Goal: Task Accomplishment & Management: Complete application form

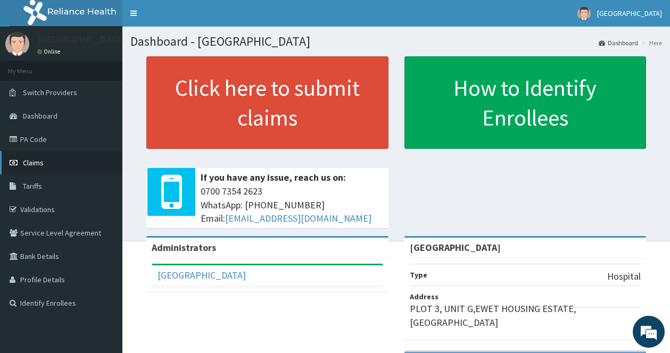
click at [28, 164] on span "Claims" at bounding box center [33, 163] width 21 height 10
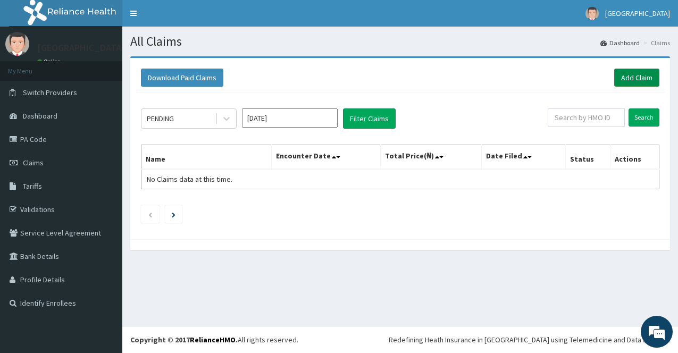
click at [638, 77] on link "Add Claim" at bounding box center [636, 78] width 45 height 18
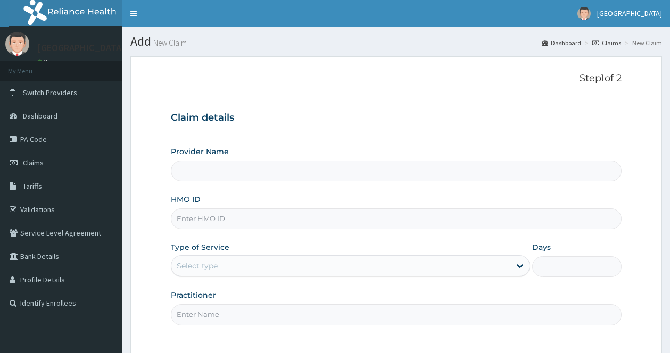
type input "[GEOGRAPHIC_DATA]"
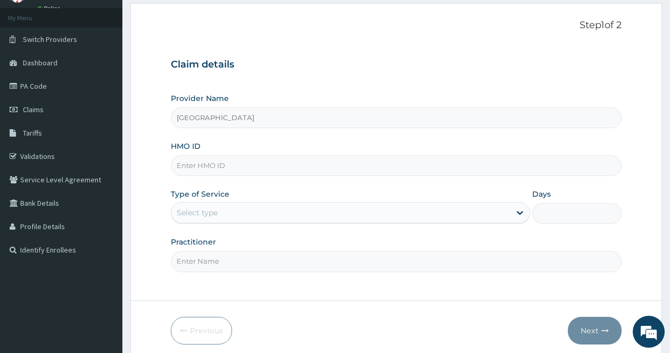
scroll to position [96, 0]
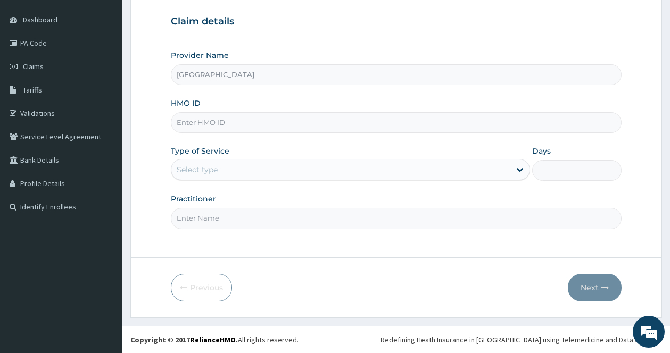
click at [358, 115] on input "HMO ID" at bounding box center [396, 122] width 450 height 21
type input "SFA/11043/A"
click at [348, 166] on div "Select type" at bounding box center [340, 169] width 339 height 17
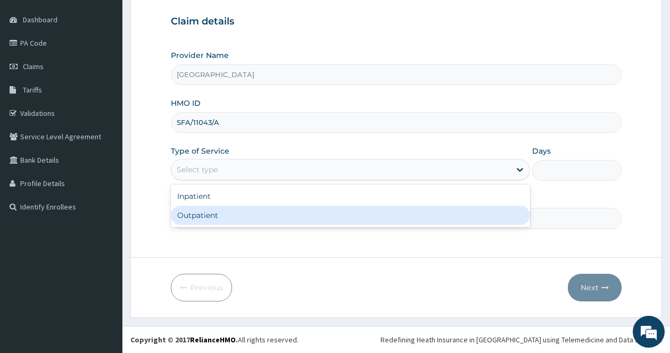
click at [341, 206] on div "Outpatient" at bounding box center [350, 215] width 359 height 19
type input "1"
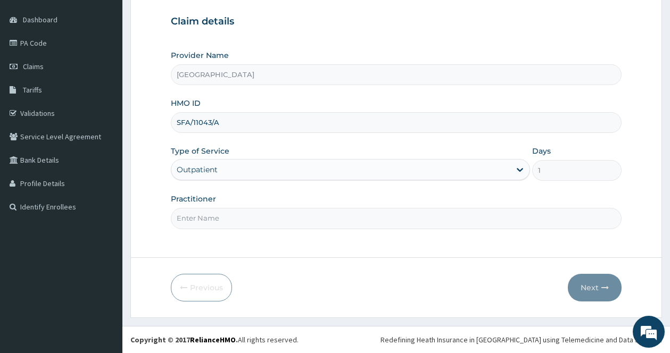
click at [287, 215] on input "Practitioner" at bounding box center [396, 218] width 450 height 21
type input "Dr Okeke"
click at [606, 287] on icon "button" at bounding box center [604, 287] width 7 height 7
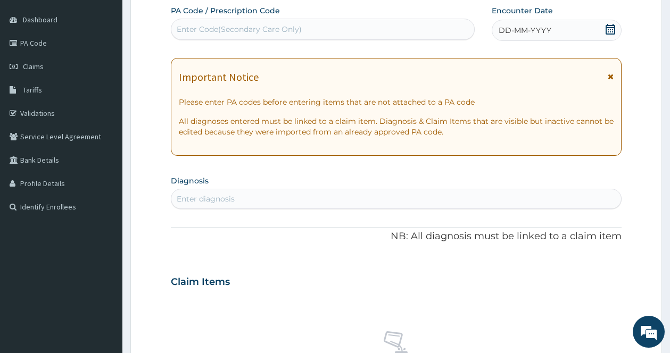
click at [610, 78] on icon at bounding box center [610, 76] width 6 height 7
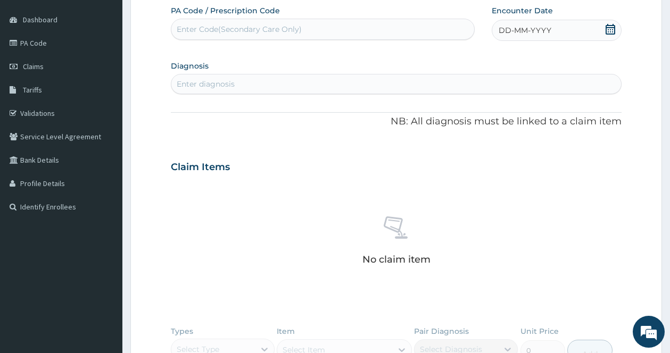
click at [612, 30] on icon at bounding box center [610, 29] width 11 height 11
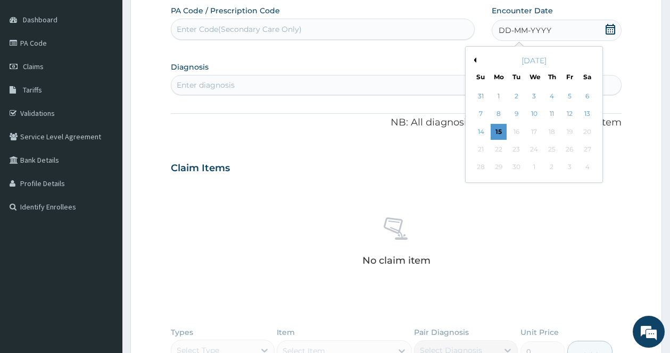
click at [475, 60] on button "Previous Month" at bounding box center [473, 59] width 5 height 5
click at [591, 59] on div "June 2025" at bounding box center [534, 60] width 128 height 11
click at [591, 61] on button "Next Month" at bounding box center [593, 59] width 5 height 5
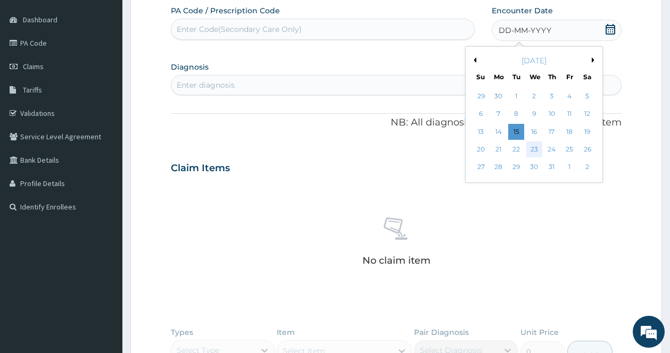
click at [537, 148] on div "23" at bounding box center [533, 149] width 16 height 16
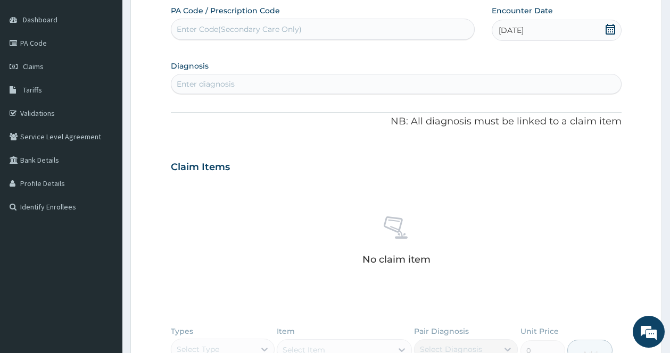
click at [328, 84] on div "Enter diagnosis" at bounding box center [395, 84] width 449 height 17
type input "B"
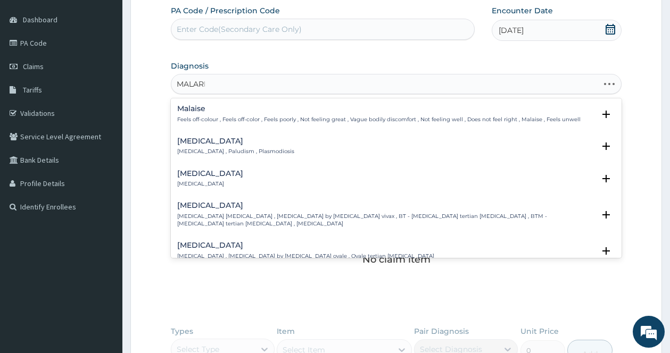
type input "MALARIA"
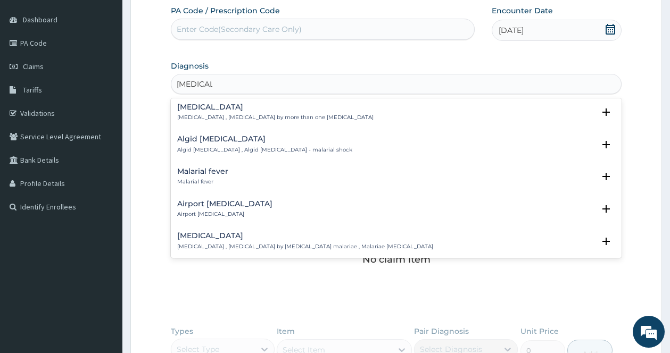
scroll to position [170, 0]
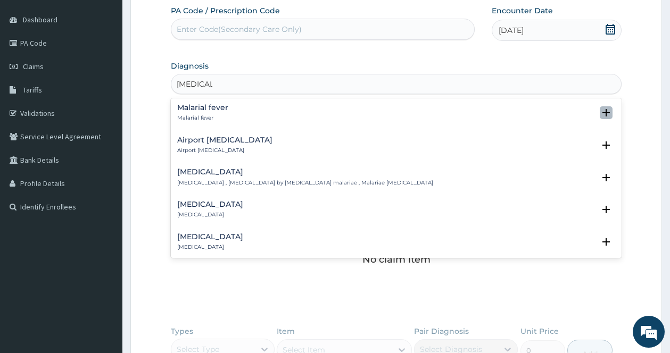
click at [602, 112] on icon "open select status" at bounding box center [605, 112] width 7 height 7
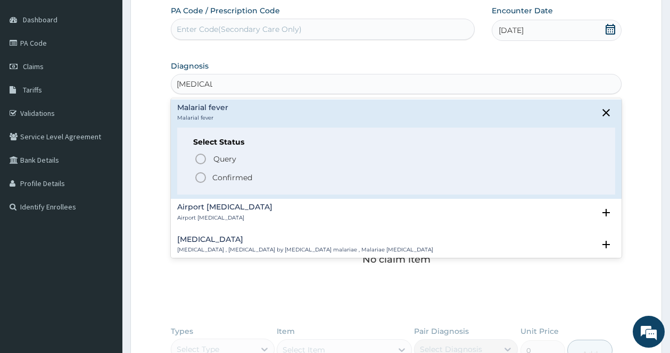
click at [199, 177] on icon "status option filled" at bounding box center [200, 177] width 13 height 13
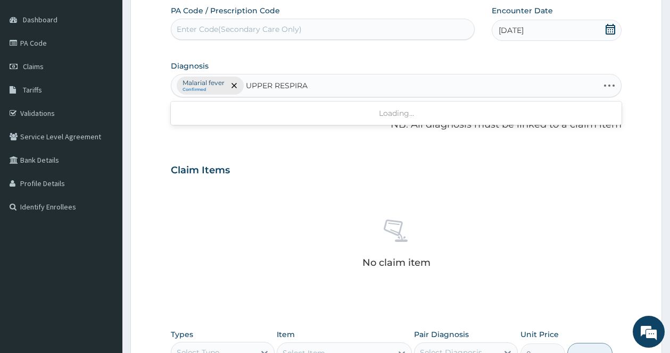
type input "UPPER RESPIRAT"
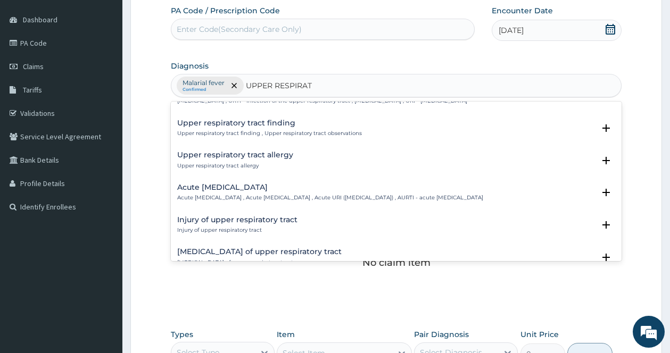
scroll to position [43, 0]
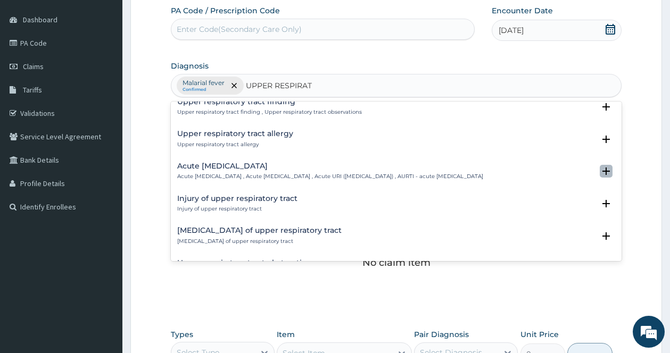
click at [602, 175] on icon "open select status" at bounding box center [605, 171] width 7 height 7
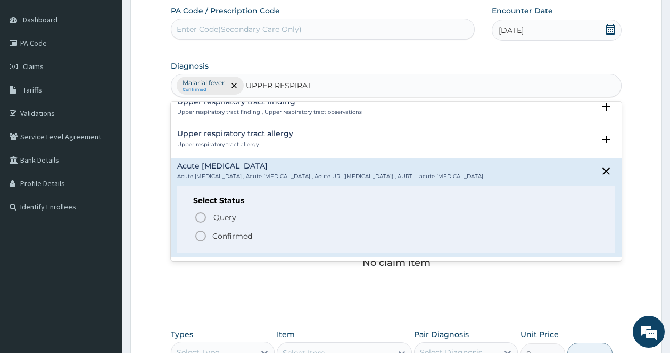
click at [199, 241] on icon "status option filled" at bounding box center [200, 236] width 13 height 13
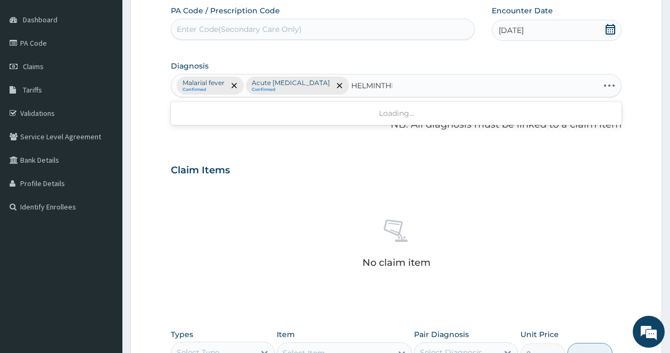
type input "HELMINTHIA"
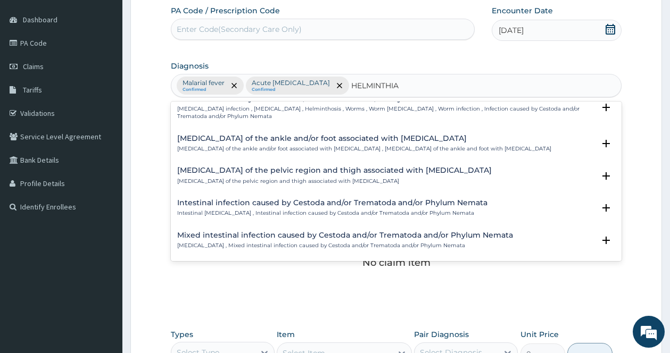
scroll to position [0, 0]
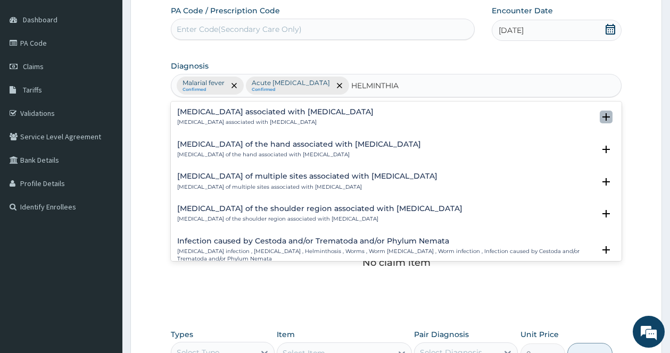
click at [602, 116] on icon "open select status" at bounding box center [605, 116] width 7 height 7
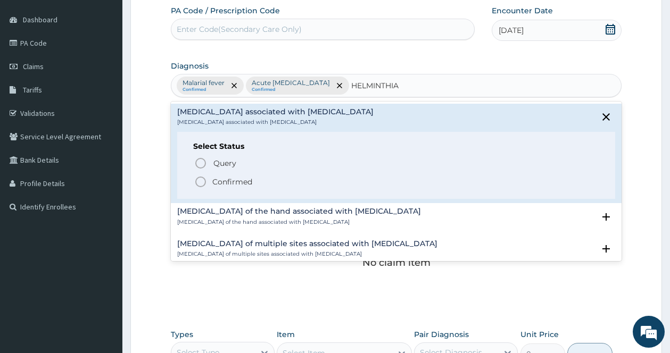
click at [196, 182] on icon "status option filled" at bounding box center [200, 181] width 13 height 13
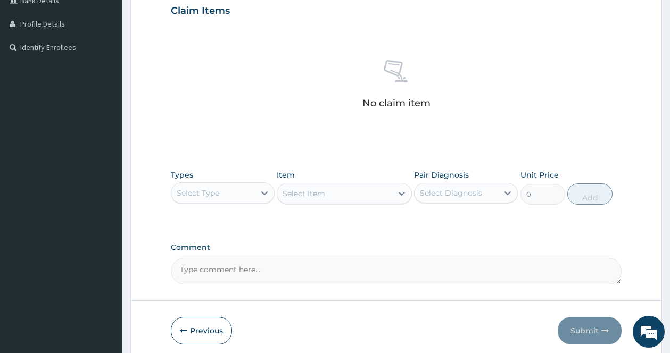
scroll to position [299, 0]
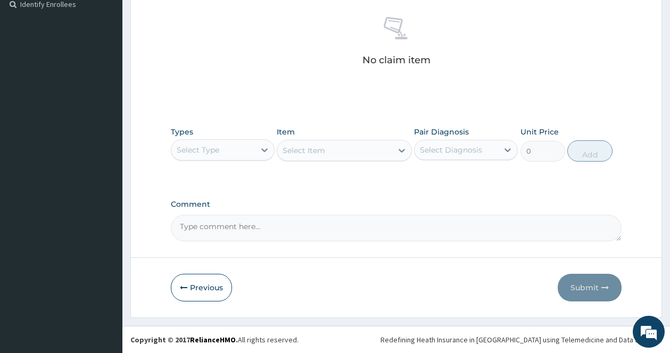
click at [277, 148] on div "Select Item" at bounding box center [344, 150] width 135 height 21
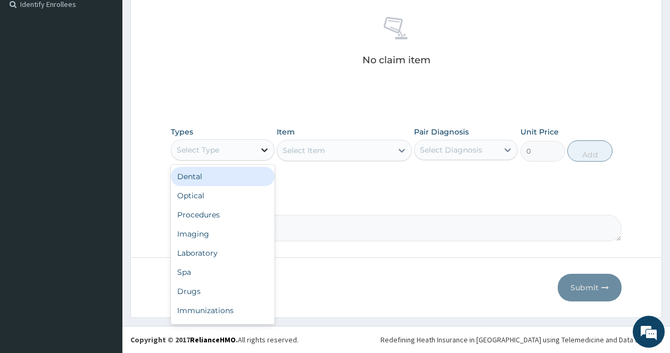
click at [267, 151] on icon at bounding box center [264, 150] width 11 height 11
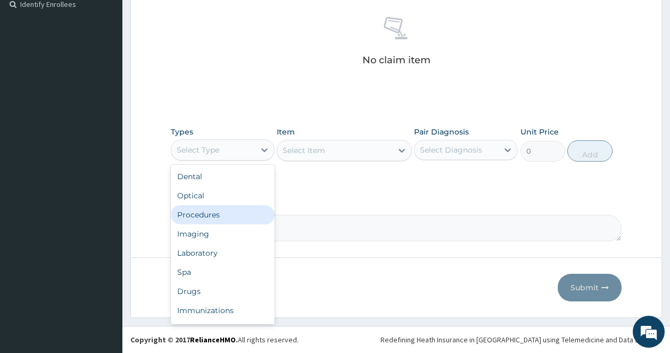
click at [216, 216] on div "Procedures" at bounding box center [223, 214] width 104 height 19
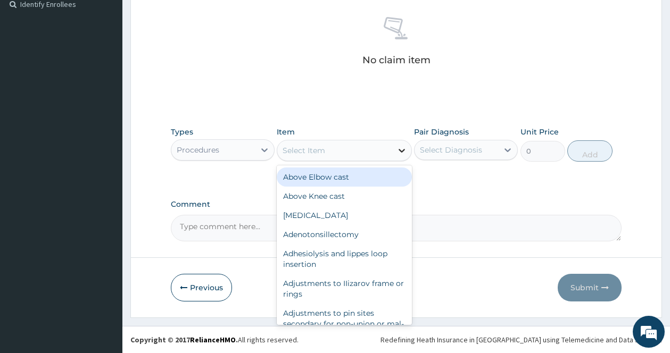
click at [399, 152] on icon at bounding box center [401, 150] width 11 height 11
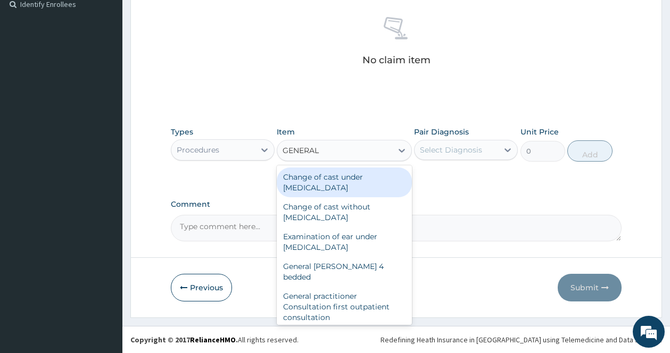
type input "GENERAL P"
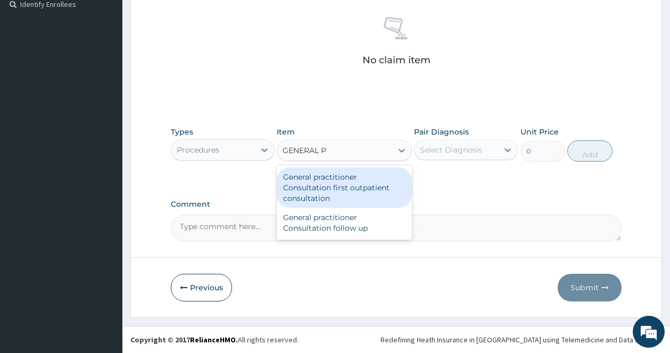
click at [333, 172] on div "General practitioner Consultation first outpatient consultation" at bounding box center [344, 188] width 135 height 40
type input "3547.5"
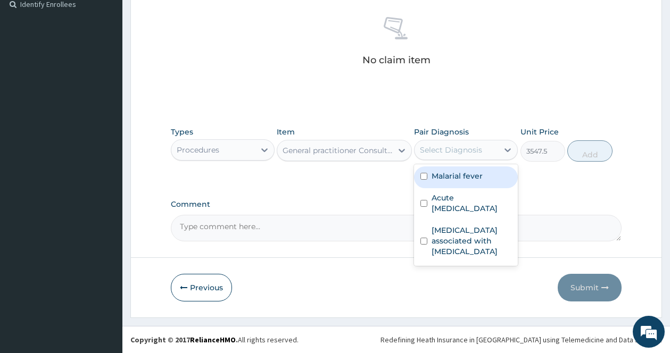
click at [465, 145] on div "Select Diagnosis" at bounding box center [451, 150] width 62 height 11
click at [423, 175] on input "checkbox" at bounding box center [423, 176] width 7 height 7
checkbox input "true"
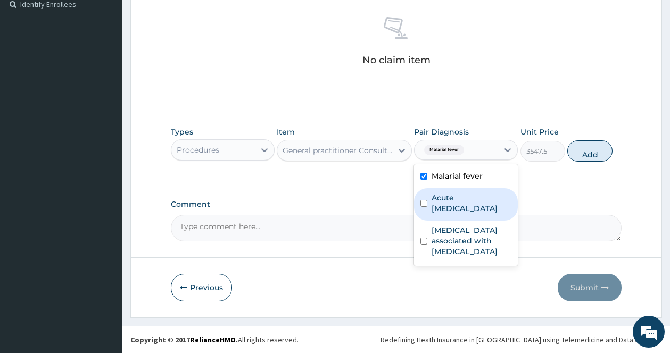
click at [427, 205] on input "checkbox" at bounding box center [423, 203] width 7 height 7
checkbox input "true"
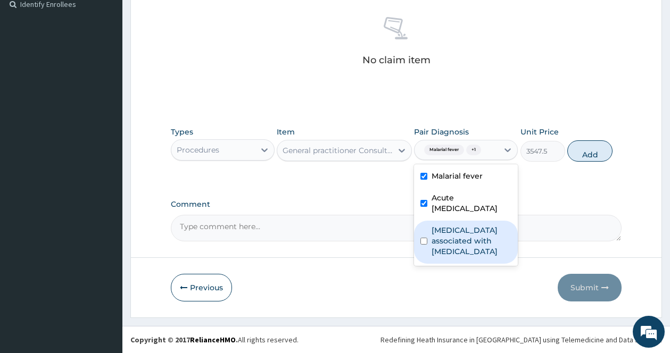
click at [426, 239] on input "checkbox" at bounding box center [423, 241] width 7 height 7
checkbox input "true"
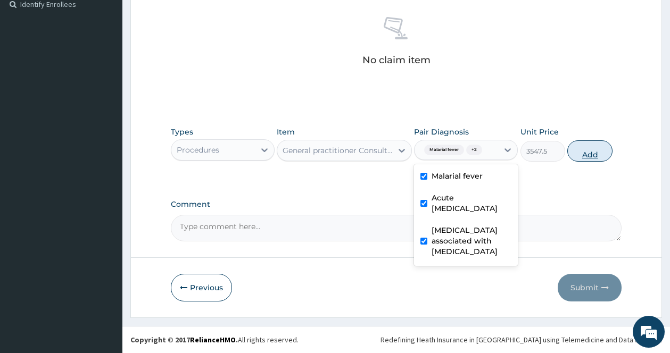
click at [581, 158] on button "Add" at bounding box center [589, 150] width 45 height 21
type input "0"
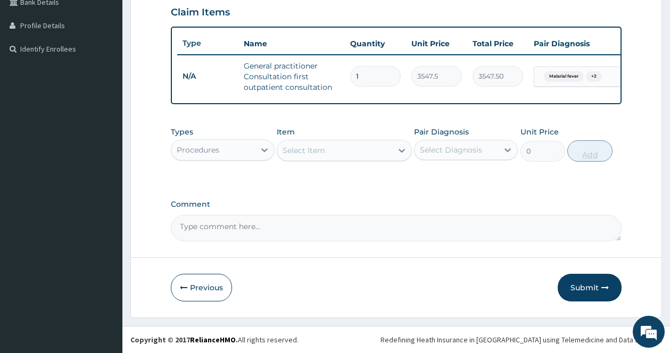
scroll to position [263, 0]
click at [387, 150] on div "MALARIA MALARIA" at bounding box center [334, 150] width 115 height 17
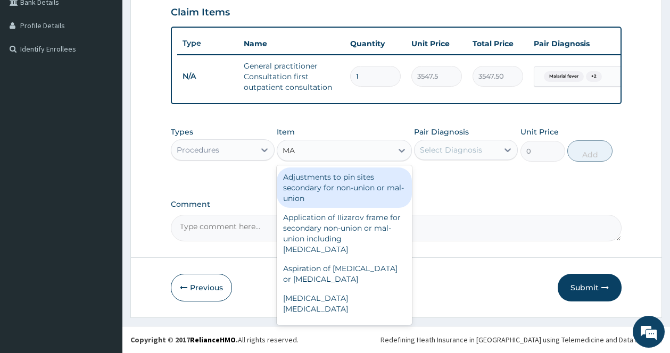
type input "M"
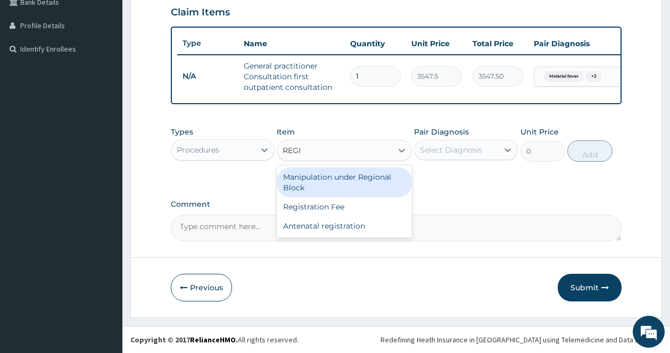
type input "REGIS"
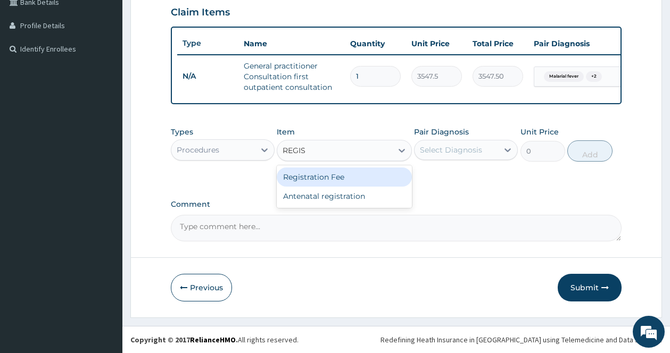
click at [355, 174] on div "Registration Fee" at bounding box center [344, 177] width 135 height 19
type input "2150"
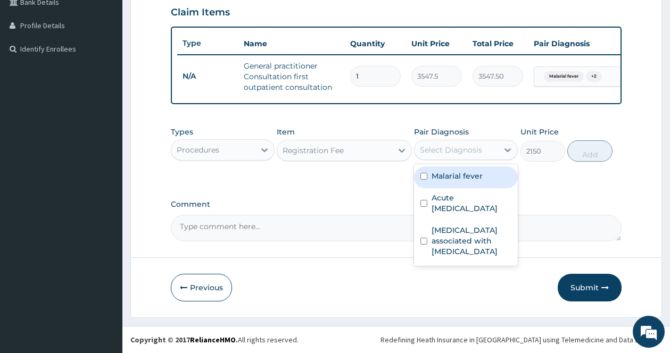
click at [489, 147] on div "Select Diagnosis" at bounding box center [455, 149] width 83 height 17
click at [429, 177] on div "Malarial fever" at bounding box center [466, 177] width 104 height 22
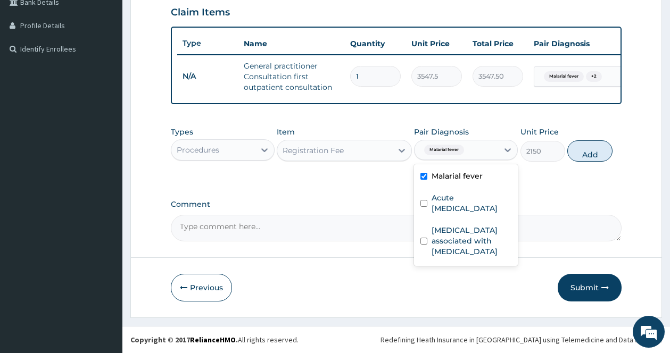
checkbox input "true"
click at [423, 198] on div "Acute upper respiratory infection" at bounding box center [466, 204] width 104 height 32
checkbox input "true"
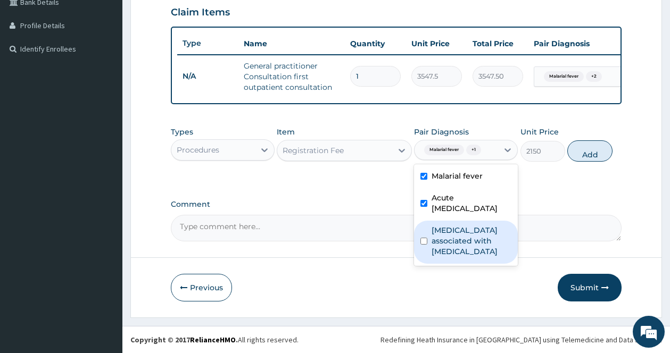
click at [425, 245] on input "checkbox" at bounding box center [423, 241] width 7 height 7
checkbox input "true"
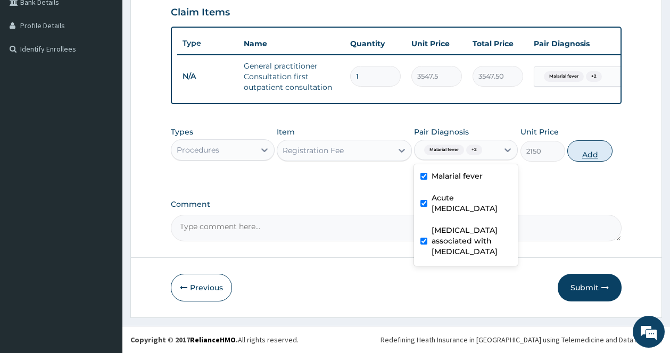
click at [604, 150] on button "Add" at bounding box center [589, 150] width 45 height 21
type input "0"
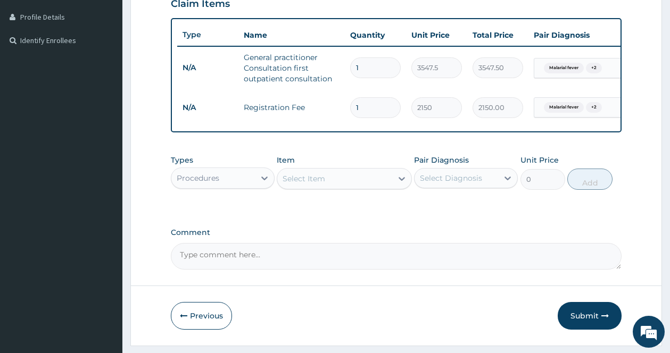
scroll to position [299, 0]
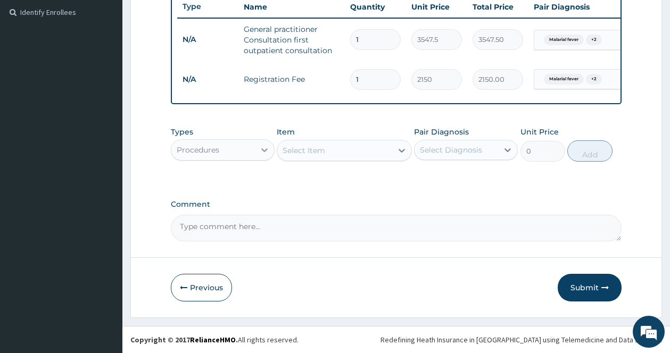
click at [271, 149] on div at bounding box center [264, 149] width 19 height 19
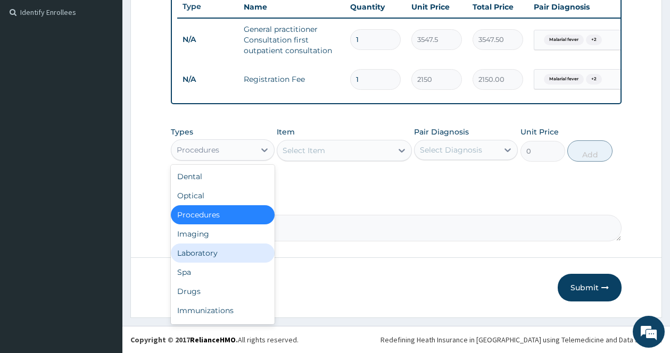
click at [209, 249] on div "Laboratory" at bounding box center [223, 253] width 104 height 19
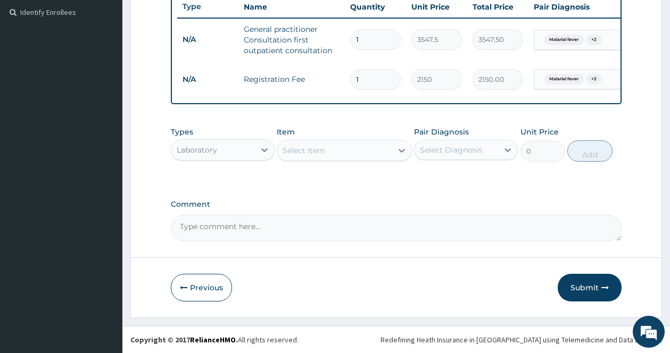
click at [390, 148] on div "Select Item" at bounding box center [334, 150] width 115 height 17
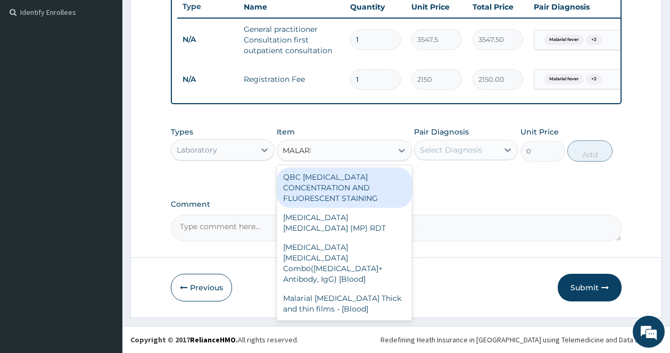
type input "MALARIA"
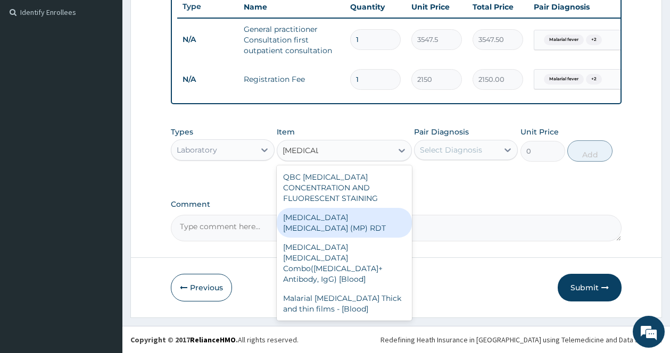
click at [312, 216] on div "MALARIA PARASITE (MP) RDT" at bounding box center [344, 223] width 135 height 30
type input "1612.5"
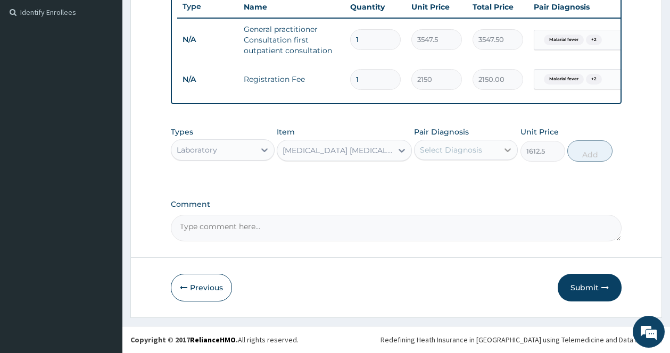
click at [502, 152] on icon at bounding box center [507, 150] width 11 height 11
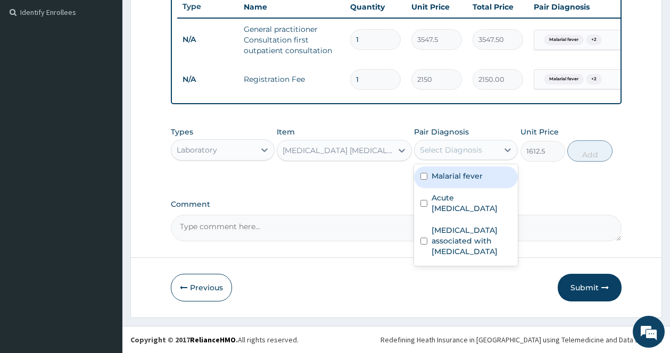
click at [421, 177] on input "checkbox" at bounding box center [423, 176] width 7 height 7
checkbox input "true"
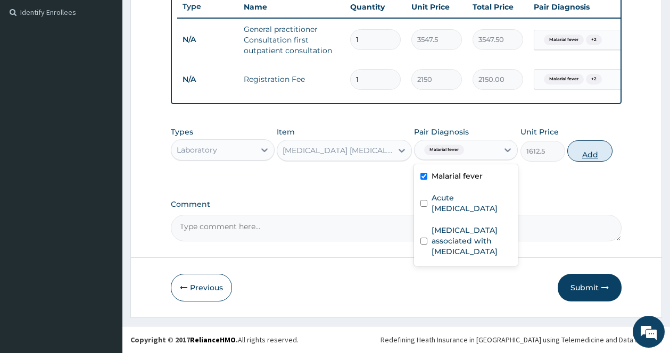
click at [585, 156] on button "Add" at bounding box center [589, 150] width 45 height 21
type input "0"
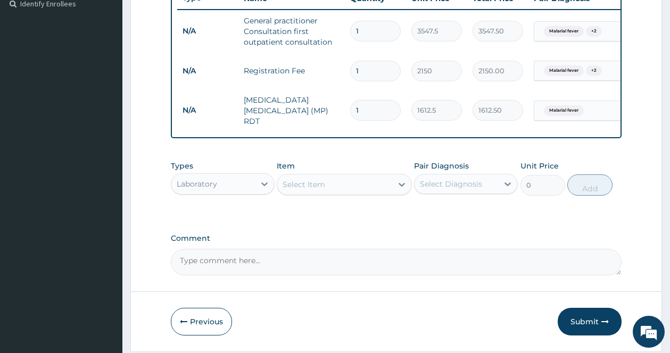
click at [383, 189] on div "Select Item" at bounding box center [334, 184] width 115 height 17
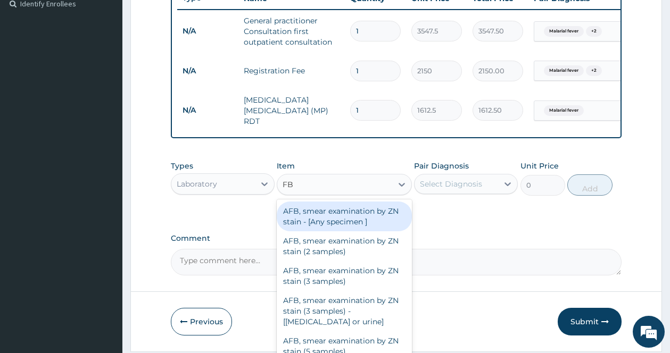
type input "FBC"
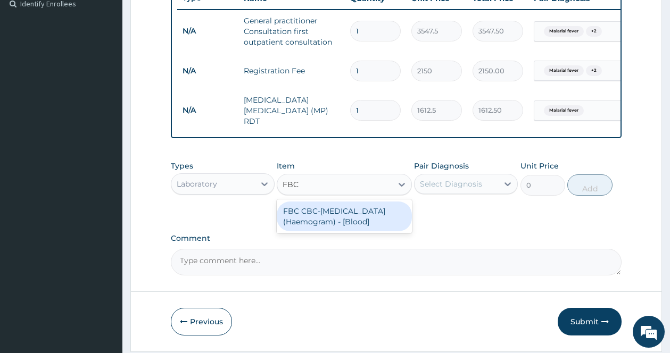
click at [359, 214] on div "FBC CBC-[MEDICAL_DATA] (Haemogram) - [Blood]" at bounding box center [344, 217] width 135 height 30
type input "4300"
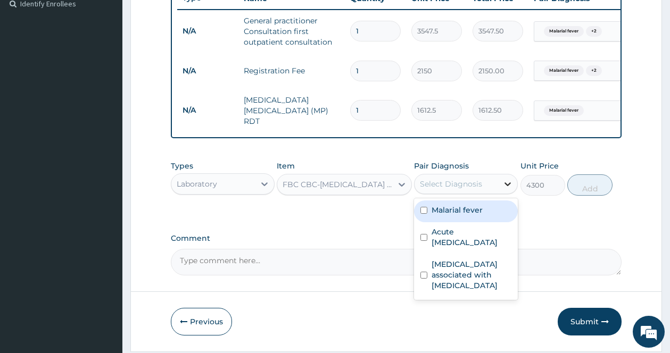
click at [505, 183] on icon at bounding box center [507, 184] width 11 height 11
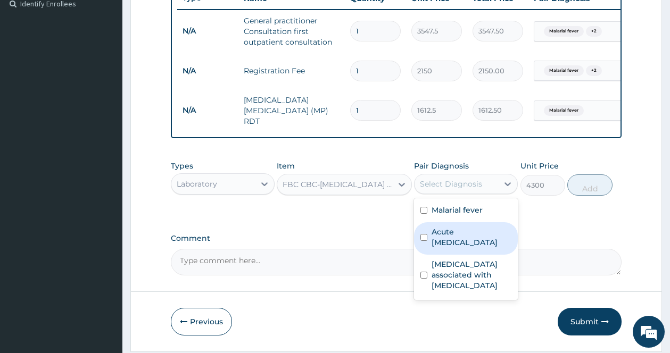
click at [426, 241] on input "checkbox" at bounding box center [423, 237] width 7 height 7
checkbox input "true"
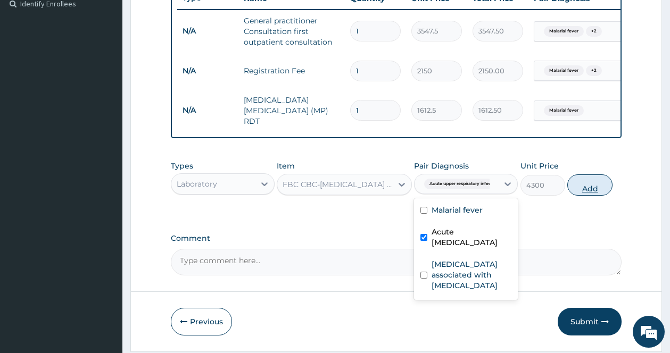
click at [593, 187] on button "Add" at bounding box center [589, 184] width 45 height 21
type input "0"
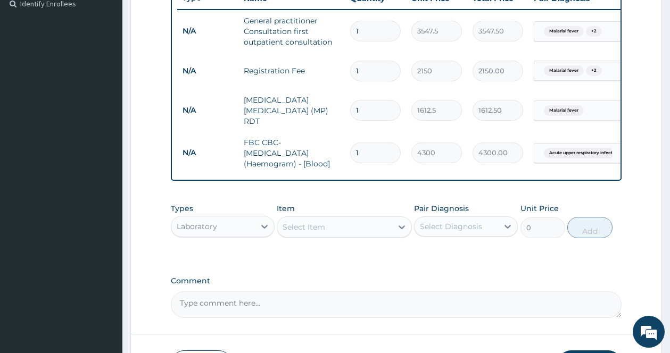
scroll to position [353, 0]
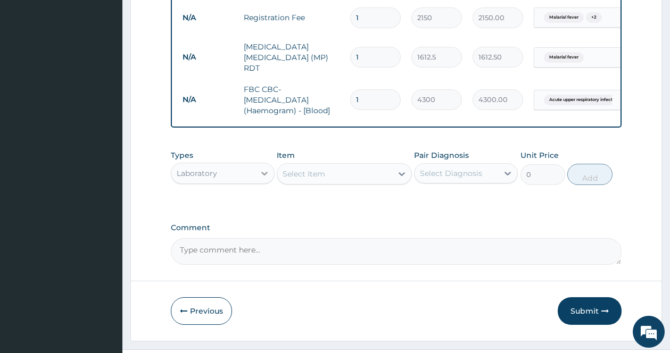
click at [263, 172] on icon at bounding box center [264, 173] width 11 height 11
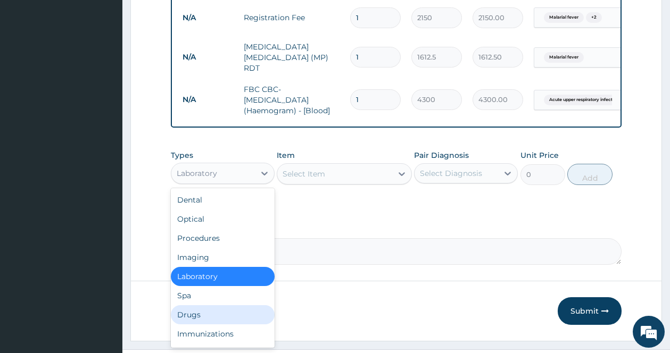
click at [202, 311] on div "Drugs" at bounding box center [223, 314] width 104 height 19
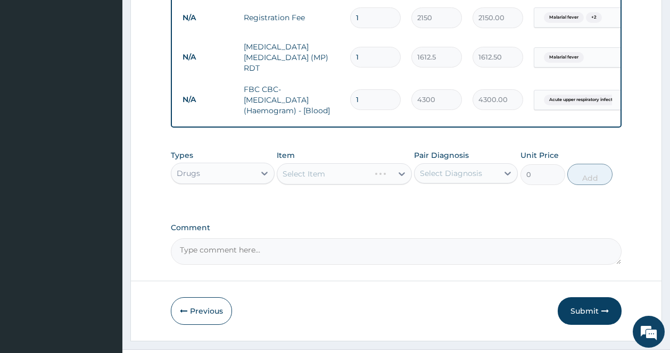
scroll to position [379, 0]
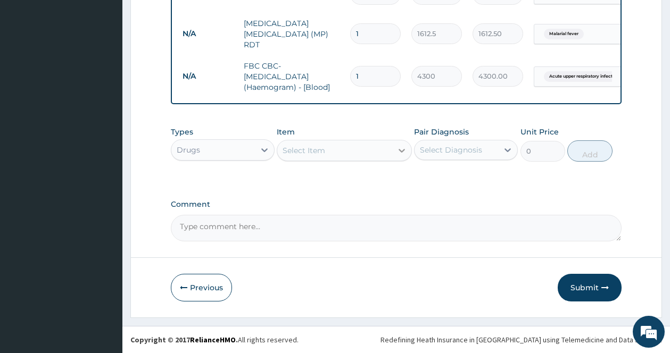
click at [404, 150] on icon at bounding box center [401, 150] width 11 height 11
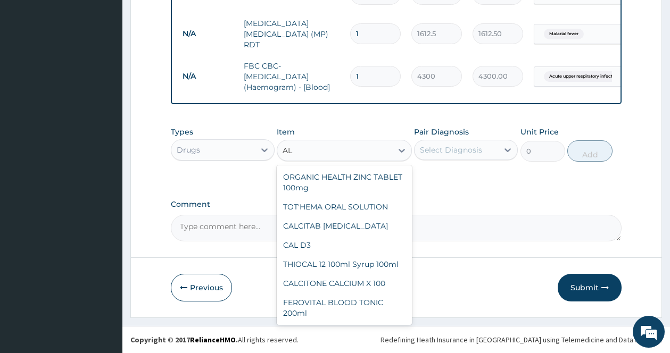
type input "A"
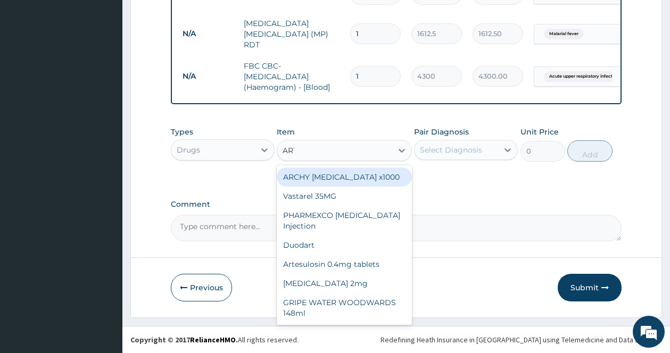
type input "ARTE"
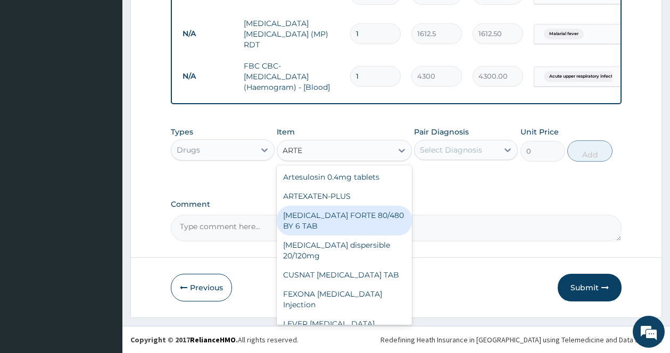
click at [359, 216] on div "COARTEM FORTE 80/480 BY 6 TAB" at bounding box center [344, 221] width 135 height 30
type input "449.35"
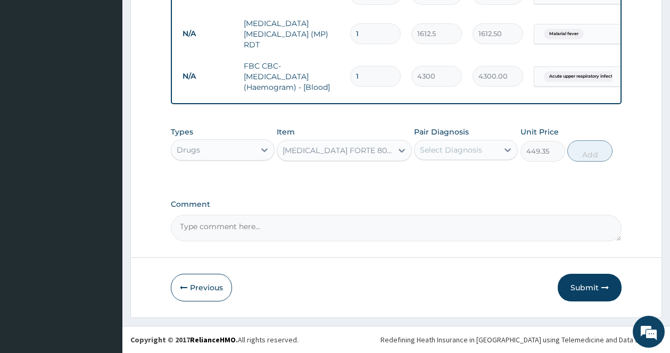
click at [490, 149] on div "Select Diagnosis" at bounding box center [455, 149] width 83 height 17
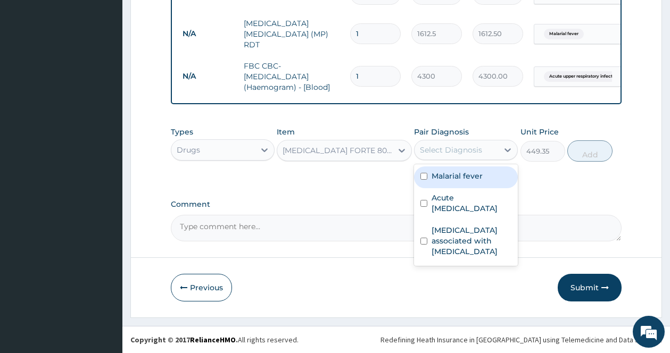
click at [449, 181] on div "Malarial fever" at bounding box center [466, 177] width 104 height 22
checkbox input "true"
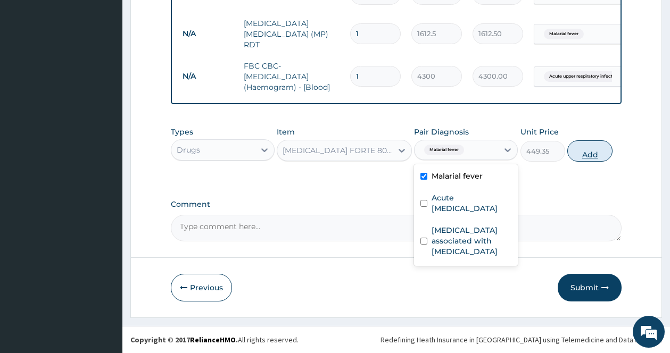
click at [606, 147] on button "Add" at bounding box center [589, 150] width 45 height 21
type input "0"
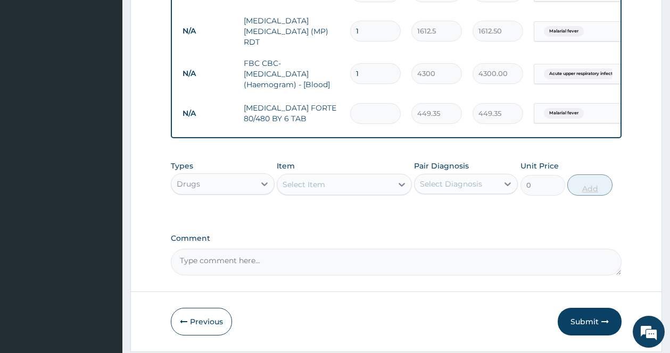
type input "0.00"
type input "6"
type input "2696.10"
type input "6"
click at [389, 189] on div "Select Item" at bounding box center [334, 184] width 115 height 17
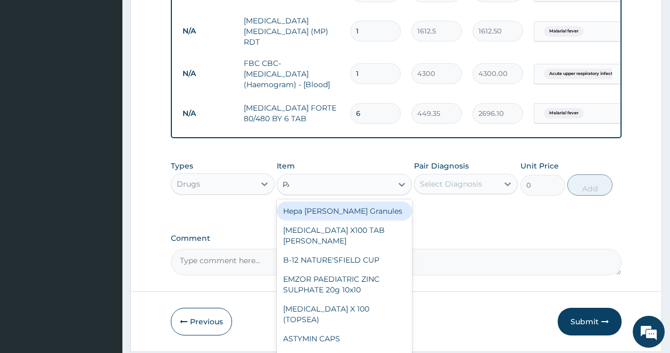
type input "PARACE"
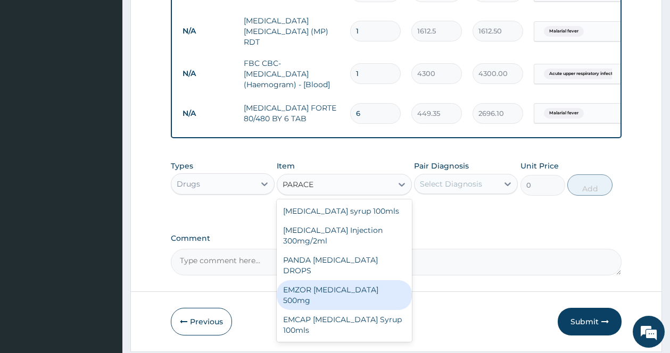
click at [367, 280] on div "EMZOR PARACETAMOL 500mg" at bounding box center [344, 295] width 135 height 30
type input "23.65"
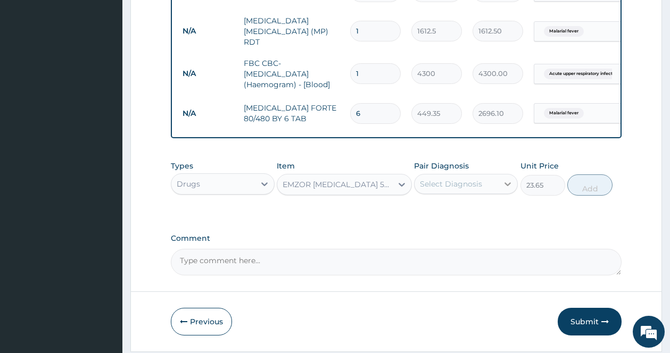
click at [511, 179] on div at bounding box center [507, 183] width 19 height 19
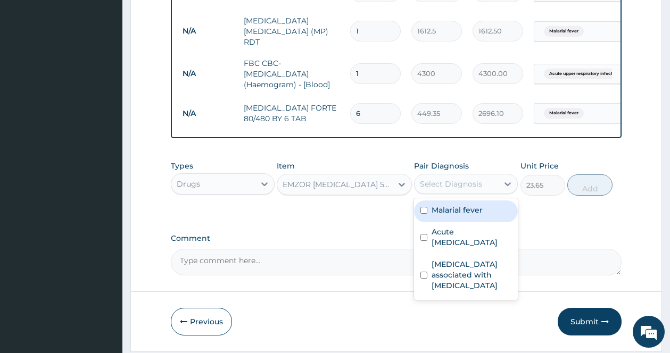
click at [440, 222] on div "Malarial fever" at bounding box center [466, 211] width 104 height 22
checkbox input "true"
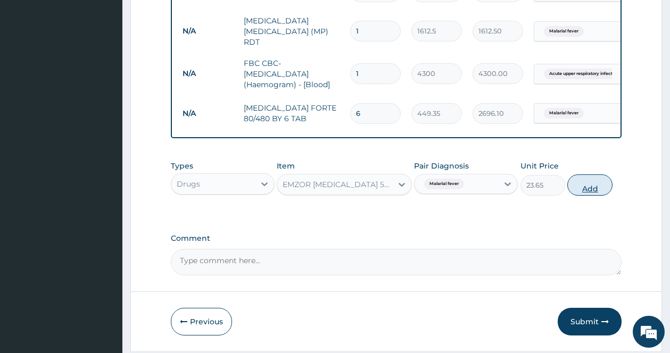
click at [581, 195] on button "Add" at bounding box center [589, 184] width 45 height 21
click at [581, 195] on div "Types Drugs Item EMZOR PARACETAMOL 500mg Pair Diagnosis Malarial fever Unit Pri…" at bounding box center [396, 178] width 450 height 46
type input "0"
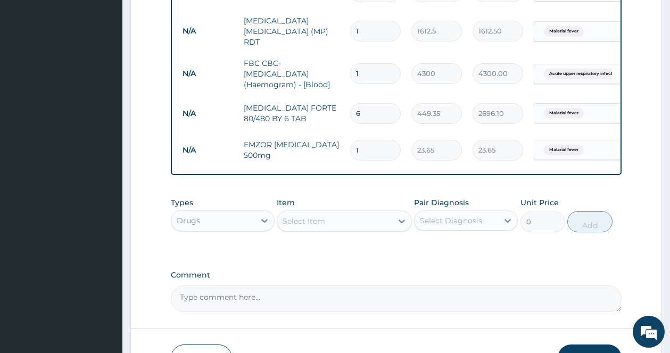
click at [379, 140] on input "1" at bounding box center [375, 150] width 51 height 21
type input "18"
type input "425.70"
type input "18"
click at [401, 258] on div "PA Code / Prescription Code Enter Code(Secondary Care Only) Encounter Date 23-0…" at bounding box center [396, 17] width 450 height 589
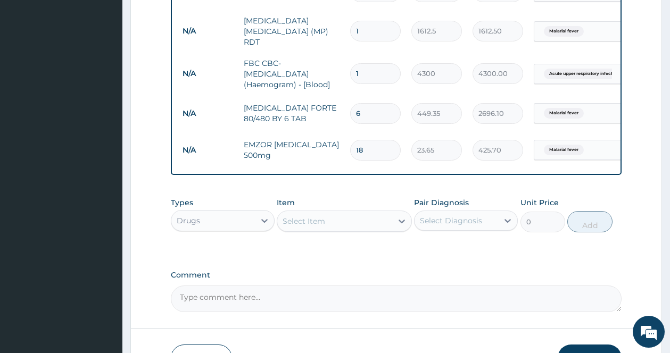
scroll to position [452, 0]
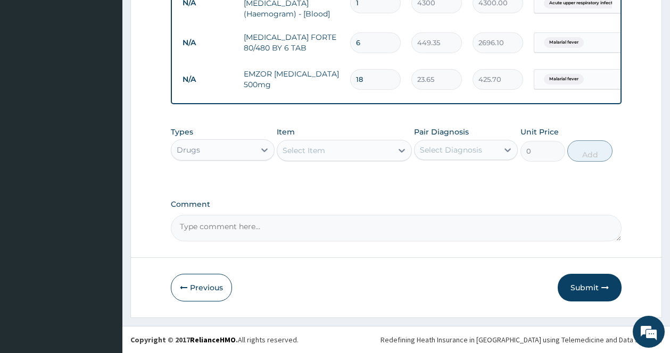
click at [398, 152] on icon at bounding box center [401, 150] width 11 height 11
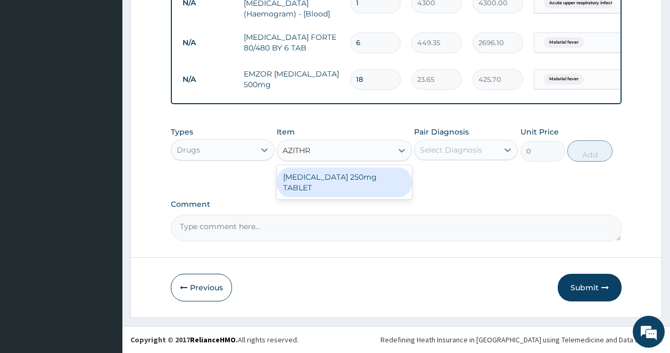
type input "AZITHRO"
click at [348, 185] on div "AZITHROMYCIN 250mg TABLET" at bounding box center [344, 183] width 135 height 30
type input "177.375"
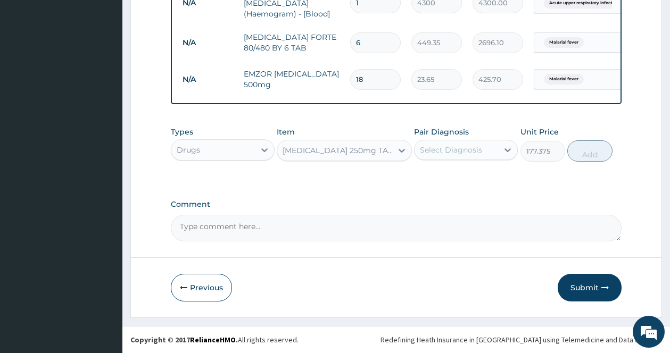
click at [470, 156] on div "Select Diagnosis" at bounding box center [455, 149] width 83 height 17
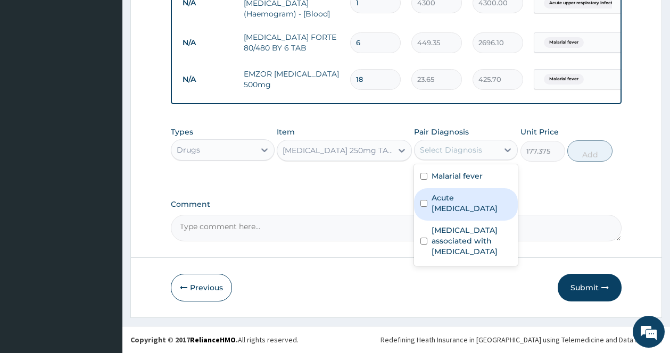
click at [446, 211] on label "Acute upper respiratory infection" at bounding box center [471, 203] width 80 height 21
checkbox input "true"
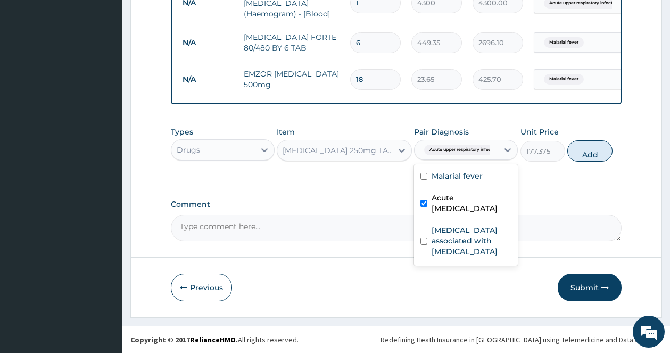
click at [605, 147] on button "Add" at bounding box center [589, 150] width 45 height 21
type input "0"
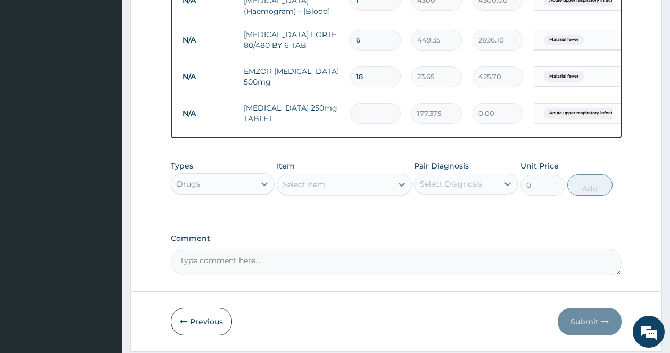
type input "0.00"
type input "2"
type input "354.75"
type input "28"
type input "4966.50"
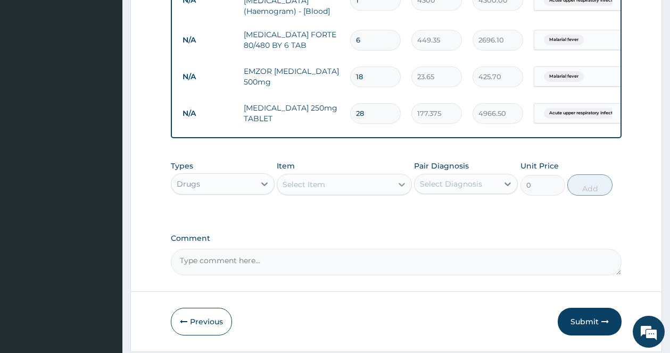
type input "28"
click at [402, 187] on icon at bounding box center [401, 184] width 11 height 11
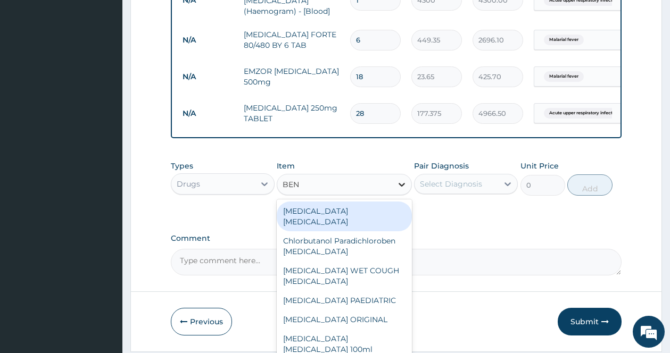
type input "BENY"
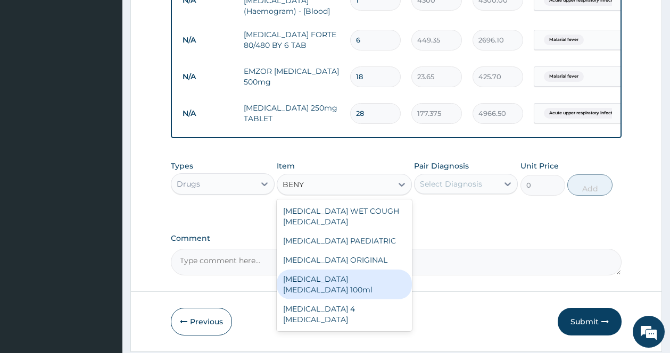
click at [362, 283] on div "BENYLIN DRY COUGH 100ml" at bounding box center [344, 285] width 135 height 30
type input "1773.75"
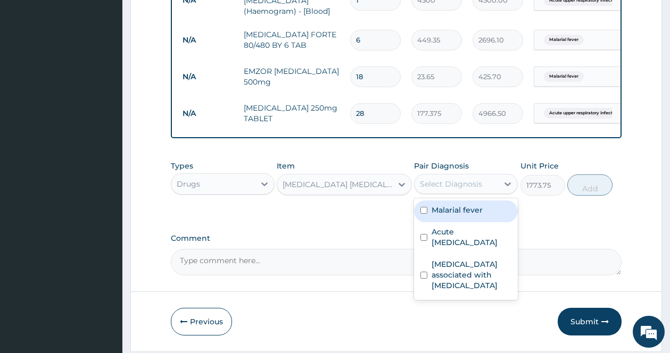
click at [477, 192] on div "Select Diagnosis" at bounding box center [455, 183] width 83 height 17
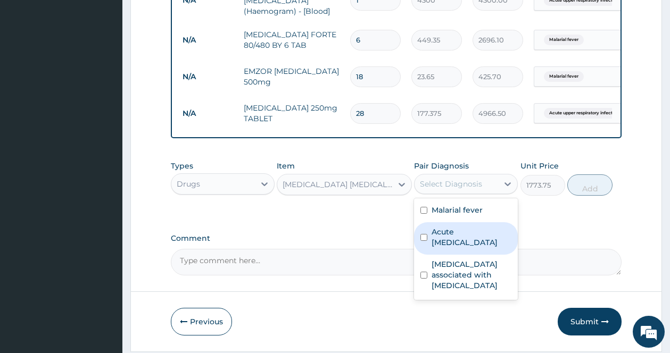
click at [452, 231] on label "Acute upper respiratory infection" at bounding box center [471, 237] width 80 height 21
checkbox input "true"
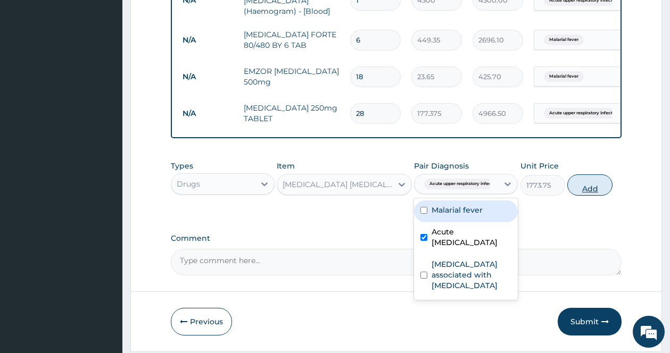
click at [597, 189] on button "Add" at bounding box center [589, 184] width 45 height 21
type input "0"
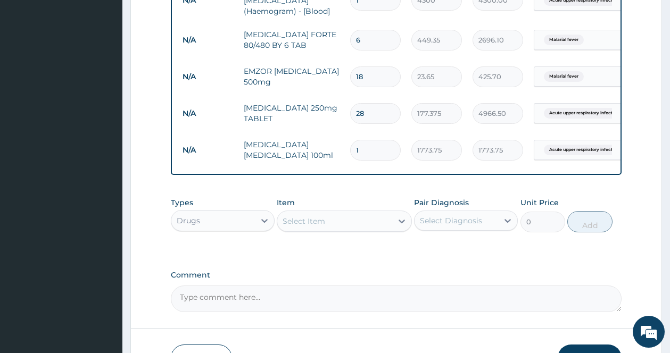
scroll to position [505, 0]
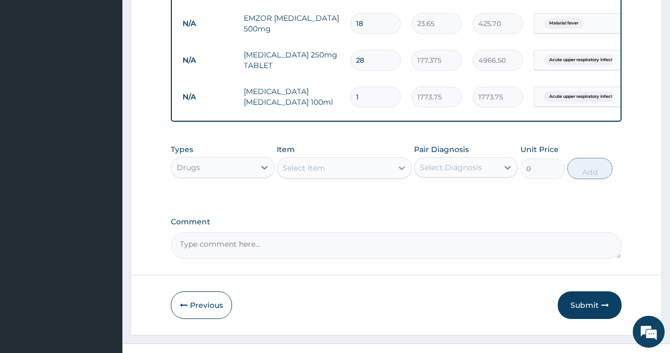
click at [406, 168] on icon at bounding box center [401, 168] width 11 height 11
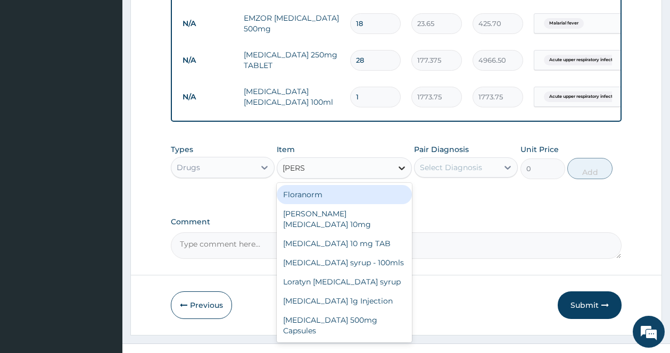
type input "LORAT"
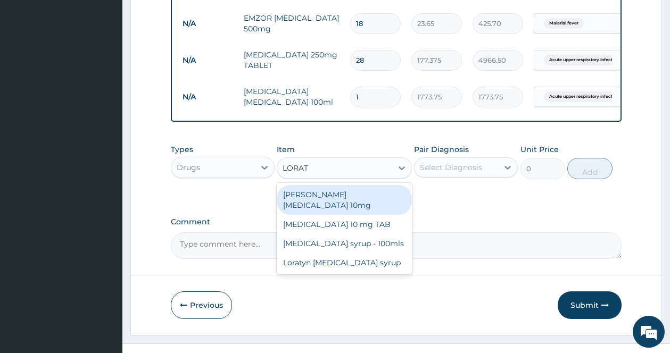
click at [315, 193] on div "Loratyn Loratadine 10mg" at bounding box center [344, 200] width 135 height 30
type input "88.6875"
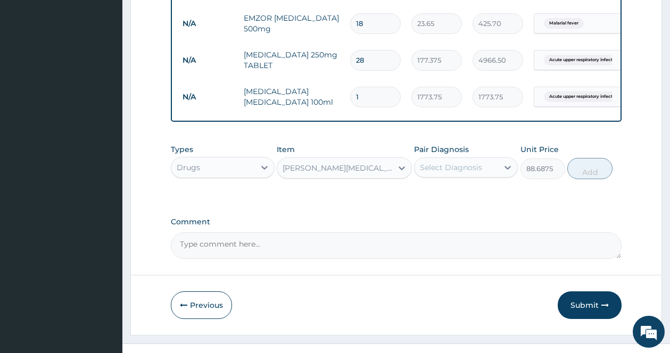
click at [487, 176] on div "Select Diagnosis" at bounding box center [455, 167] width 83 height 17
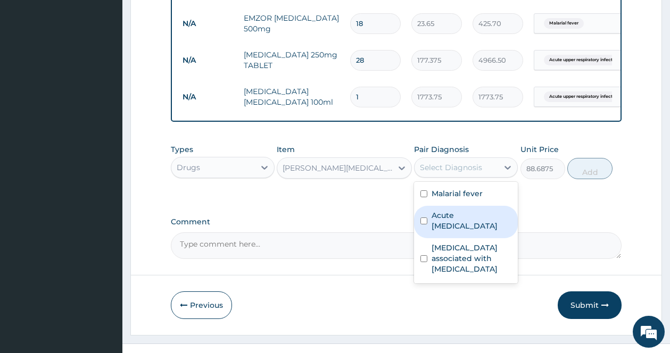
click at [437, 236] on div "Acute upper respiratory infection" at bounding box center [466, 222] width 104 height 32
checkbox input "true"
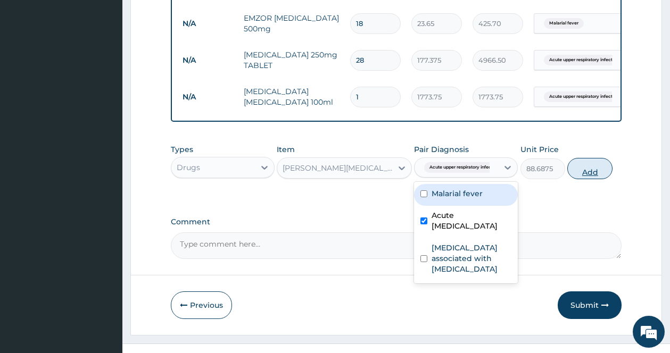
click at [606, 169] on button "Add" at bounding box center [589, 168] width 45 height 21
type input "0"
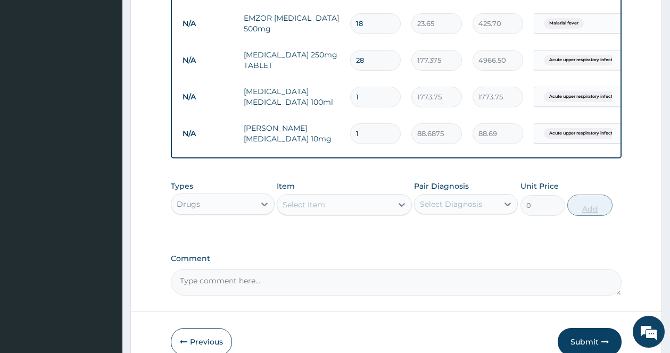
type input "10"
type input "886.88"
type input "10"
click at [398, 202] on icon at bounding box center [401, 204] width 11 height 11
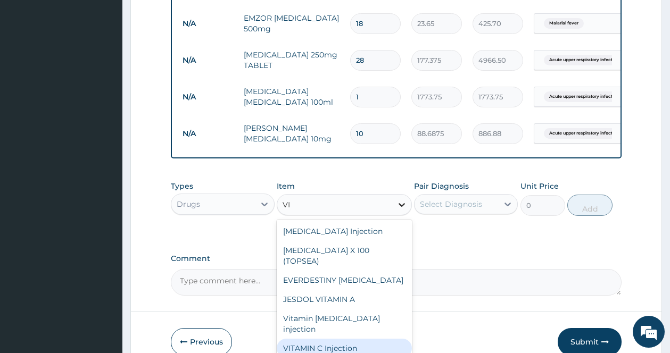
type input "V"
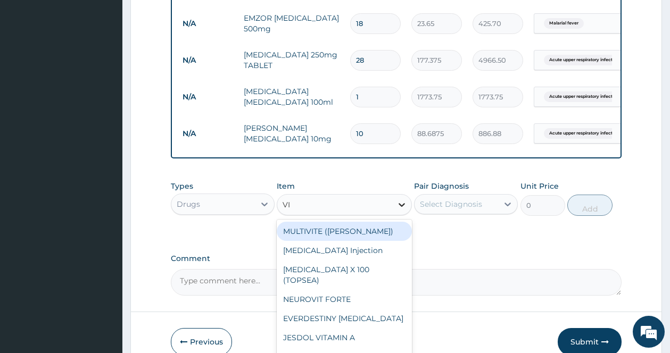
type input "V"
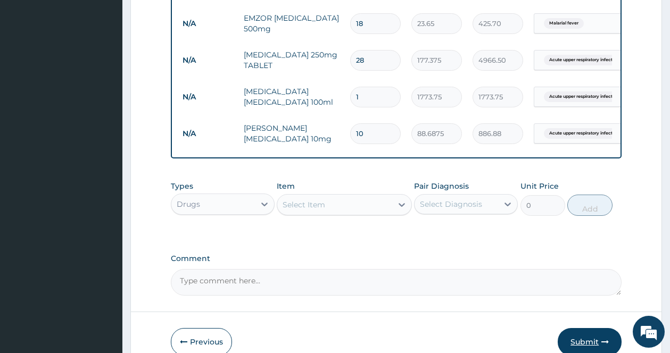
click at [590, 339] on button "Submit" at bounding box center [589, 342] width 64 height 28
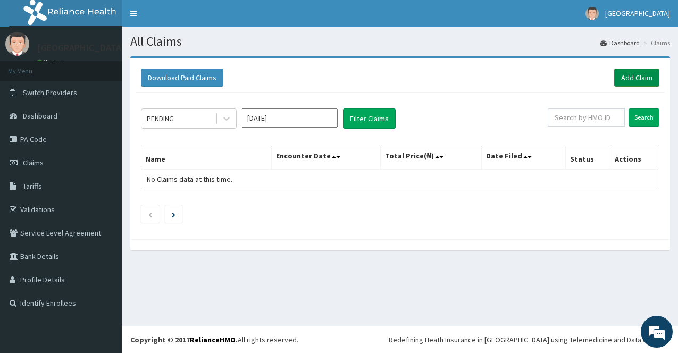
drag, startPoint x: 646, startPoint y: 81, endPoint x: 645, endPoint y: 76, distance: 5.9
click at [645, 81] on link "Add Claim" at bounding box center [636, 78] width 45 height 18
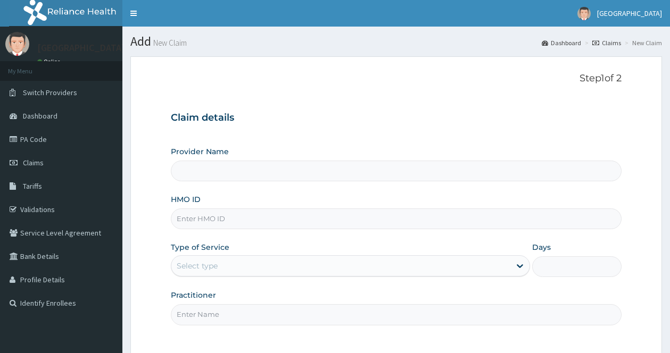
type input "[GEOGRAPHIC_DATA]"
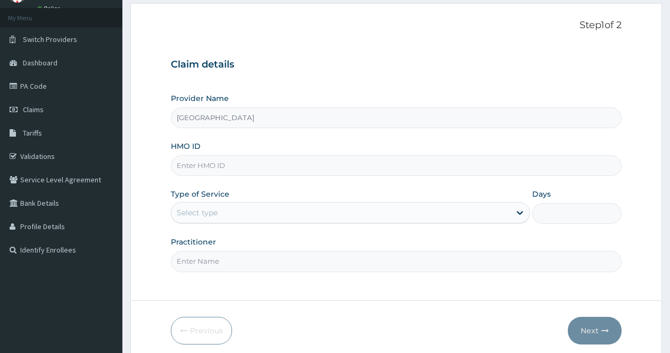
click at [310, 171] on input "HMO ID" at bounding box center [396, 165] width 450 height 21
type input "FCC/14257/A"
click at [426, 212] on div "Select type" at bounding box center [340, 212] width 339 height 17
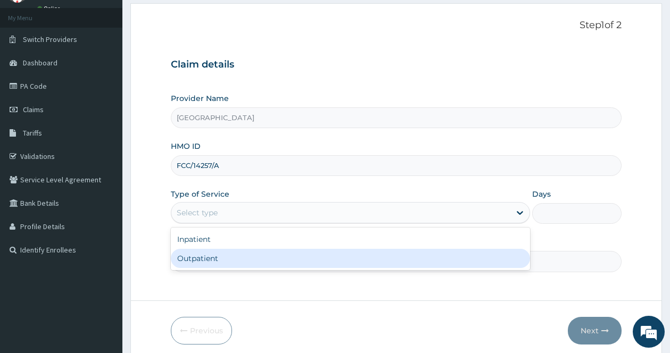
click at [234, 252] on div "Outpatient" at bounding box center [350, 258] width 359 height 19
type input "1"
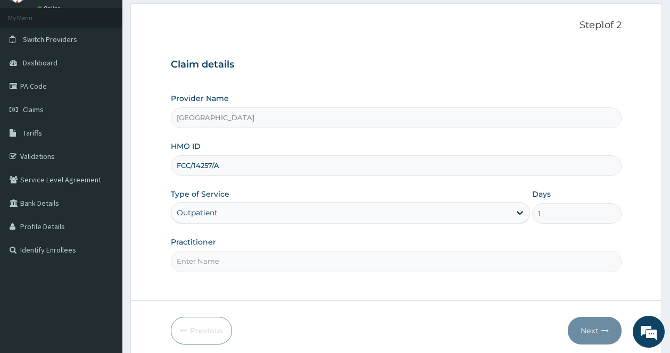
scroll to position [96, 0]
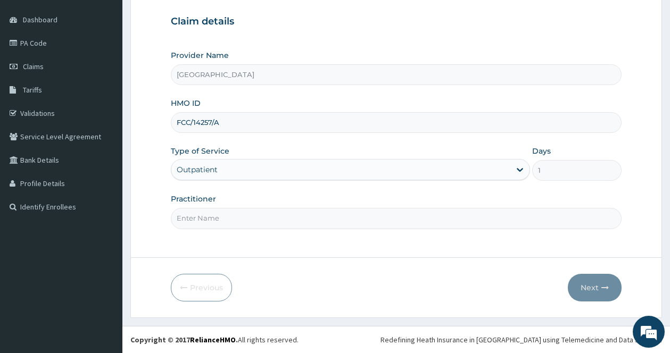
drag, startPoint x: 508, startPoint y: 219, endPoint x: 467, endPoint y: 221, distance: 41.0
click at [507, 219] on input "Practitioner" at bounding box center [396, 218] width 450 height 21
click at [463, 222] on input "Practitioner" at bounding box center [396, 218] width 450 height 21
type input "Dr [PERSON_NAME]"
click at [583, 286] on button "Next" at bounding box center [594, 288] width 54 height 28
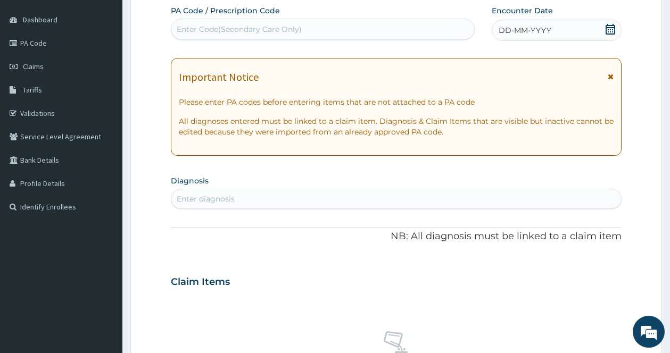
click at [609, 76] on icon at bounding box center [610, 76] width 6 height 7
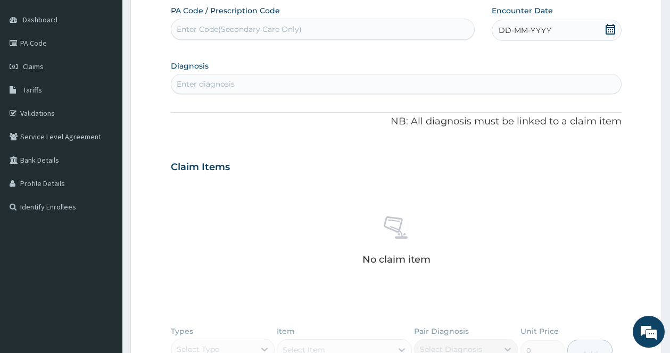
click at [616, 26] on div "DD-MM-YYYY" at bounding box center [556, 30] width 130 height 21
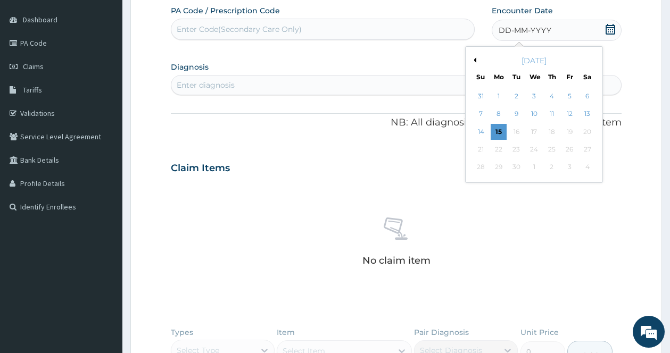
click at [609, 30] on icon at bounding box center [610, 29] width 11 height 11
click at [472, 60] on button "Previous Month" at bounding box center [473, 59] width 5 height 5
click at [473, 59] on button "Previous Month" at bounding box center [473, 59] width 5 height 5
click at [500, 165] on div "28" at bounding box center [498, 168] width 16 height 16
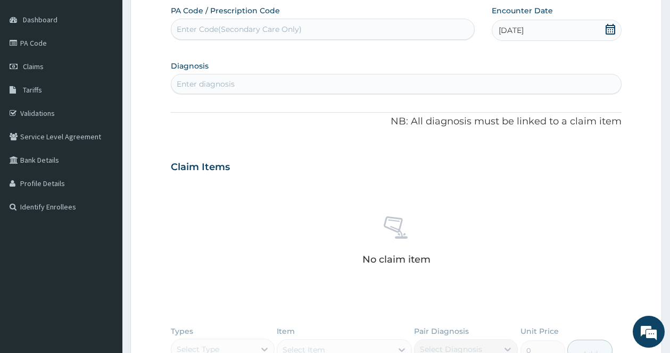
click at [457, 164] on div "Claim Items" at bounding box center [396, 165] width 450 height 28
click at [222, 83] on div "Enter diagnosis" at bounding box center [206, 84] width 58 height 11
type input "malaria"
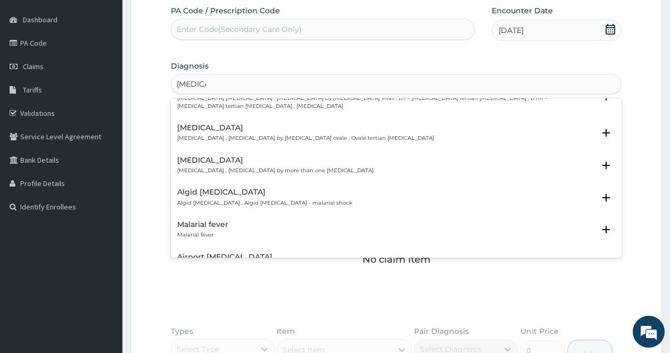
scroll to position [106, 0]
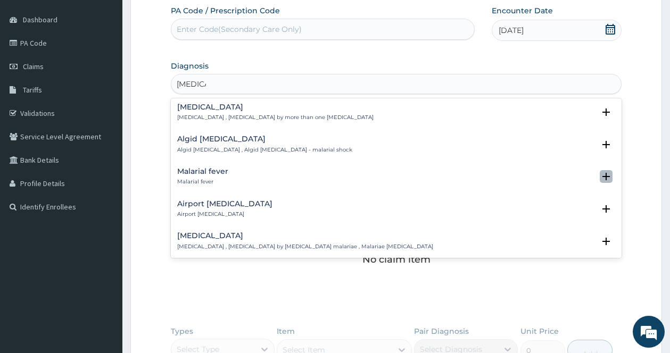
click at [602, 175] on icon "open select status" at bounding box center [605, 176] width 7 height 7
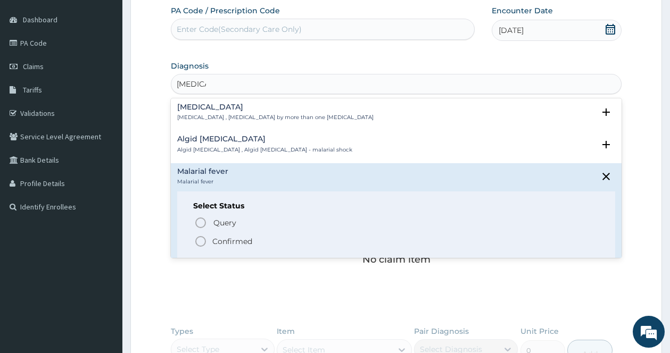
click at [197, 241] on icon "status option filled" at bounding box center [200, 241] width 13 height 13
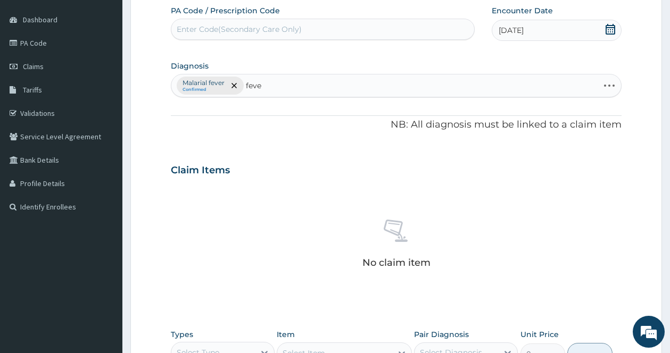
type input "fever"
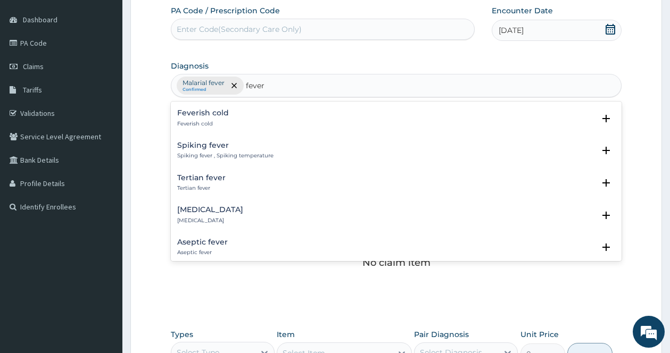
scroll to position [904, 0]
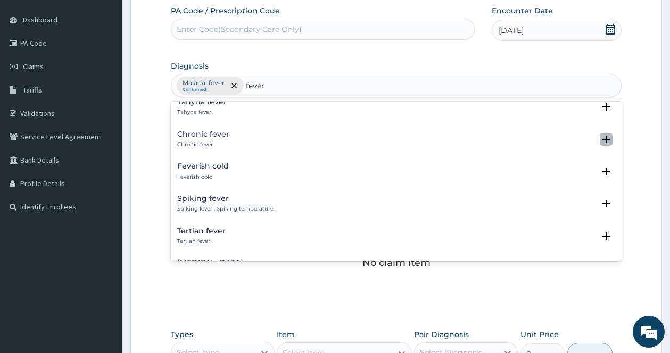
click at [602, 136] on icon "open select status" at bounding box center [605, 139] width 7 height 7
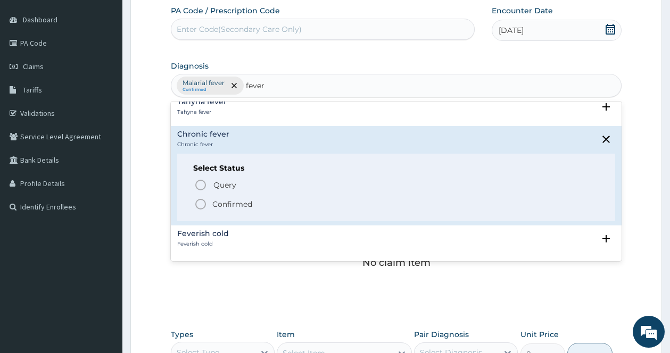
click at [206, 198] on icon "status option filled" at bounding box center [200, 204] width 13 height 13
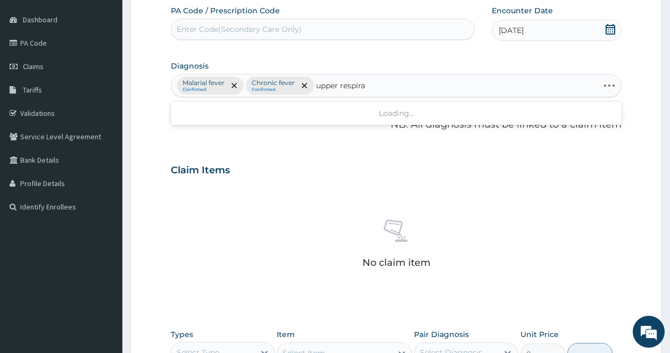
type input "upper respirat"
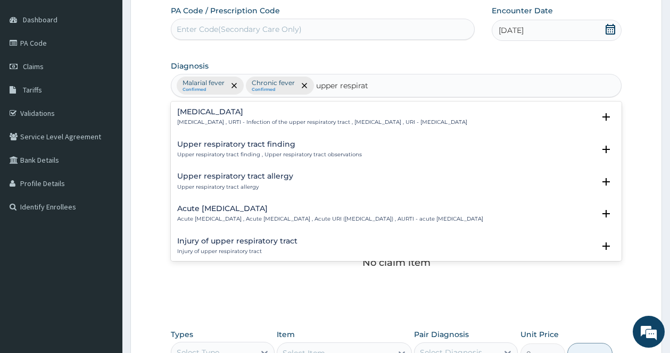
scroll to position [53, 0]
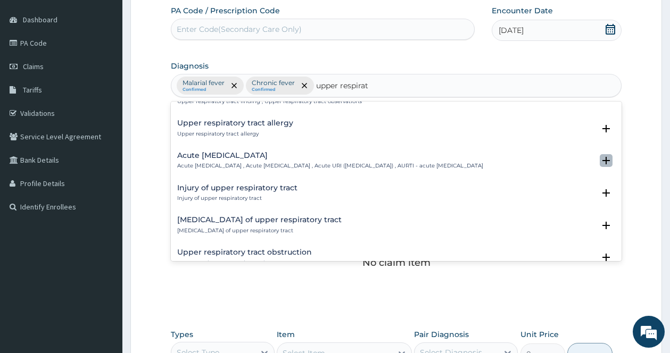
click at [599, 167] on icon "open select status" at bounding box center [605, 160] width 13 height 13
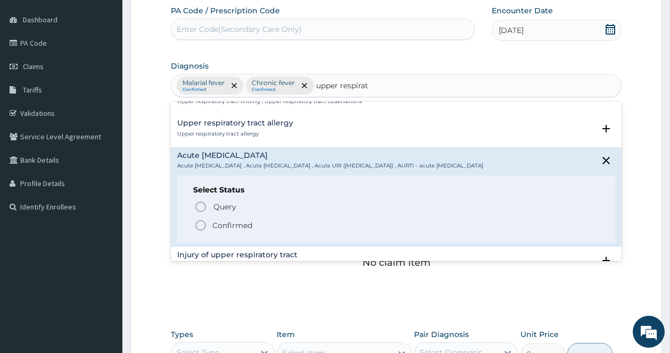
click at [200, 231] on icon "status option filled" at bounding box center [200, 225] width 13 height 13
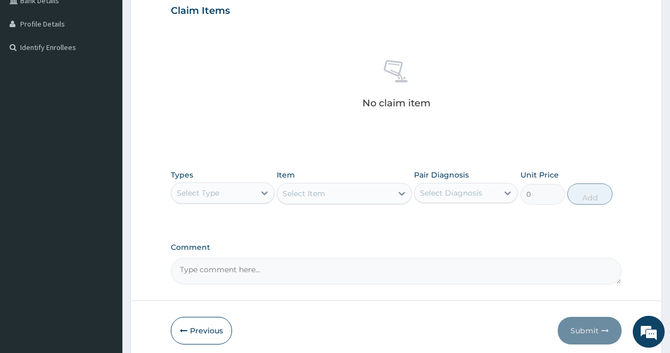
scroll to position [299, 0]
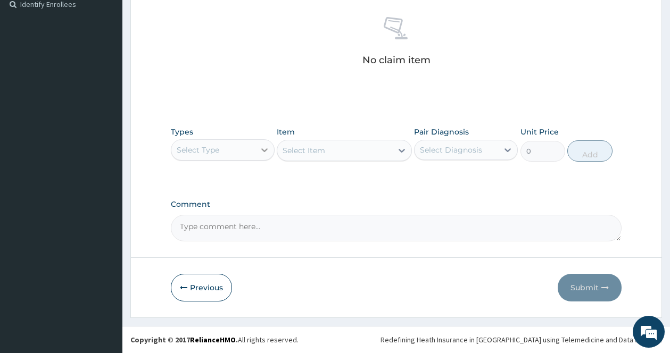
click at [260, 148] on icon at bounding box center [264, 150] width 11 height 11
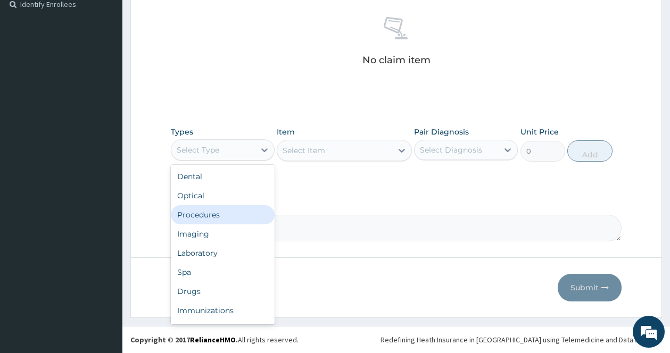
click at [235, 215] on div "Procedures" at bounding box center [223, 214] width 104 height 19
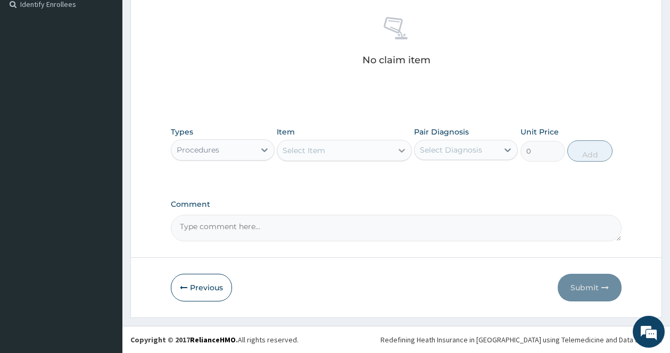
click at [402, 148] on icon at bounding box center [401, 150] width 11 height 11
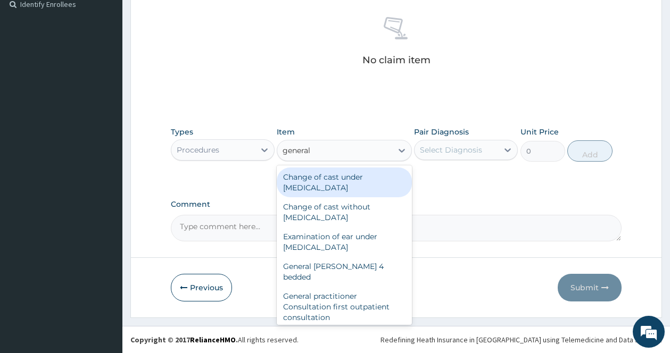
type input "general p"
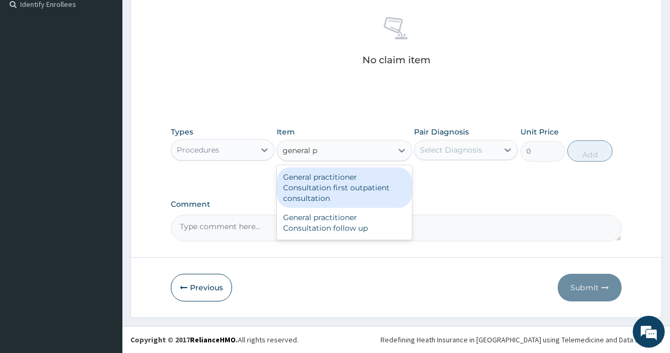
click at [352, 183] on div "General practitioner Consultation first outpatient consultation" at bounding box center [344, 188] width 135 height 40
type input "3547.5"
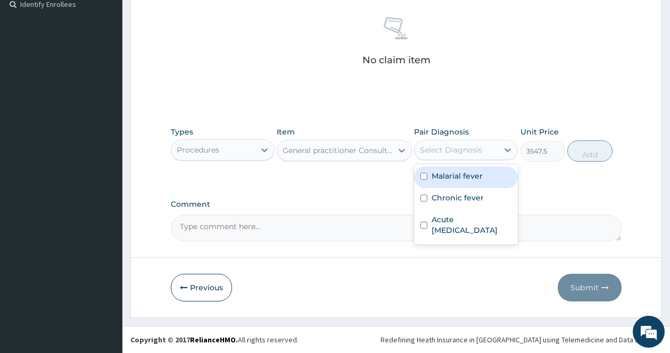
click at [475, 149] on div "Select Diagnosis" at bounding box center [451, 150] width 62 height 11
click at [454, 173] on label "Malarial fever" at bounding box center [456, 176] width 51 height 11
checkbox input "true"
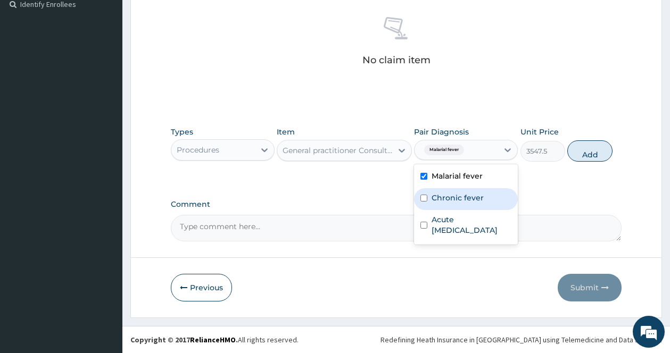
click at [436, 193] on label "Chronic fever" at bounding box center [457, 198] width 52 height 11
checkbox input "true"
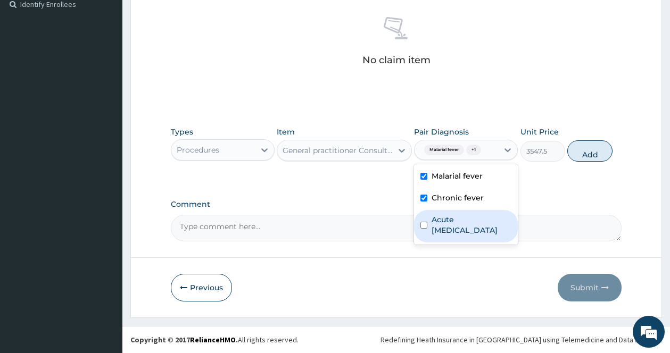
click at [440, 230] on label "Acute upper respiratory infection" at bounding box center [471, 224] width 80 height 21
checkbox input "true"
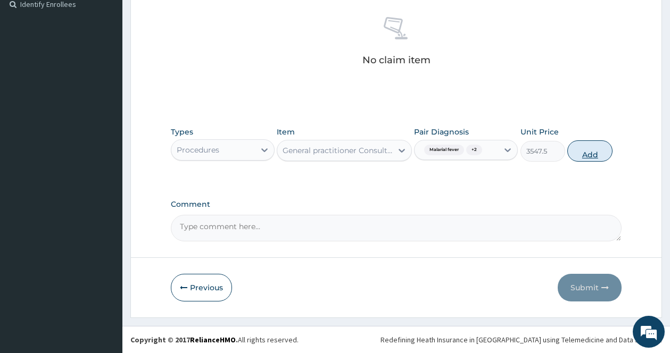
click at [593, 148] on button "Add" at bounding box center [589, 150] width 45 height 21
type input "0"
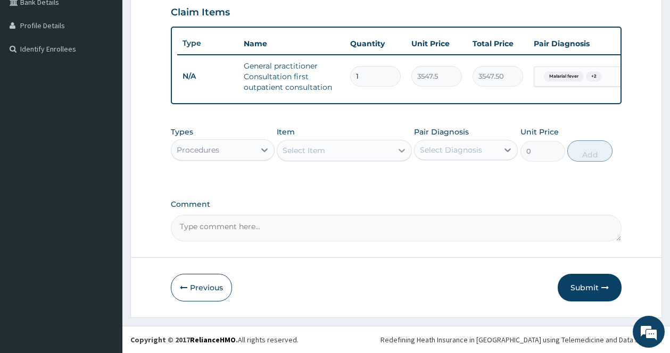
click at [398, 146] on icon at bounding box center [401, 150] width 11 height 11
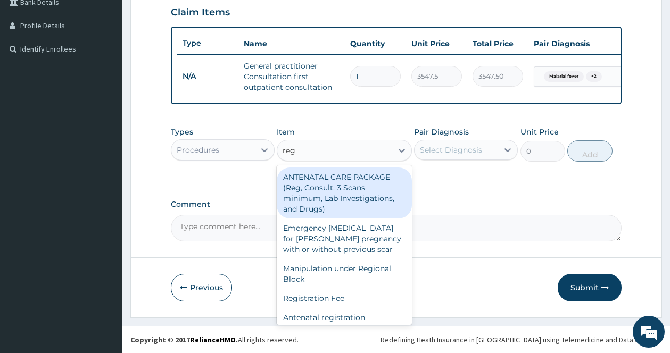
type input "regi"
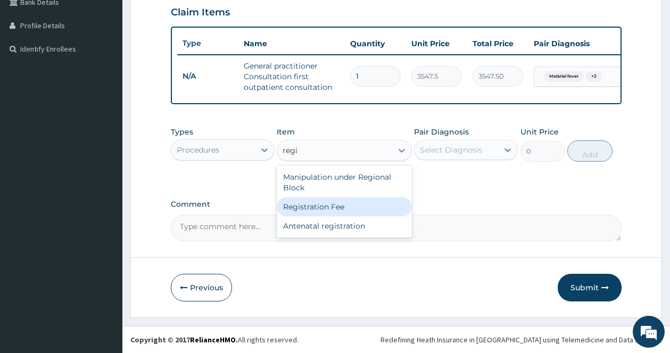
click at [321, 201] on div "Registration Fee" at bounding box center [344, 206] width 135 height 19
type input "2150"
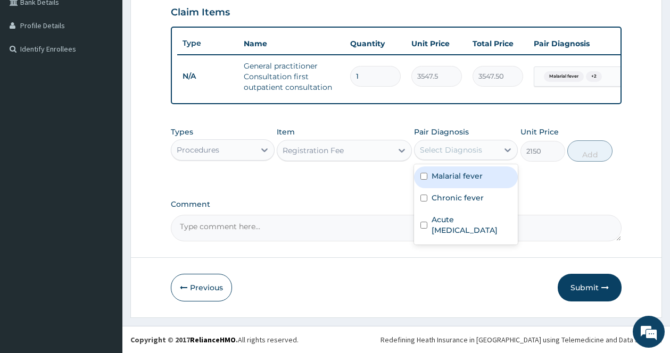
click at [462, 145] on div "Select Diagnosis" at bounding box center [451, 150] width 62 height 11
click at [428, 180] on div "Malarial fever" at bounding box center [466, 177] width 104 height 22
checkbox input "true"
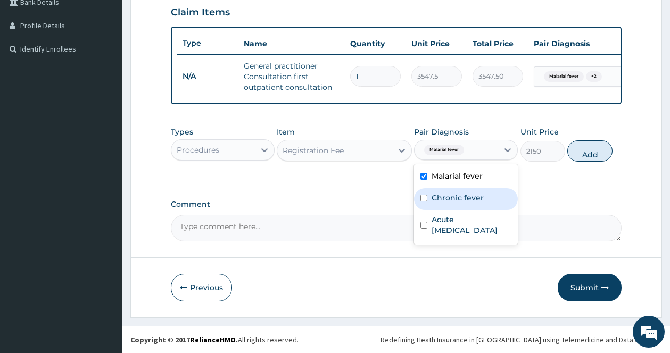
click at [430, 199] on div "Chronic fever" at bounding box center [466, 199] width 104 height 22
checkbox input "true"
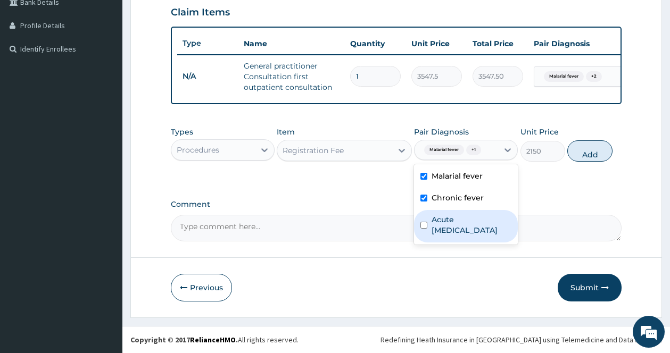
click at [428, 224] on div "Acute upper respiratory infection" at bounding box center [466, 226] width 104 height 32
checkbox input "true"
click at [588, 153] on button "Add" at bounding box center [589, 150] width 45 height 21
type input "0"
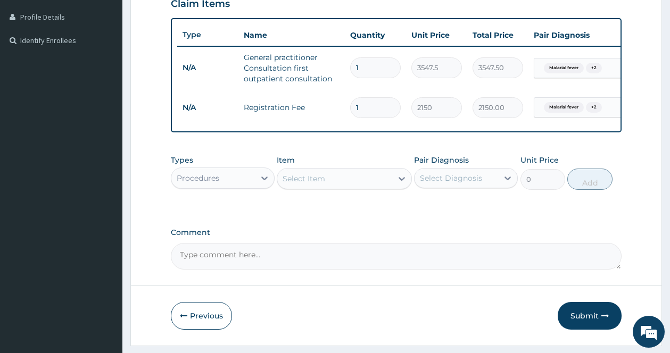
scroll to position [299, 0]
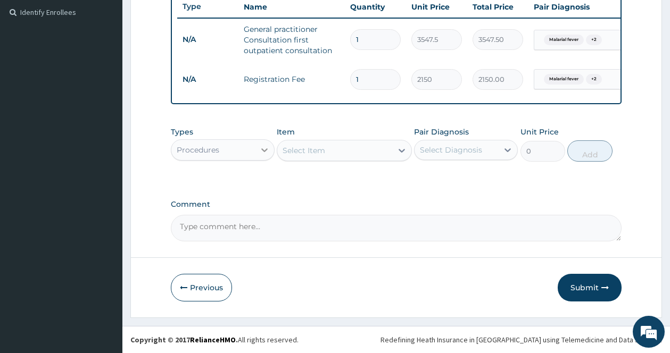
click at [260, 150] on icon at bounding box center [264, 150] width 11 height 11
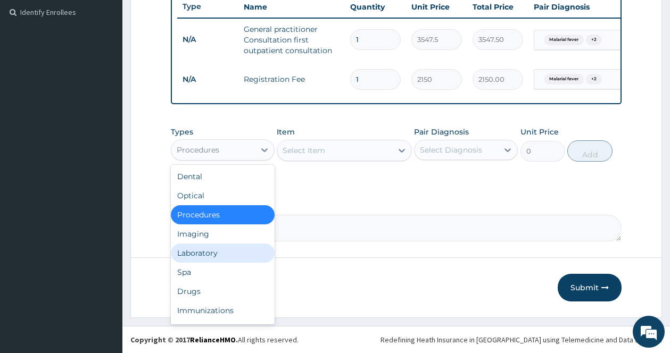
click at [215, 253] on div "Laboratory" at bounding box center [223, 253] width 104 height 19
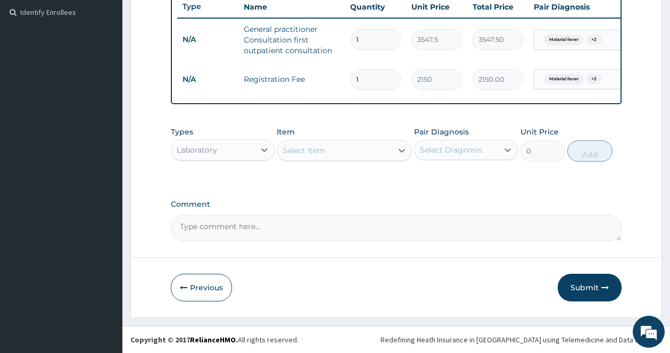
click at [398, 148] on icon at bounding box center [401, 150] width 11 height 11
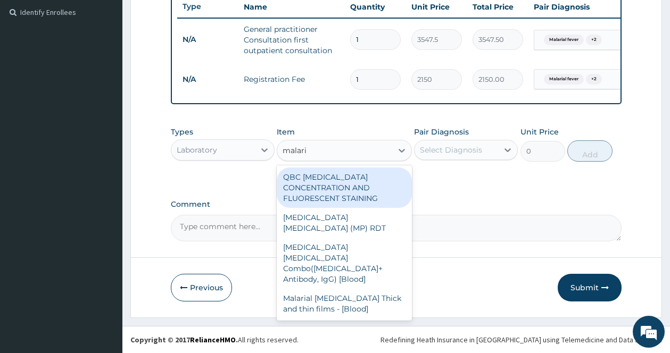
type input "malaria"
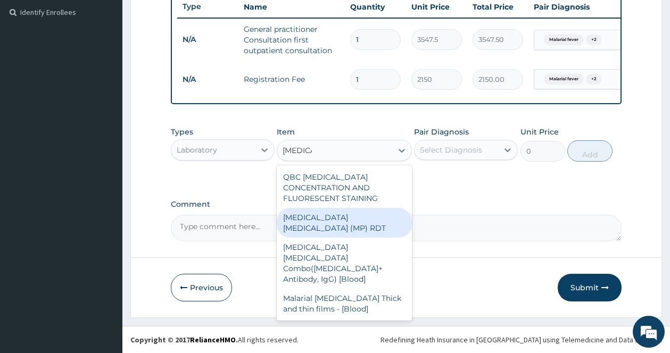
click at [329, 225] on div "MALARIA PARASITE (MP) RDT" at bounding box center [344, 223] width 135 height 30
type input "1612.5"
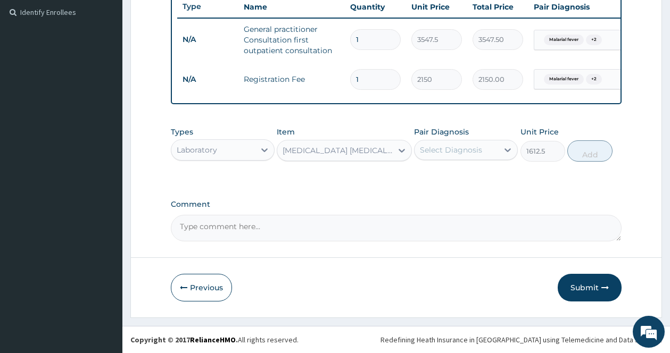
click at [491, 146] on div "Select Diagnosis" at bounding box center [455, 149] width 83 height 17
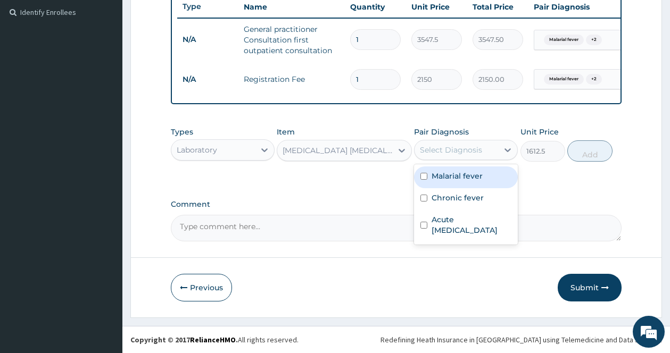
click at [443, 174] on label "Malarial fever" at bounding box center [456, 176] width 51 height 11
checkbox input "true"
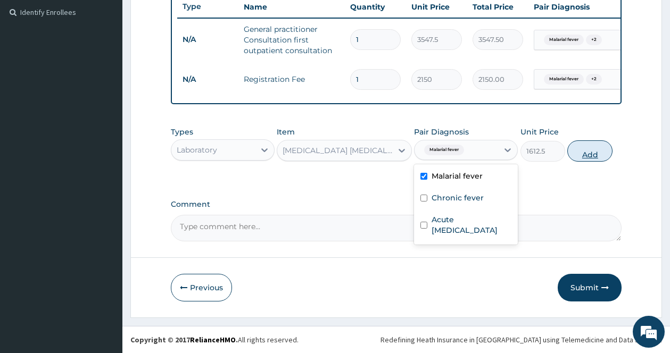
click at [595, 155] on button "Add" at bounding box center [589, 150] width 45 height 21
type input "0"
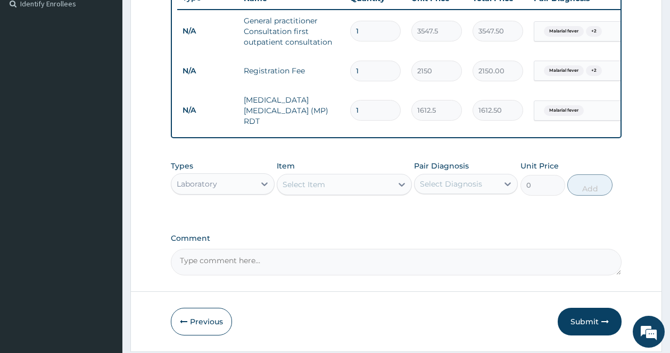
scroll to position [336, 0]
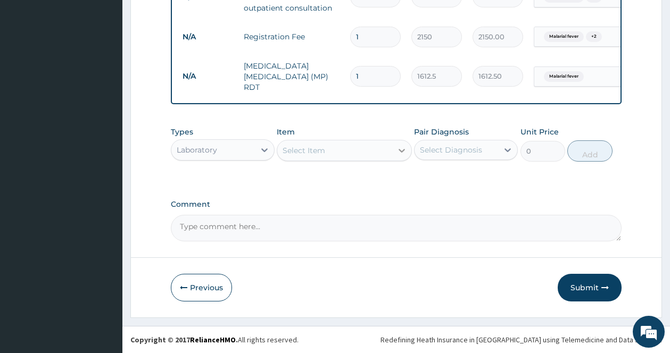
click at [400, 151] on icon at bounding box center [401, 151] width 6 height 4
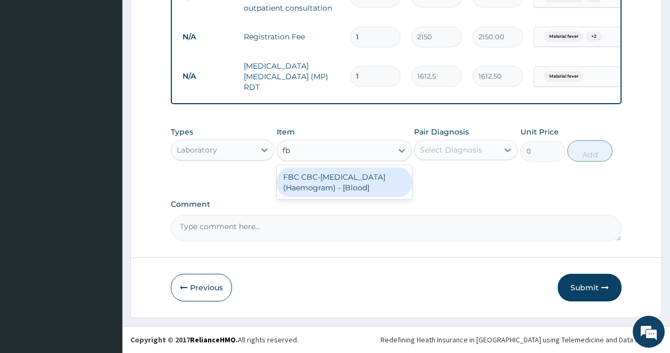
type input "fbc"
click at [350, 192] on div "FBC CBC-Complete Blood Count (Haemogram) - [Blood]" at bounding box center [344, 183] width 135 height 30
type input "4300"
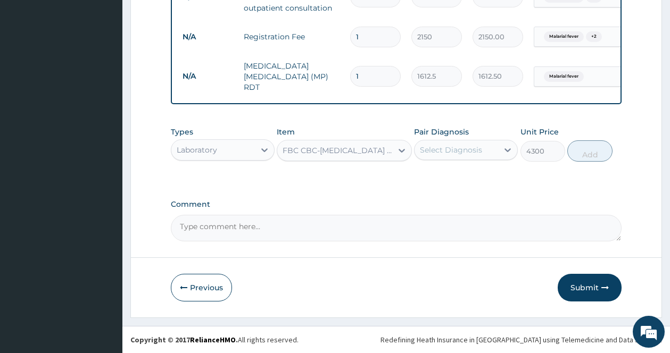
click at [352, 189] on div "PA Code / Prescription Code Enter Code(Secondary Care Only) Encounter Date 28-0…" at bounding box center [396, 4] width 450 height 473
click at [512, 150] on icon at bounding box center [507, 150] width 11 height 11
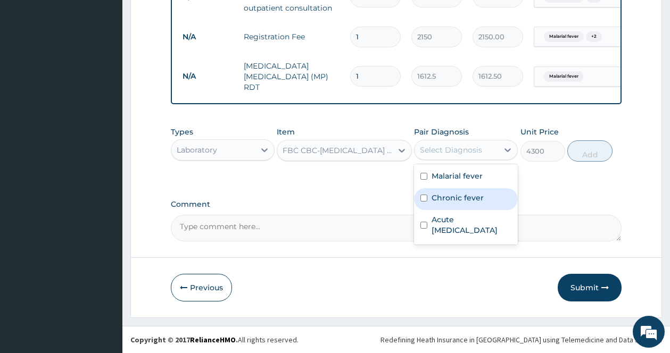
click at [433, 193] on label "Chronic fever" at bounding box center [457, 198] width 52 height 11
checkbox input "true"
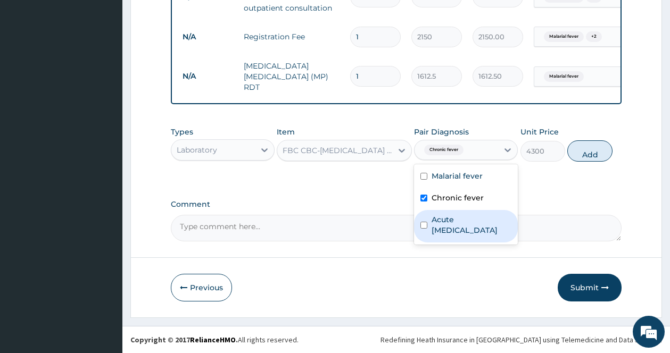
click at [439, 218] on label "Acute upper respiratory infection" at bounding box center [471, 224] width 80 height 21
checkbox input "true"
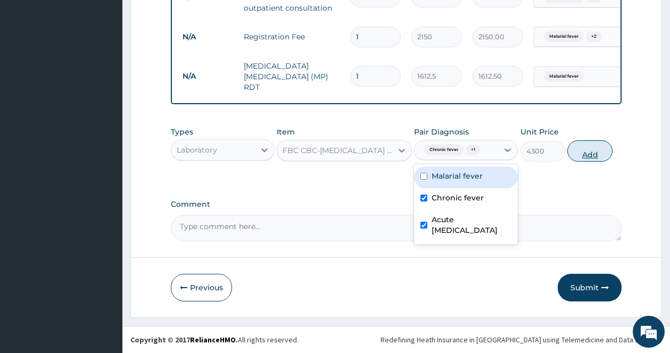
click at [595, 153] on button "Add" at bounding box center [589, 150] width 45 height 21
type input "0"
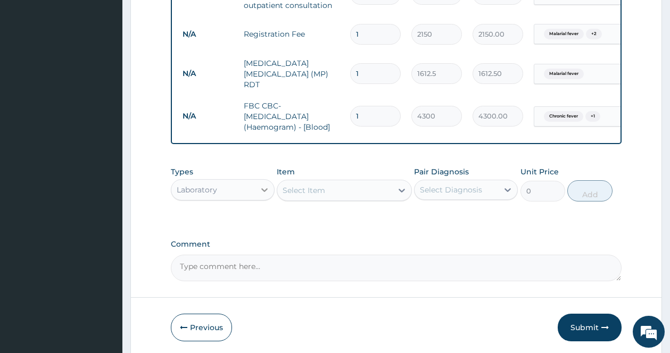
click at [263, 194] on icon at bounding box center [264, 190] width 11 height 11
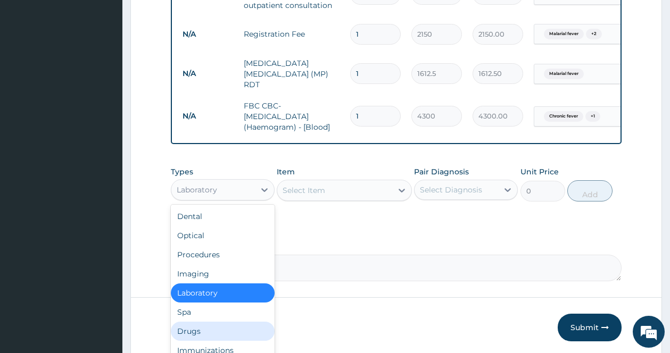
click at [221, 326] on div "Drugs" at bounding box center [223, 331] width 104 height 19
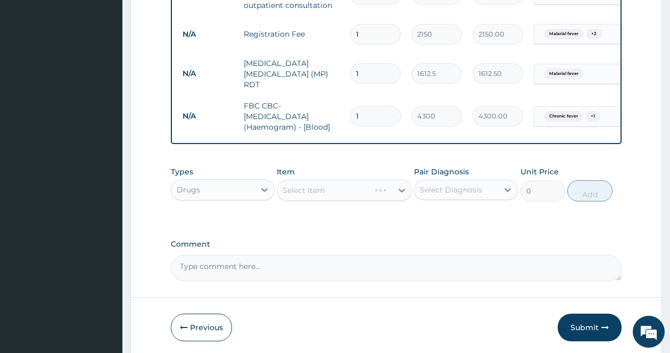
scroll to position [379, 0]
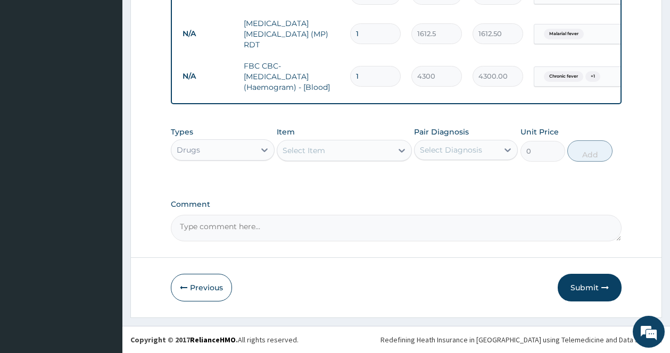
drag, startPoint x: 402, startPoint y: 150, endPoint x: 327, endPoint y: 149, distance: 75.5
click at [402, 150] on icon at bounding box center [401, 150] width 11 height 11
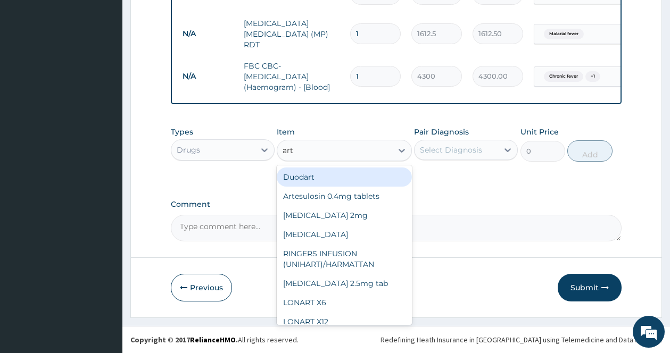
type input "arte"
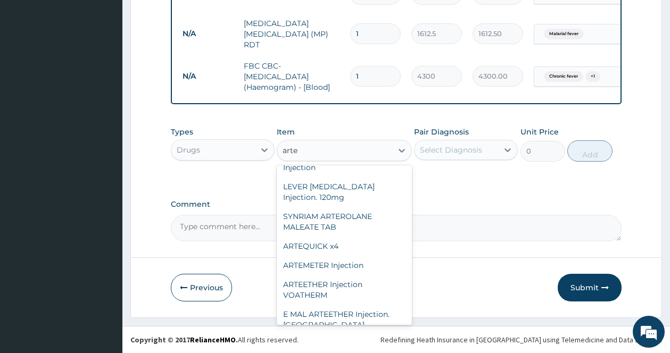
scroll to position [138, 0]
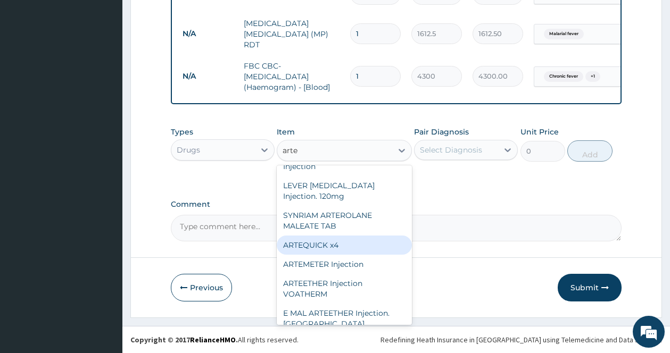
click at [334, 236] on div "ARTEQUICK x4" at bounding box center [344, 245] width 135 height 19
type input "366.575"
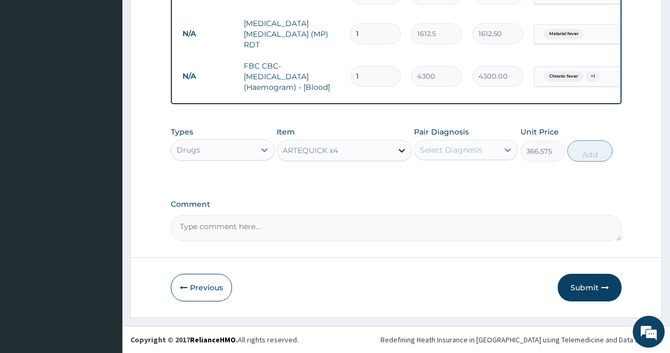
click at [399, 149] on icon at bounding box center [401, 150] width 11 height 11
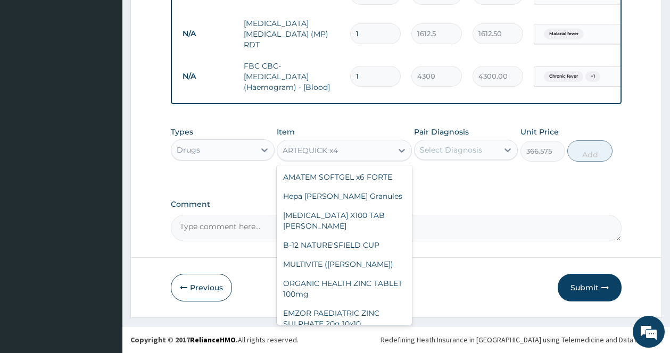
scroll to position [6641, 0]
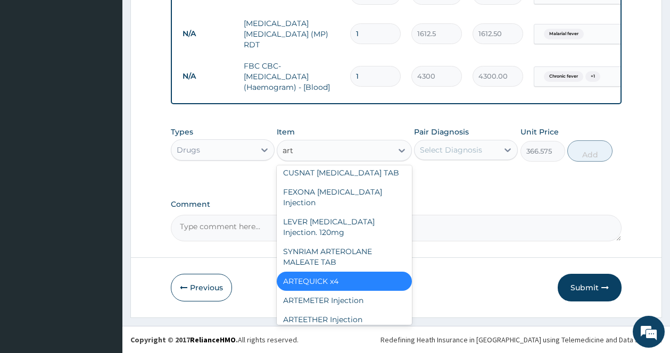
type input "arte"
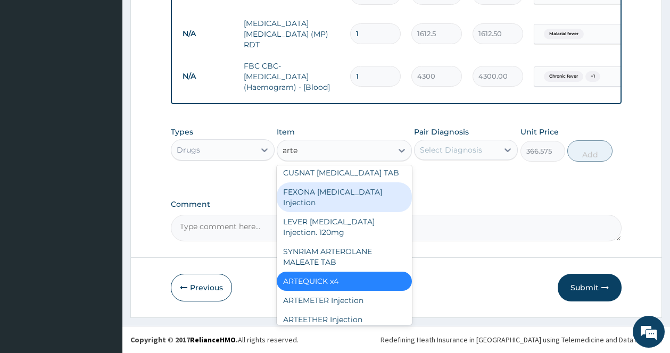
scroll to position [0, 0]
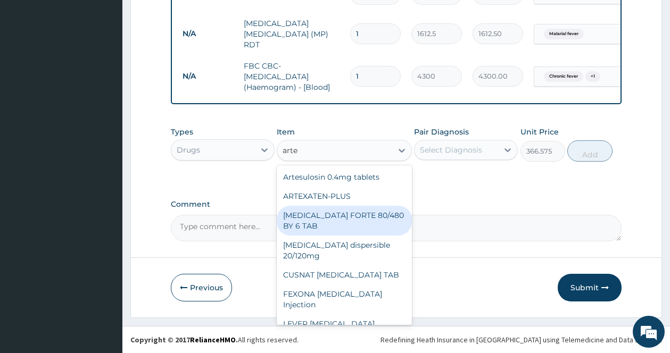
click at [364, 220] on div "COARTEM FORTE 80/480 BY 6 TAB" at bounding box center [344, 221] width 135 height 30
type input "449.35"
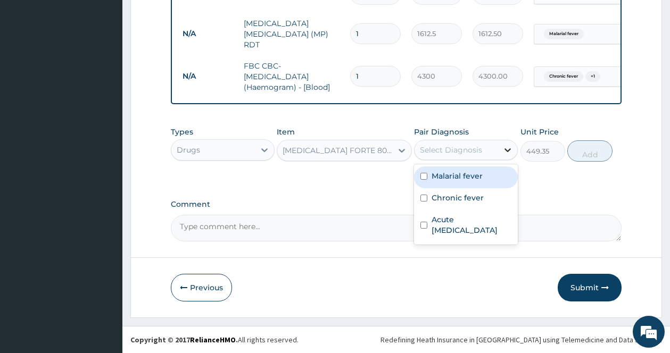
click at [500, 156] on div at bounding box center [507, 149] width 19 height 19
click at [485, 171] on div "Malarial fever" at bounding box center [466, 177] width 104 height 22
checkbox input "true"
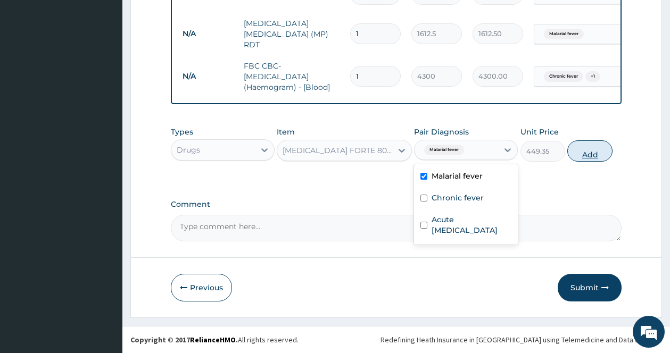
click at [587, 160] on button "Add" at bounding box center [589, 150] width 45 height 21
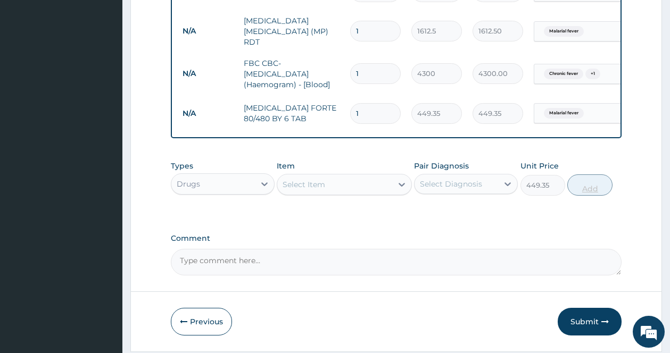
type input "0"
type input "0.00"
type input "6"
type input "2696.10"
type input "6"
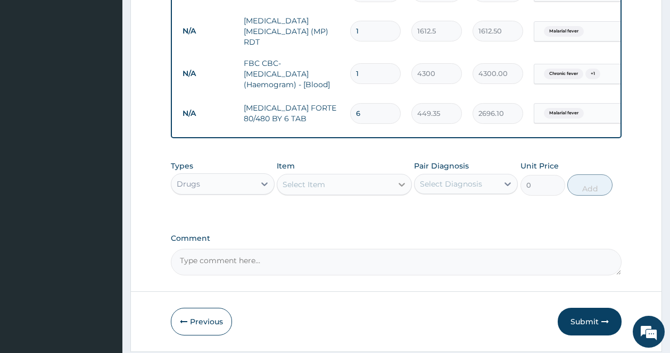
click at [404, 193] on div at bounding box center [401, 184] width 19 height 19
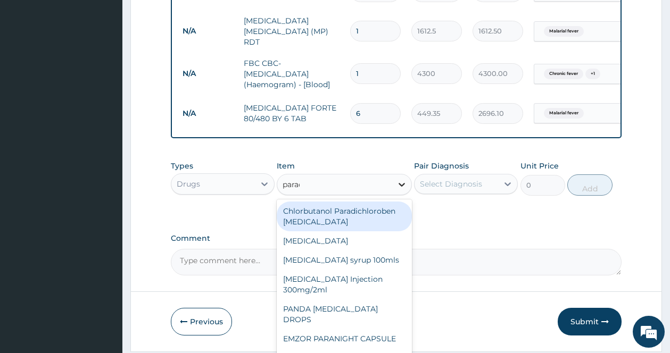
type input "parace"
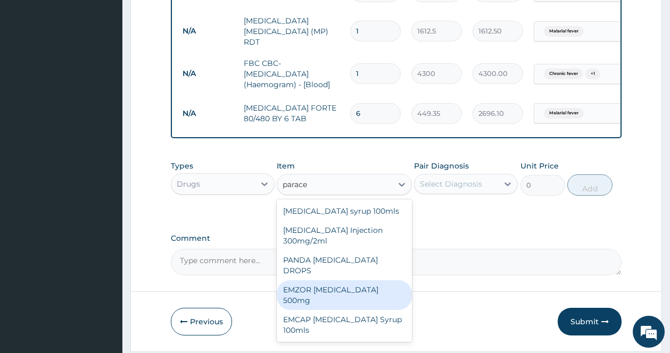
click at [352, 284] on div "EMZOR PARACETAMOL 500mg" at bounding box center [344, 295] width 135 height 30
type input "23.65"
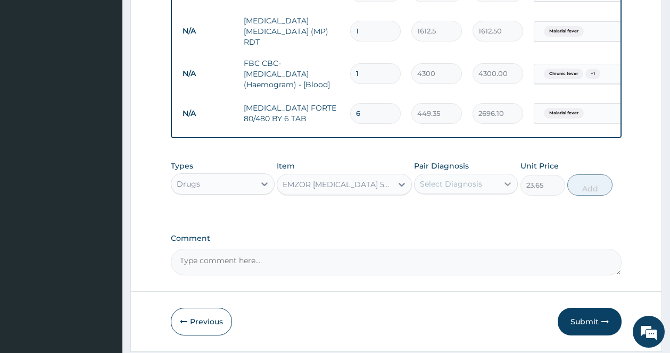
click at [499, 185] on div at bounding box center [507, 183] width 19 height 19
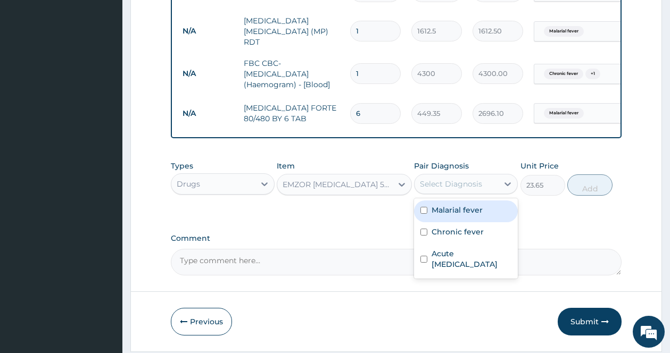
click at [439, 214] on label "Malarial fever" at bounding box center [456, 210] width 51 height 11
checkbox input "true"
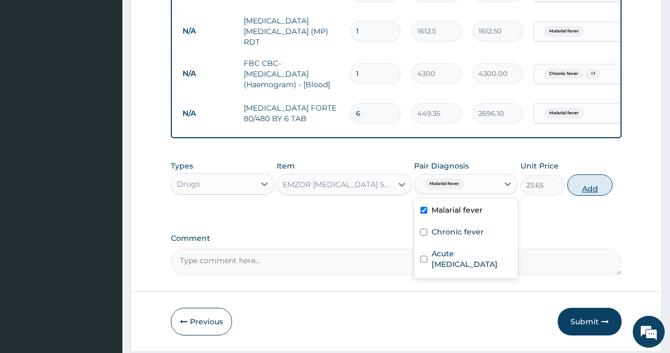
click at [591, 194] on button "Add" at bounding box center [589, 184] width 45 height 21
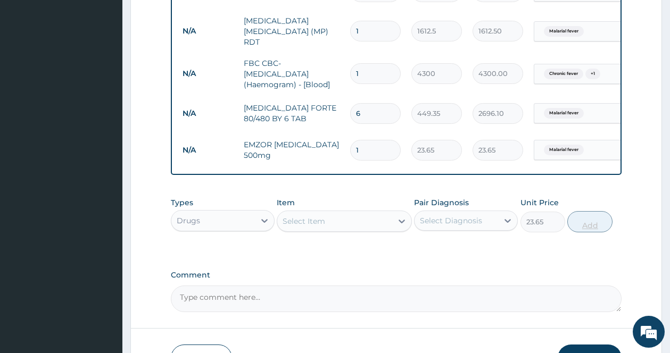
type input "0"
type input "18"
type input "425.70"
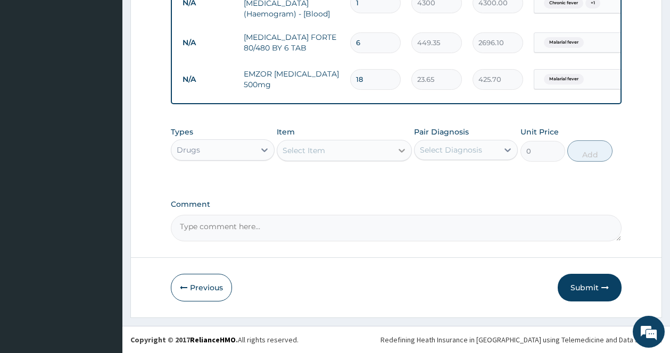
type input "18"
click at [400, 150] on icon at bounding box center [401, 151] width 6 height 4
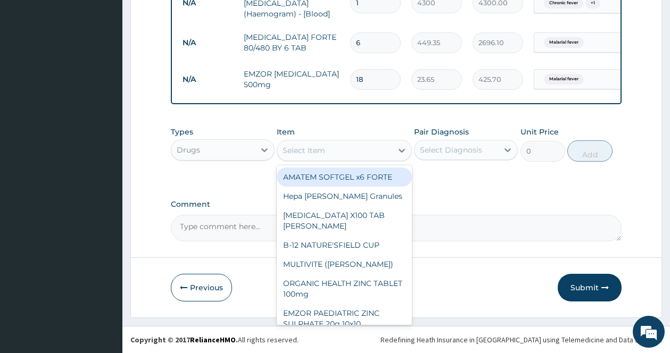
click at [472, 152] on div "Select Diagnosis" at bounding box center [451, 150] width 62 height 11
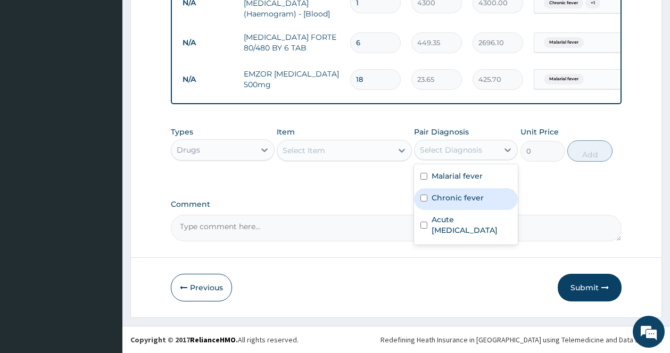
click at [458, 197] on label "Chronic fever" at bounding box center [457, 198] width 52 height 11
checkbox input "true"
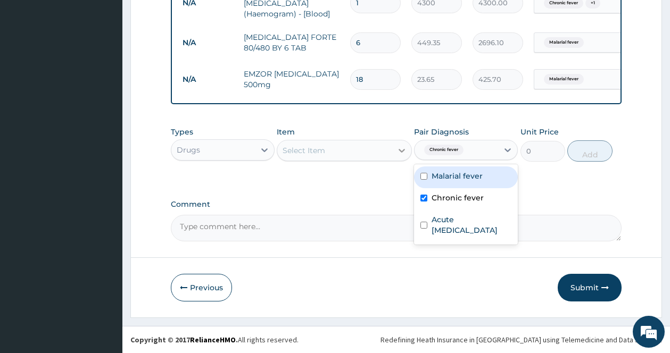
click at [403, 150] on icon at bounding box center [401, 151] width 6 height 4
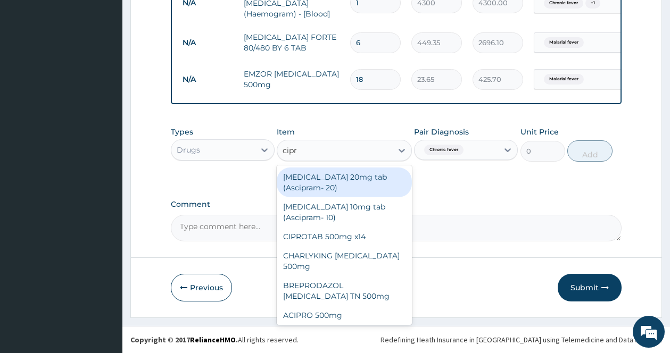
type input "cipro"
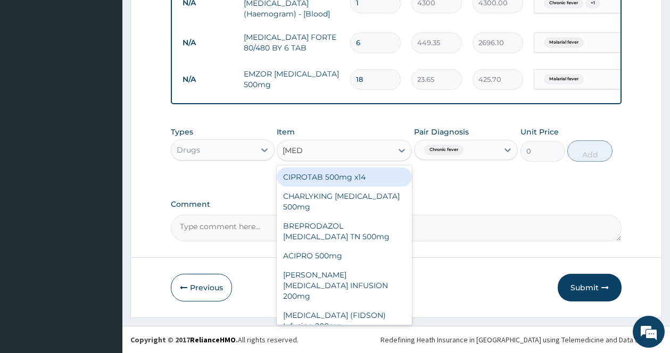
click at [368, 178] on div "CIPROTAB 500mg x14" at bounding box center [344, 177] width 135 height 19
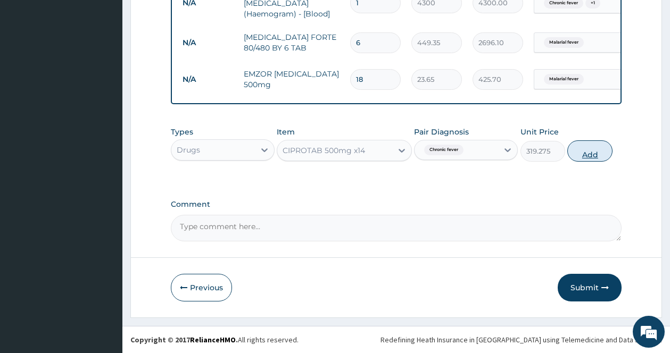
click at [591, 156] on button "Add" at bounding box center [589, 150] width 45 height 21
type input "0"
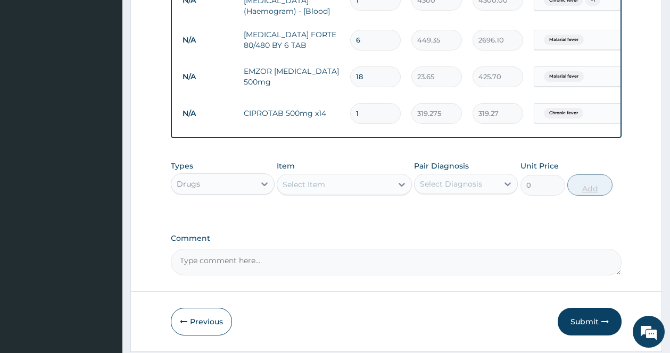
type input "14"
type input "4469.85"
type input "14"
click at [456, 211] on div "Types Drugs Item Select Item Pair Diagnosis Select Diagnosis Unit Price 0 Add" at bounding box center [396, 186] width 450 height 62
click at [506, 186] on icon at bounding box center [507, 184] width 11 height 11
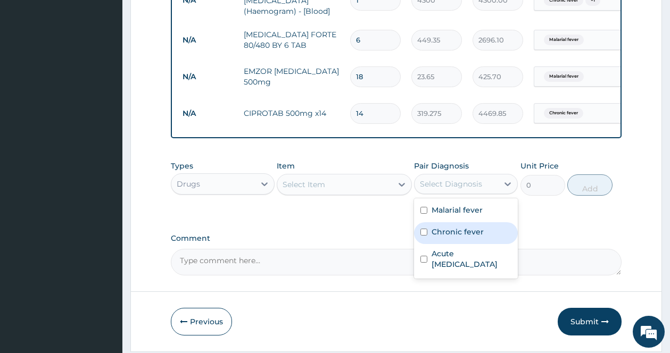
click at [462, 231] on label "Chronic fever" at bounding box center [457, 232] width 52 height 11
checkbox input "true"
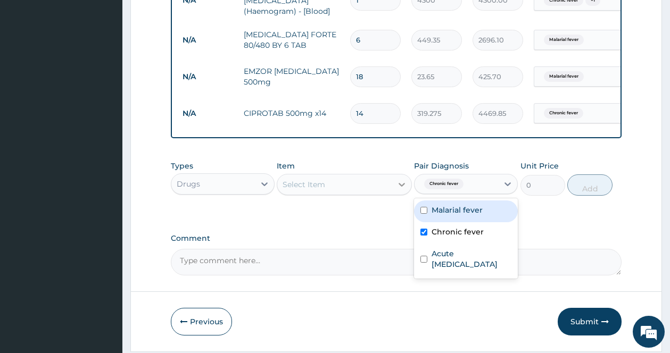
click at [395, 185] on div at bounding box center [401, 184] width 19 height 19
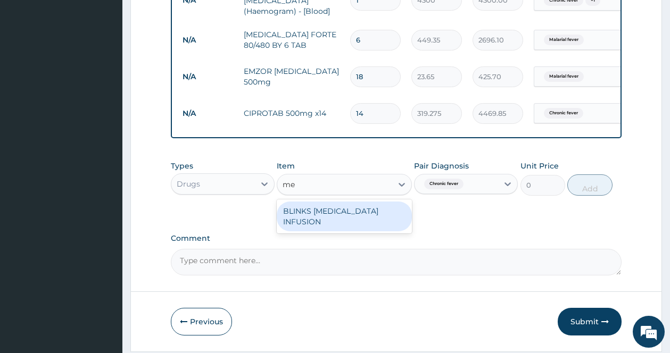
type input "m"
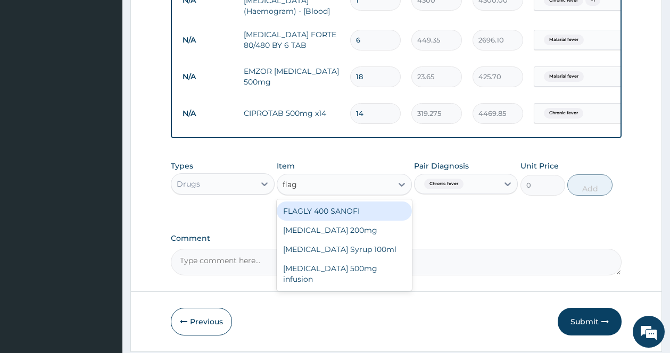
type input "flagy"
click at [319, 206] on div "Flagyl 200mg" at bounding box center [344, 211] width 135 height 19
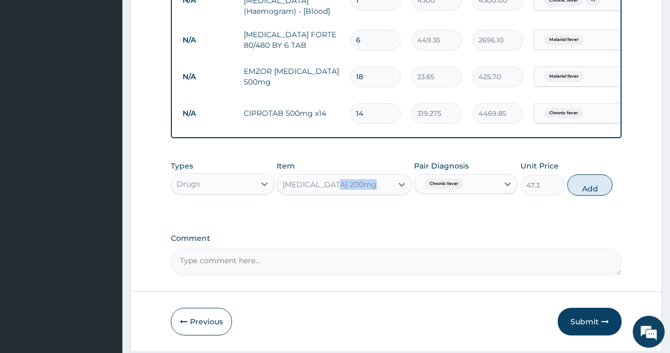
click at [319, 206] on div "Types Drugs Item Flagyl 200mg Pair Diagnosis Chronic fever Unit Price 47.3 Add" at bounding box center [396, 186] width 450 height 62
click at [581, 187] on button "Add" at bounding box center [589, 184] width 45 height 21
type input "0"
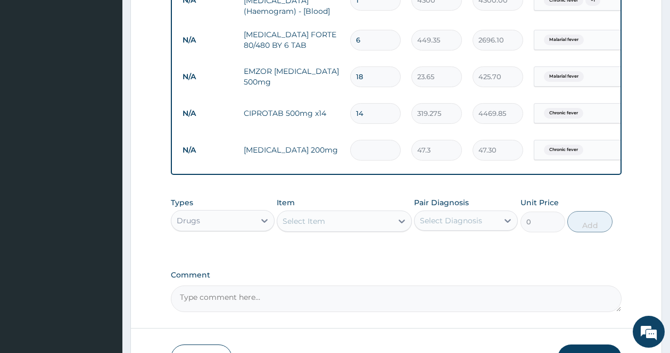
type input "0.00"
type input "3"
type input "141.90"
type input "30"
type input "1419.00"
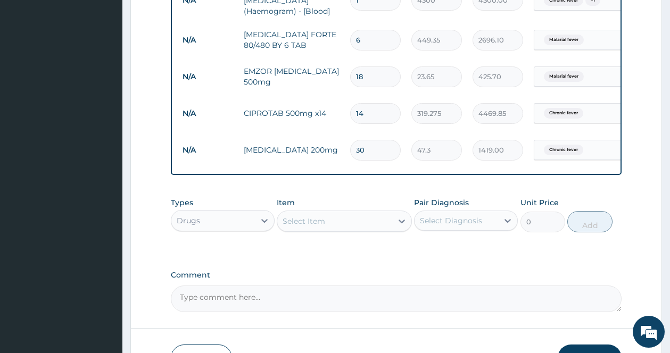
type input "30"
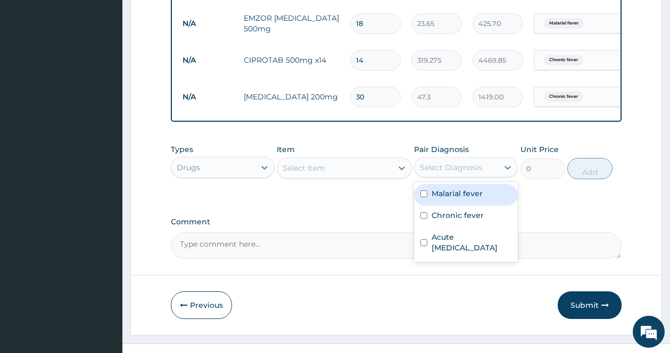
click at [482, 166] on div "Select Diagnosis" at bounding box center [451, 167] width 62 height 11
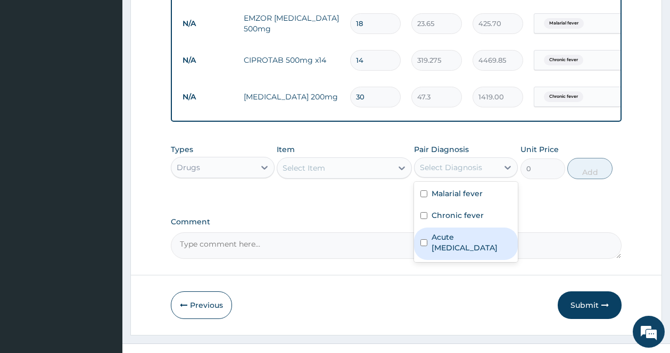
click at [462, 246] on label "Acute upper respiratory infection" at bounding box center [471, 242] width 80 height 21
checkbox input "true"
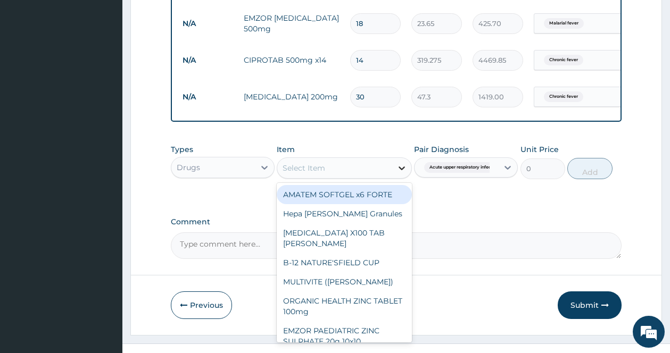
click at [398, 169] on icon at bounding box center [401, 168] width 11 height 11
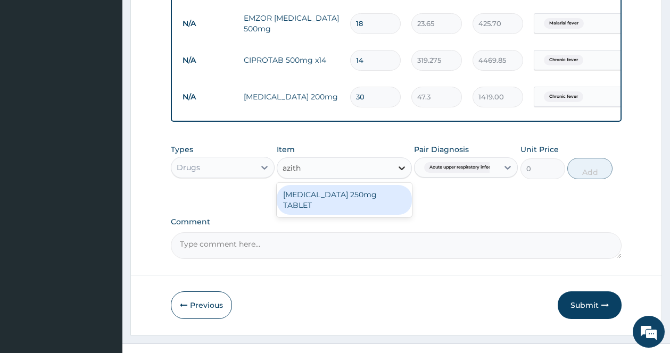
type input "azithr"
click at [380, 205] on div "AZITHROMYCIN 250mg TABLET" at bounding box center [344, 200] width 135 height 30
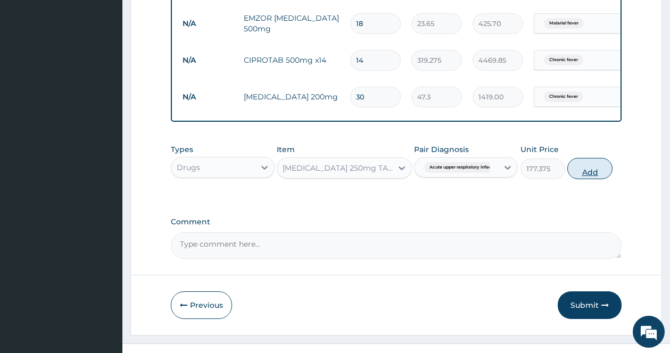
click at [588, 172] on button "Add" at bounding box center [589, 168] width 45 height 21
type input "0"
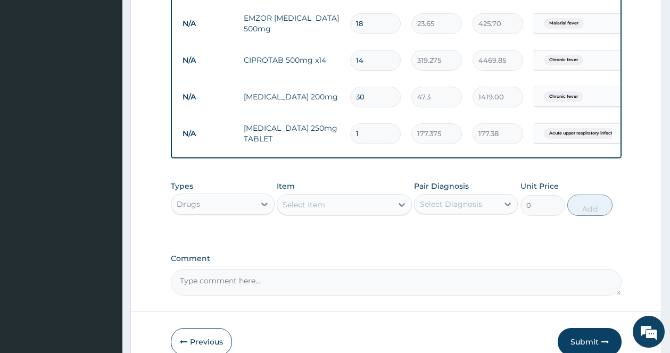
type input "0.00"
type input "2"
type input "354.75"
type input "28"
type input "4966.50"
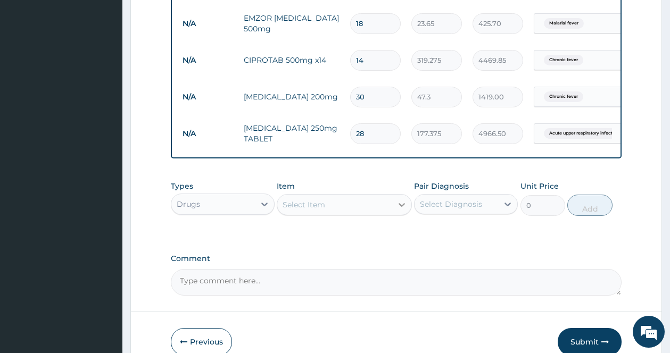
type input "28"
click at [396, 207] on div at bounding box center [401, 204] width 19 height 19
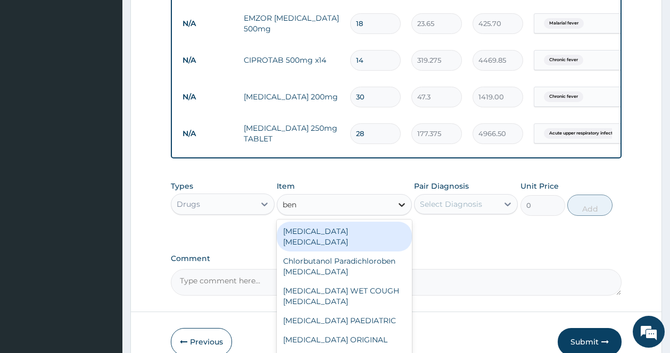
type input "beny"
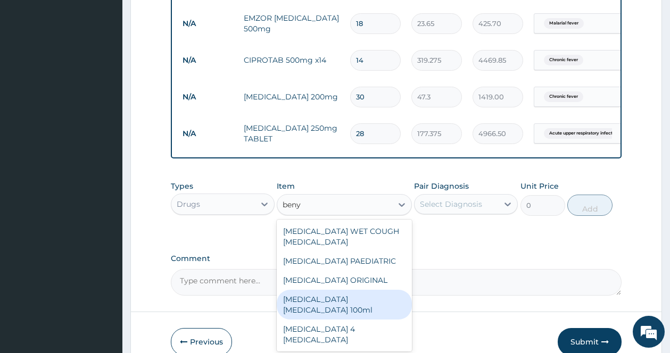
click at [337, 302] on div "BENYLIN DRY COUGH 100ml" at bounding box center [344, 305] width 135 height 30
type input "1773.75"
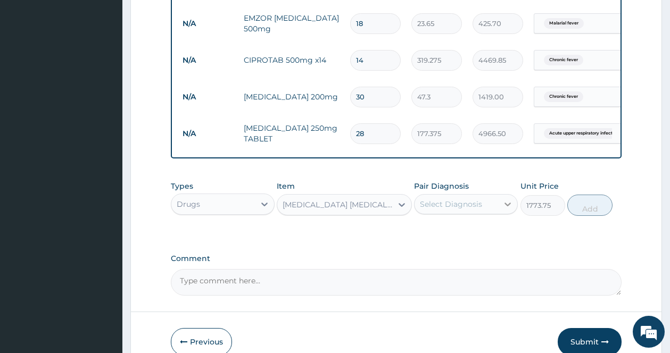
click at [500, 199] on div at bounding box center [507, 204] width 19 height 19
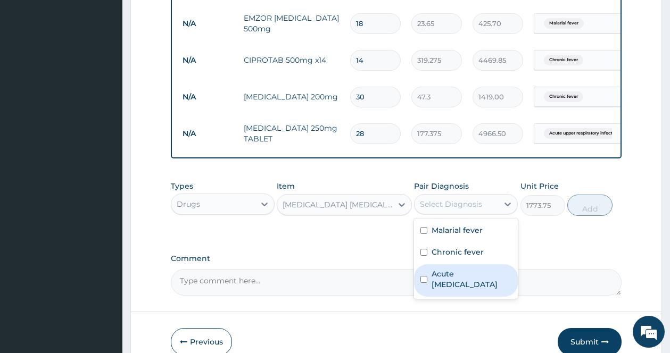
click at [475, 272] on label "Acute upper respiratory infection" at bounding box center [471, 279] width 80 height 21
checkbox input "true"
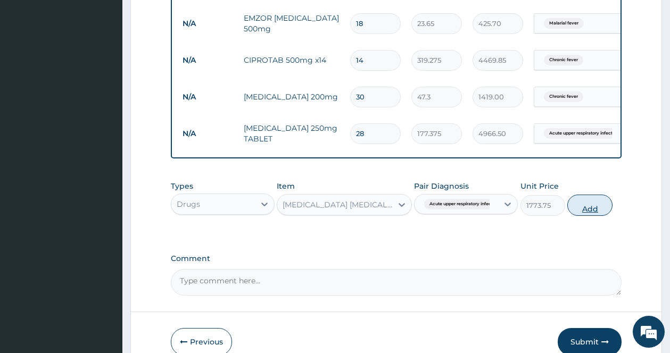
click at [598, 215] on button "Add" at bounding box center [589, 205] width 45 height 21
type input "0"
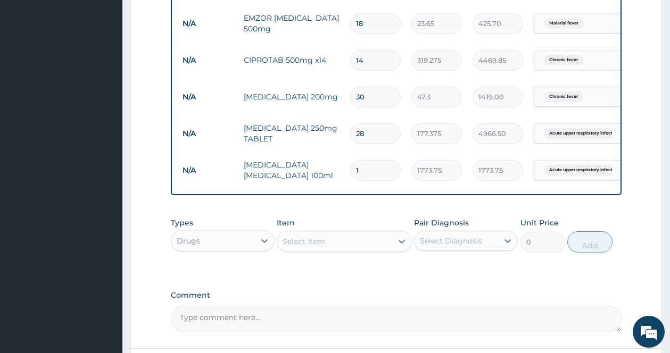
scroll to position [599, 0]
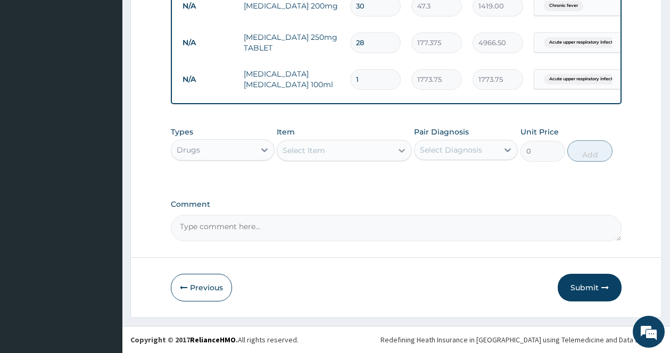
click at [404, 151] on icon at bounding box center [401, 150] width 11 height 11
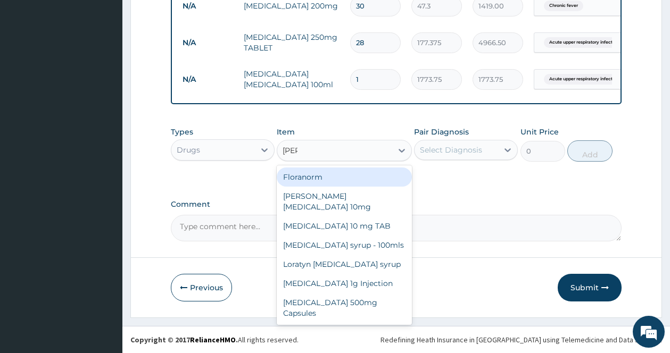
type input "lorat"
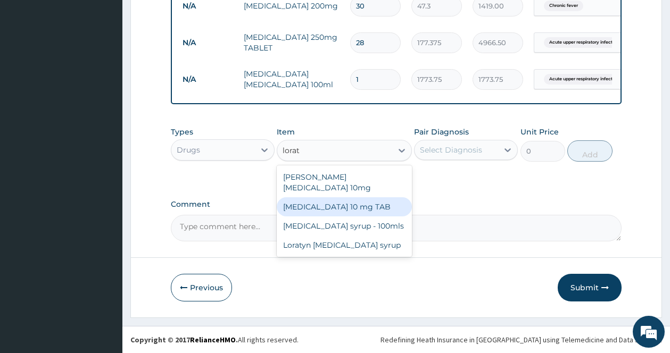
click at [322, 197] on div "LORATADINE 10 mg TAB" at bounding box center [344, 206] width 135 height 19
type input "59.125"
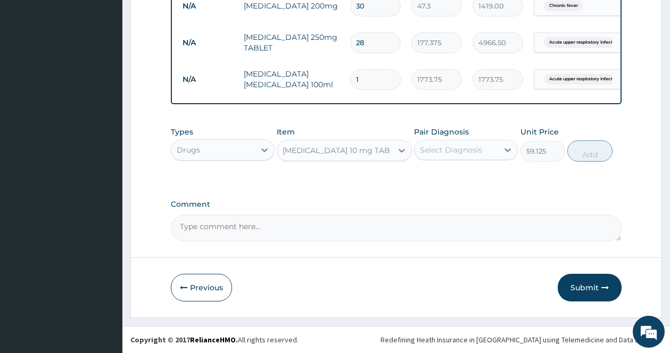
click at [322, 147] on div "LORATADINE 10 mg TAB" at bounding box center [335, 150] width 107 height 11
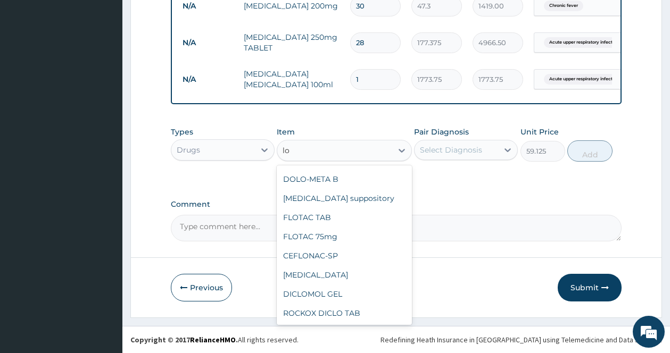
scroll to position [1181, 0]
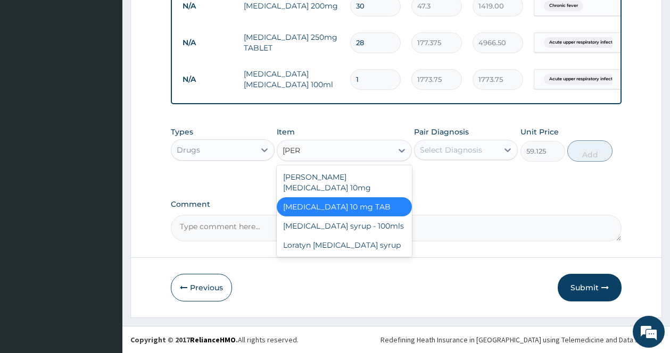
type input "lorat"
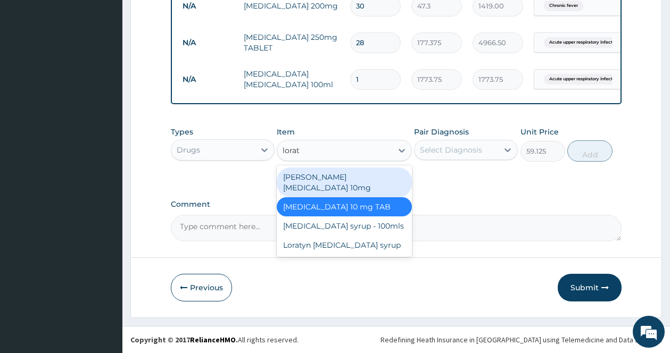
click at [337, 173] on div "Loratyn Loratadine 10mg" at bounding box center [344, 183] width 135 height 30
type input "88.6875"
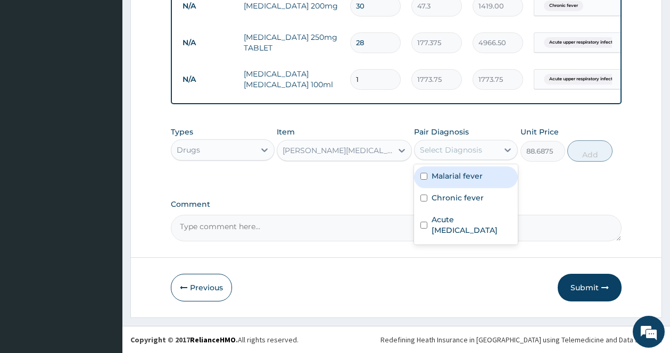
click at [434, 152] on div "Select Diagnosis" at bounding box center [451, 150] width 62 height 11
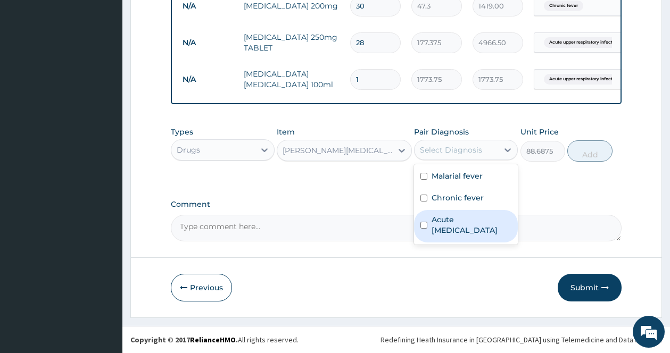
click at [444, 228] on label "Acute upper respiratory infection" at bounding box center [471, 224] width 80 height 21
checkbox input "true"
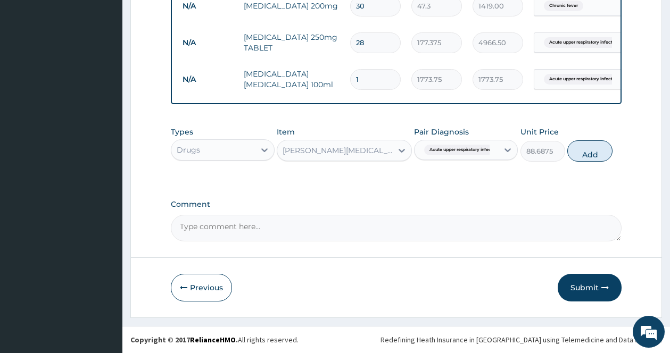
click at [593, 158] on button "Add" at bounding box center [589, 150] width 45 height 21
type input "0"
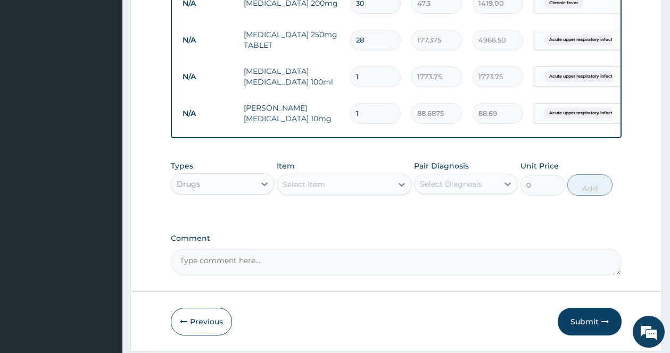
type input "0.00"
type input "7"
type input "620.81"
type input "7"
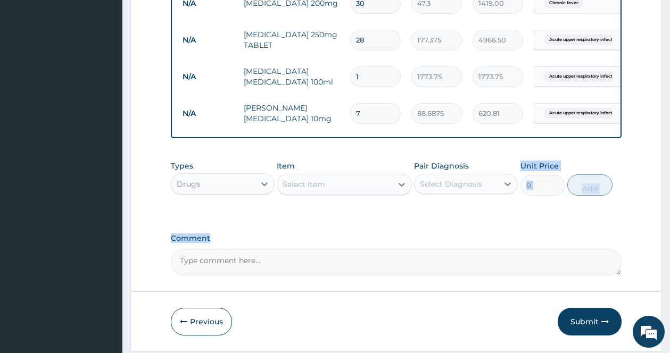
click at [607, 320] on icon "button" at bounding box center [604, 321] width 7 height 7
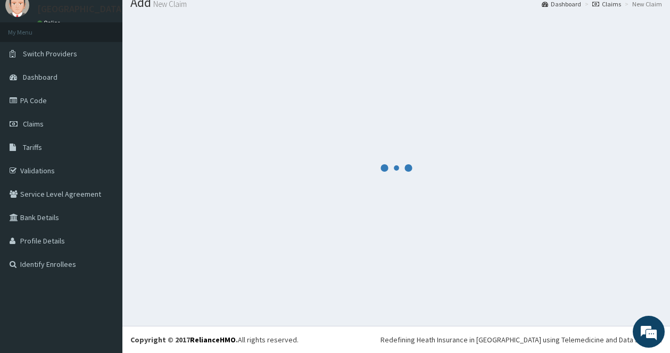
scroll to position [39, 0]
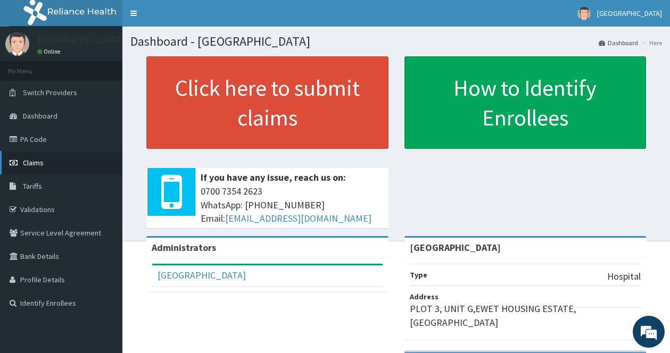
click at [48, 162] on link "Claims" at bounding box center [61, 162] width 122 height 23
click at [39, 160] on span "Claims" at bounding box center [33, 163] width 21 height 10
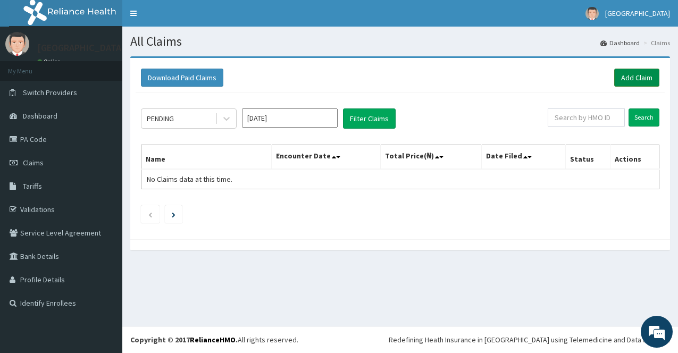
click at [624, 72] on link "Add Claim" at bounding box center [636, 78] width 45 height 18
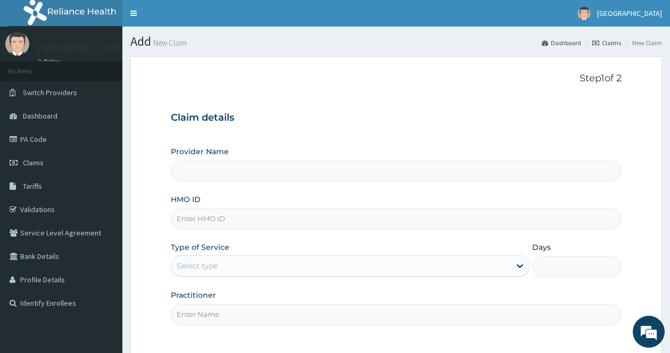
type input "[GEOGRAPHIC_DATA]"
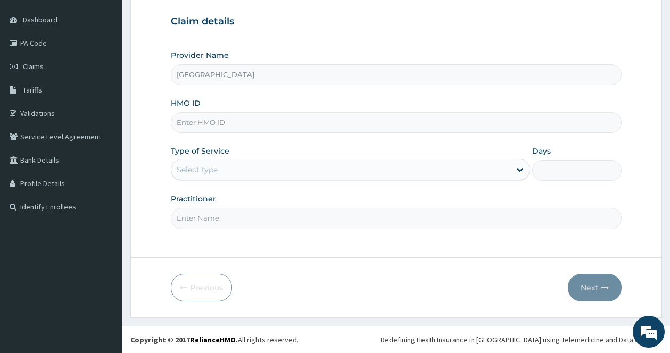
click at [246, 116] on input "HMO ID" at bounding box center [396, 122] width 450 height 21
type input "FCC/14476/A"
click at [444, 164] on div "Select type" at bounding box center [340, 169] width 339 height 17
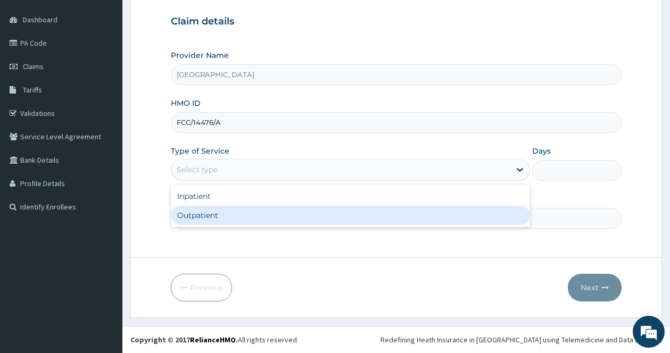
click at [430, 215] on div "Outpatient" at bounding box center [350, 215] width 359 height 19
type input "1"
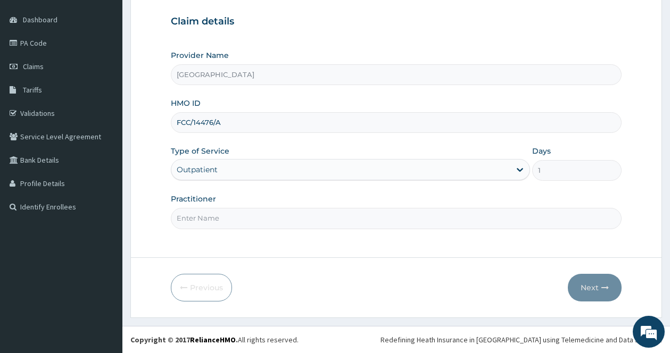
click at [430, 215] on input "Practitioner" at bounding box center [396, 218] width 450 height 21
type input "[PERSON_NAME]"
click at [589, 279] on button "Next" at bounding box center [594, 288] width 54 height 28
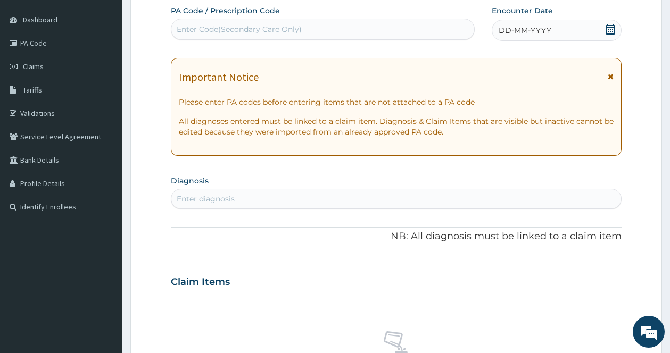
click at [609, 78] on icon at bounding box center [610, 76] width 6 height 7
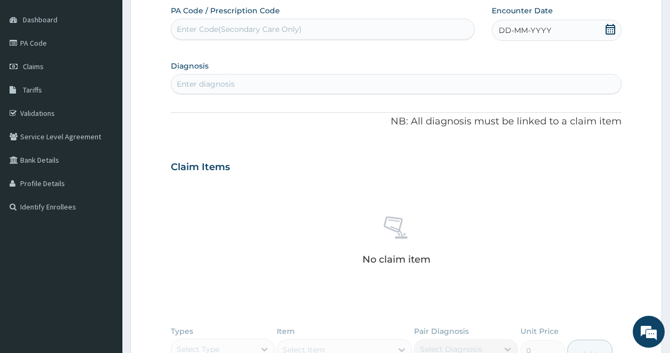
click at [612, 28] on icon at bounding box center [610, 29] width 11 height 11
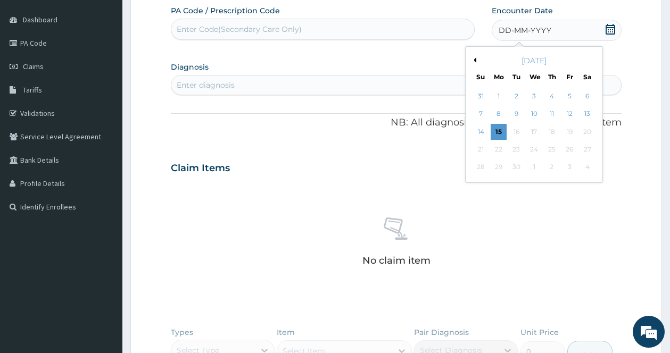
click at [475, 59] on button "Previous Month" at bounding box center [473, 59] width 5 height 5
click at [588, 114] on div "12" at bounding box center [587, 114] width 16 height 16
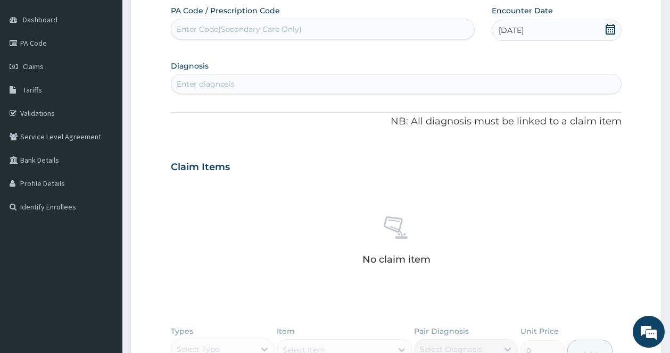
click at [361, 85] on div "Enter diagnosis" at bounding box center [395, 84] width 449 height 17
type input "MALARIA"
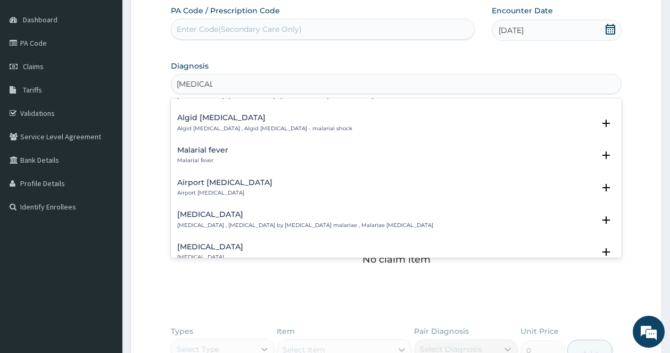
scroll to position [149, 0]
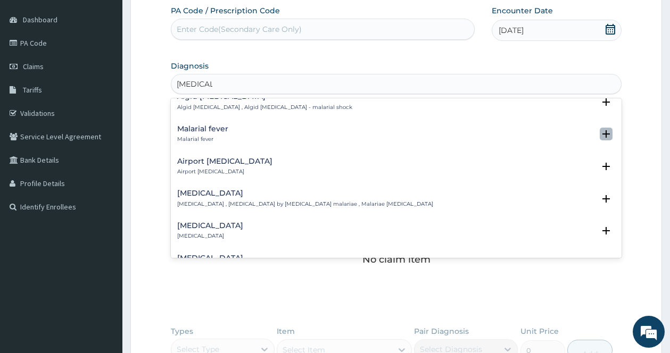
click at [602, 135] on icon "open select status" at bounding box center [605, 133] width 7 height 7
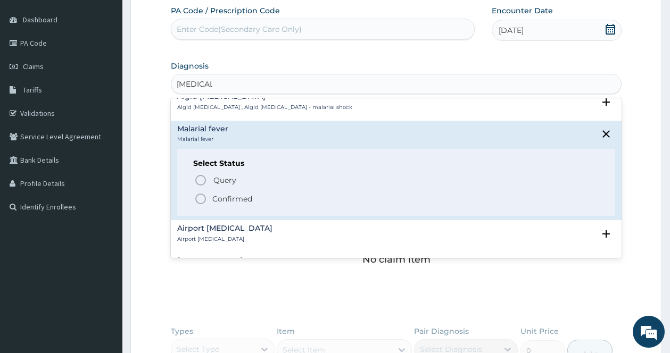
click at [198, 198] on icon "status option filled" at bounding box center [200, 199] width 13 height 13
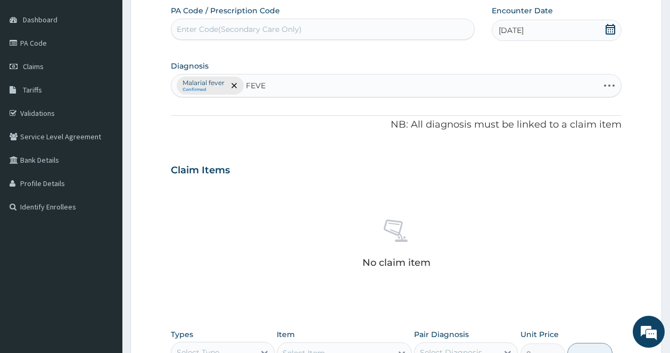
type input "FEVER"
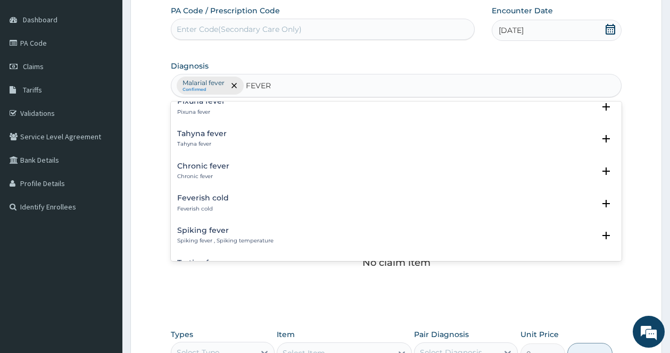
scroll to position [893, 0]
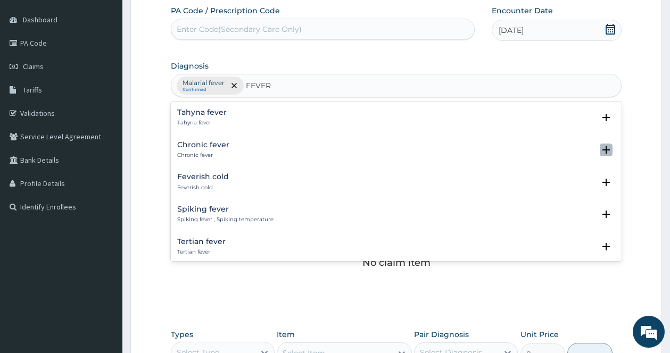
click at [602, 146] on icon "open select status" at bounding box center [605, 149] width 7 height 7
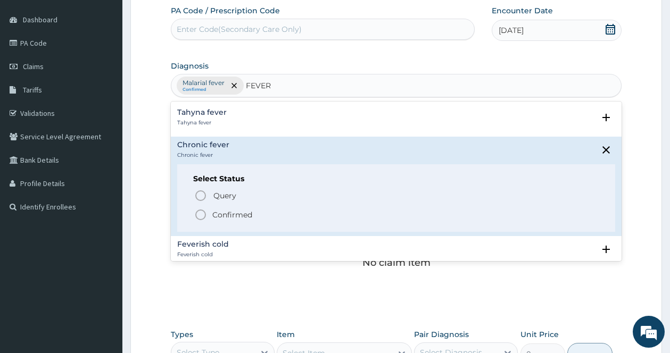
click at [202, 208] on icon "status option filled" at bounding box center [200, 214] width 13 height 13
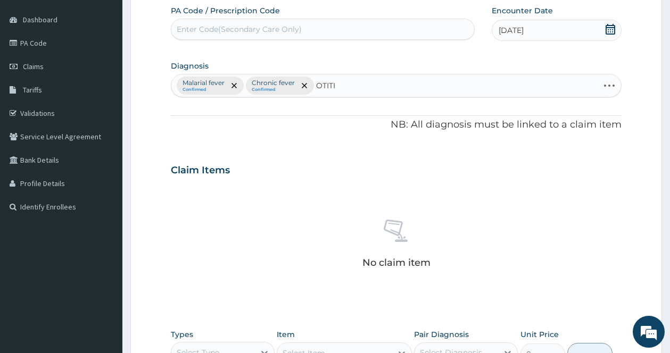
type input "OTITIS"
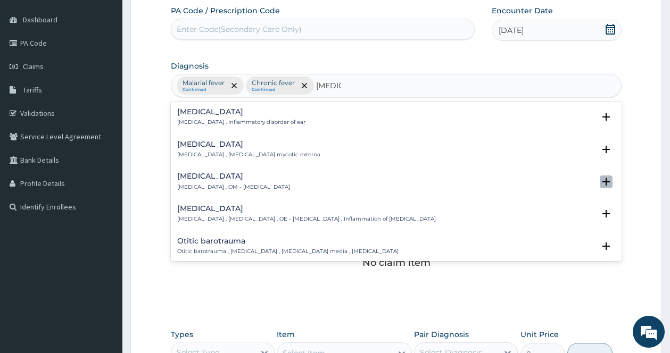
click at [602, 180] on icon "open select status" at bounding box center [605, 181] width 7 height 7
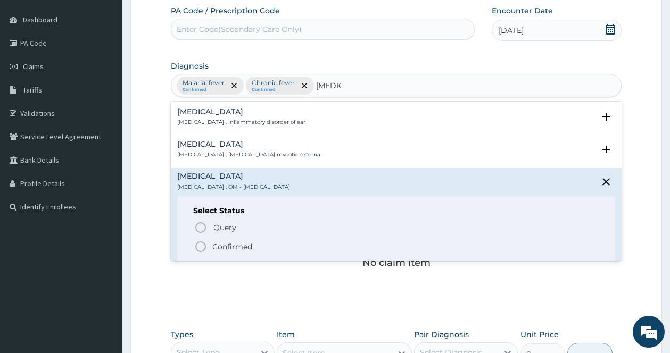
click at [202, 244] on icon "status option filled" at bounding box center [200, 246] width 13 height 13
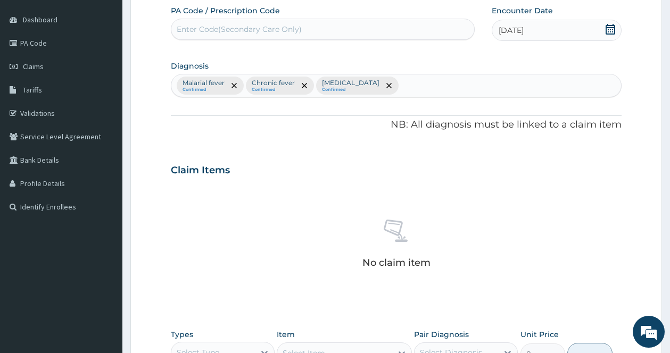
click at [350, 159] on div "Claim Items" at bounding box center [396, 168] width 450 height 28
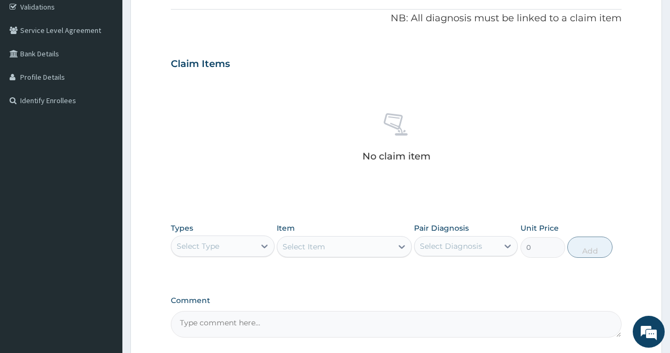
scroll to position [299, 0]
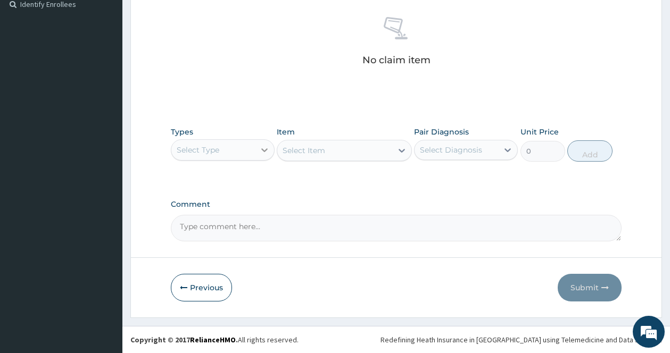
click at [264, 148] on icon at bounding box center [264, 150] width 11 height 11
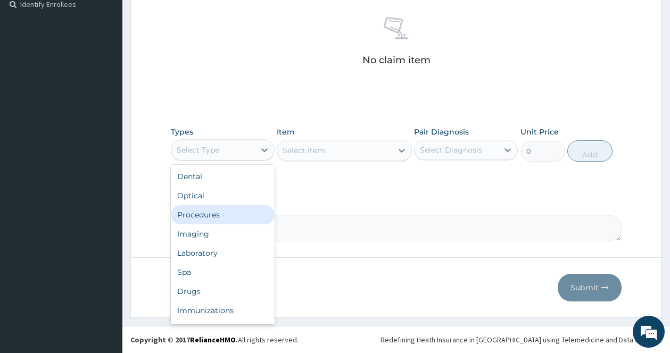
click at [219, 218] on div "Procedures" at bounding box center [223, 214] width 104 height 19
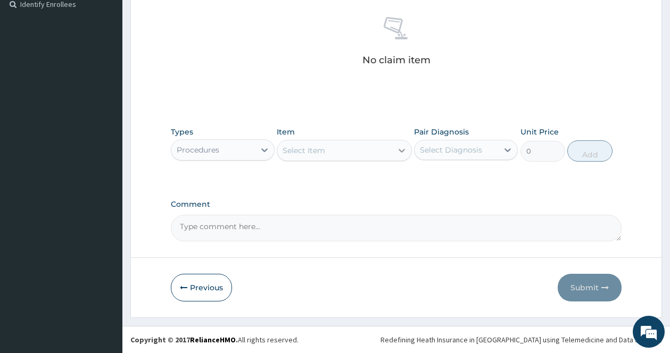
click at [398, 148] on icon at bounding box center [401, 150] width 11 height 11
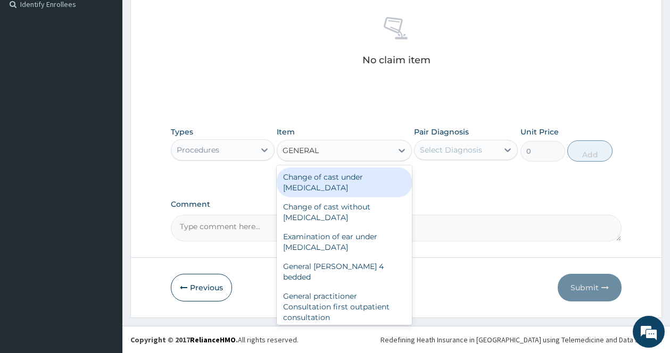
type input "GENERAL P"
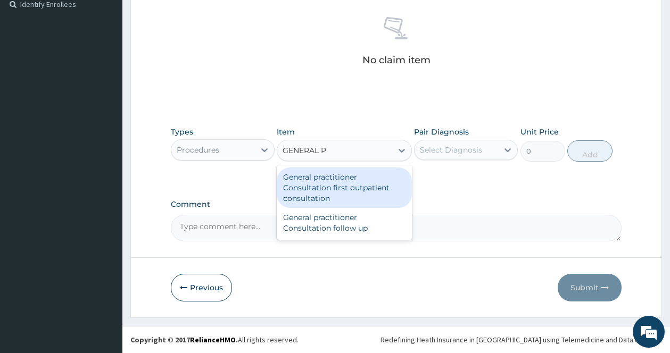
click at [345, 187] on div "General practitioner Consultation first outpatient consultation" at bounding box center [344, 188] width 135 height 40
type input "3547.5"
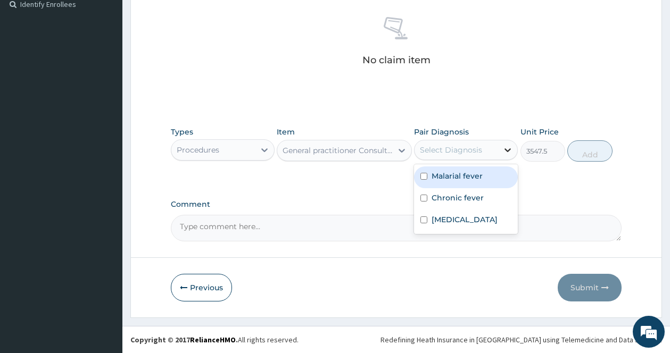
click at [511, 150] on icon at bounding box center [507, 150] width 11 height 11
click at [424, 174] on input "checkbox" at bounding box center [423, 176] width 7 height 7
checkbox input "true"
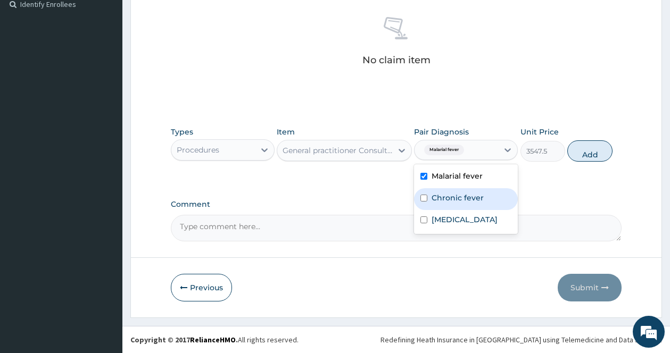
click at [423, 197] on input "checkbox" at bounding box center [423, 198] width 7 height 7
checkbox input "true"
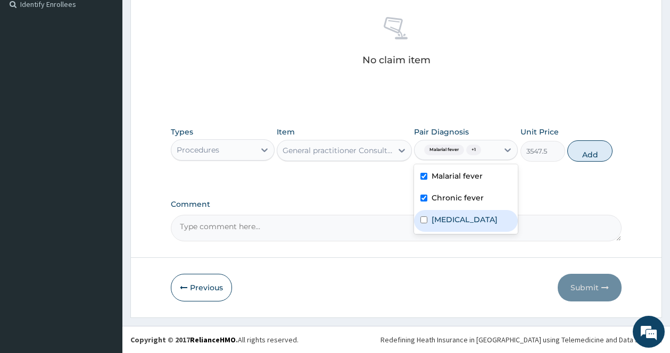
click at [424, 217] on input "checkbox" at bounding box center [423, 219] width 7 height 7
checkbox input "true"
click at [589, 150] on button "Add" at bounding box center [589, 150] width 45 height 21
type input "0"
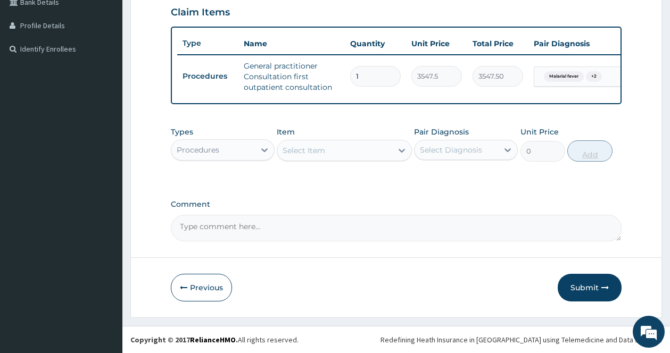
scroll to position [263, 0]
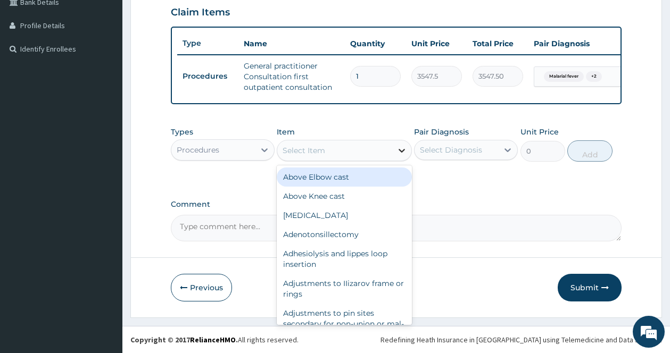
click at [403, 148] on icon at bounding box center [401, 150] width 11 height 11
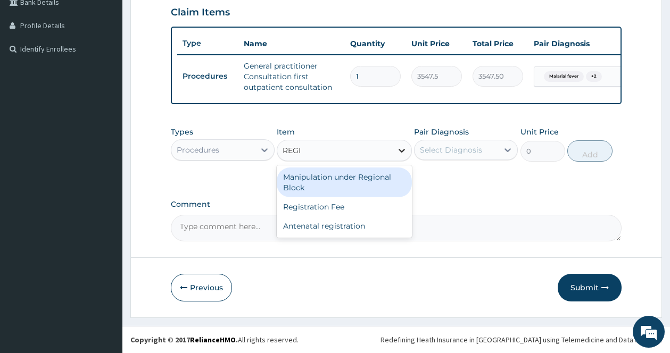
type input "REGIS"
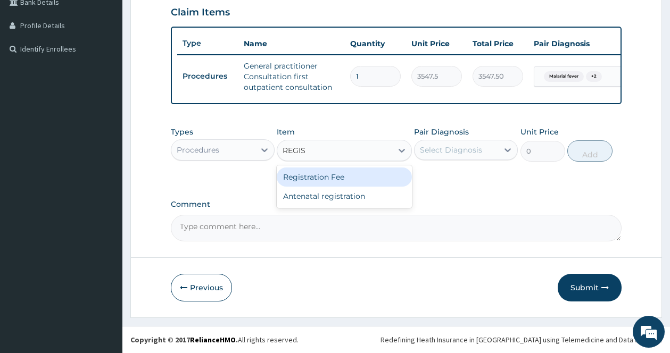
click at [367, 173] on div "Registration Fee" at bounding box center [344, 177] width 135 height 19
type input "2150"
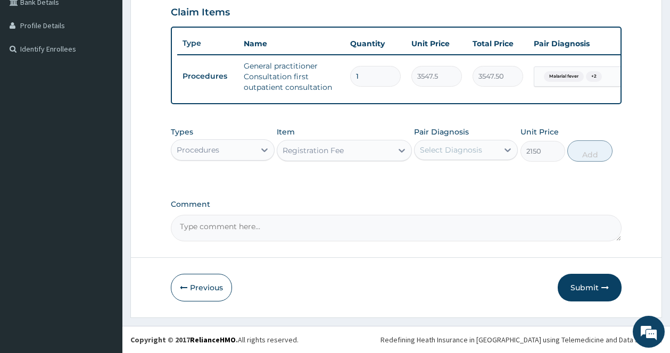
click at [433, 156] on div "Select Diagnosis" at bounding box center [455, 149] width 83 height 17
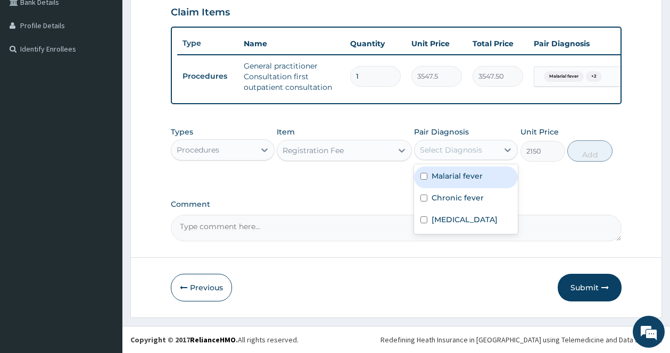
click at [429, 178] on div "Malarial fever" at bounding box center [466, 177] width 104 height 22
checkbox input "true"
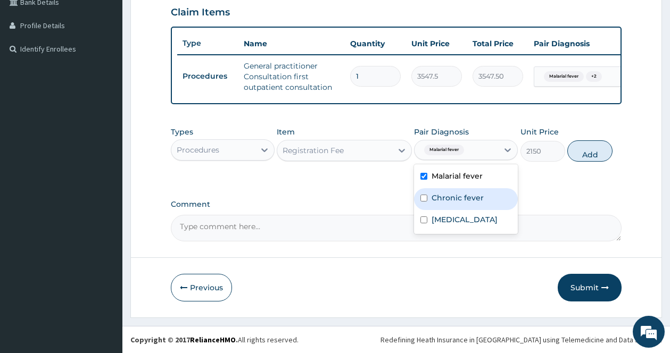
click at [428, 196] on div "Chronic fever" at bounding box center [466, 199] width 104 height 22
checkbox input "true"
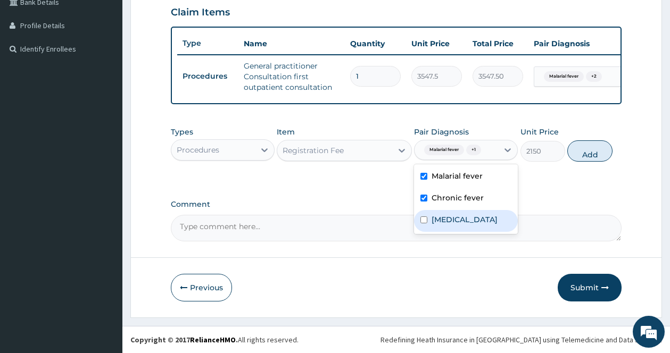
click at [424, 216] on div "Otitis media" at bounding box center [466, 221] width 104 height 22
checkbox input "true"
click at [590, 149] on button "Add" at bounding box center [589, 150] width 45 height 21
type input "0"
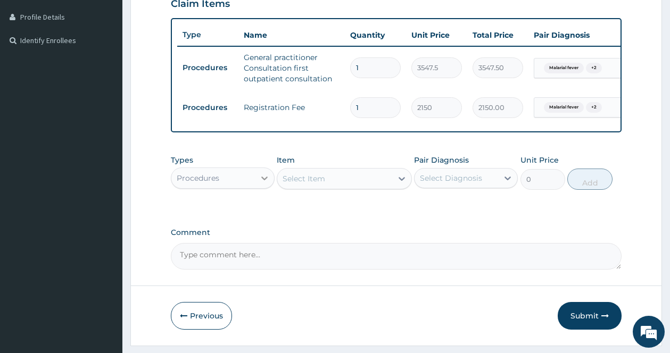
click at [263, 183] on icon at bounding box center [264, 178] width 11 height 11
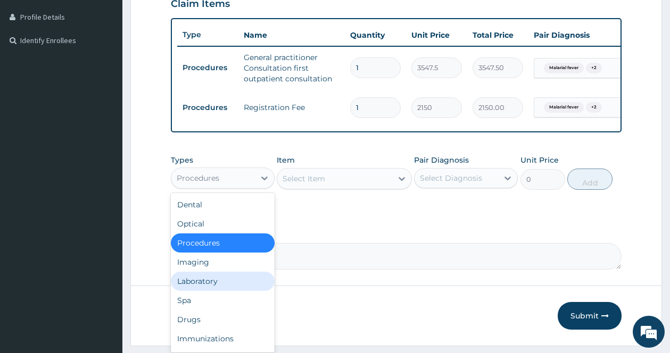
click at [204, 291] on div "Laboratory" at bounding box center [223, 281] width 104 height 19
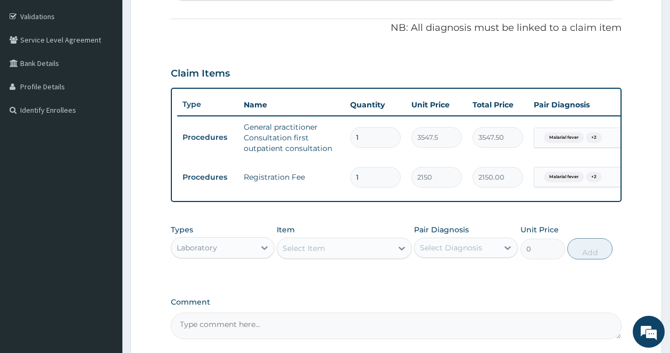
scroll to position [299, 0]
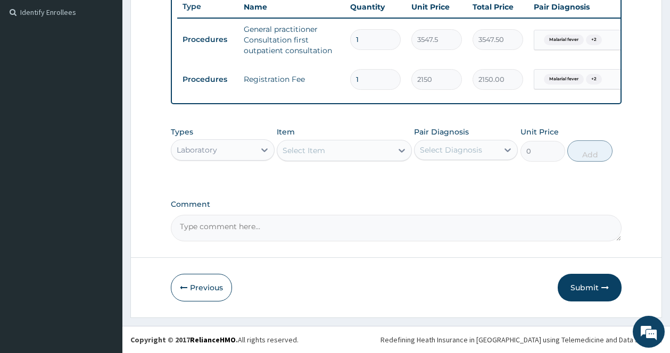
click at [397, 147] on icon at bounding box center [401, 150] width 11 height 11
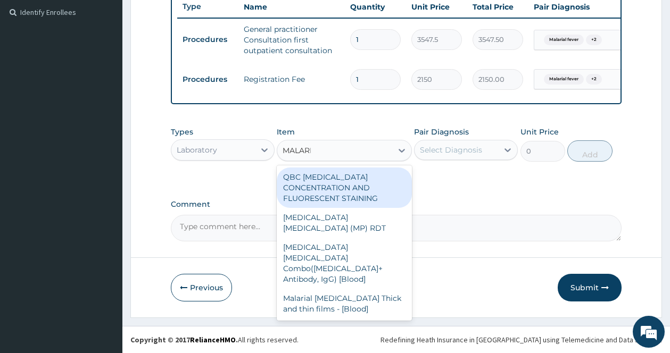
type input "MALARIA"
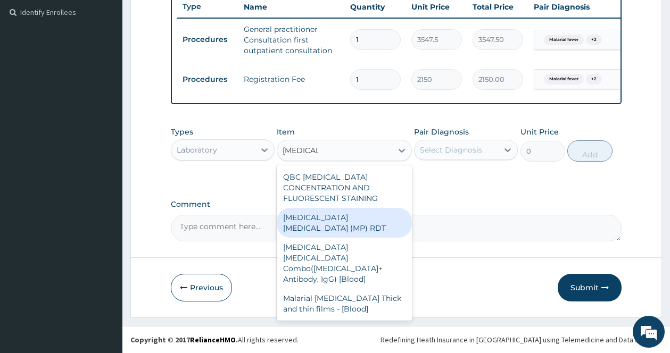
click at [334, 216] on div "MALARIA PARASITE (MP) RDT" at bounding box center [344, 223] width 135 height 30
type input "1612.5"
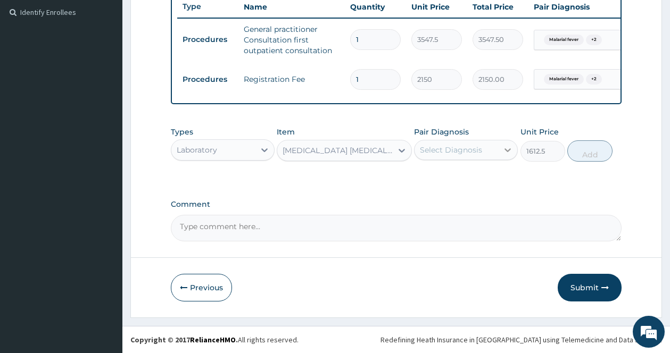
click at [511, 152] on icon at bounding box center [507, 150] width 11 height 11
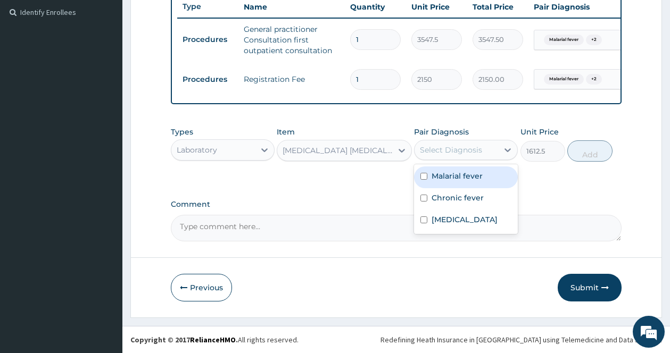
click at [426, 174] on input "checkbox" at bounding box center [423, 176] width 7 height 7
checkbox input "true"
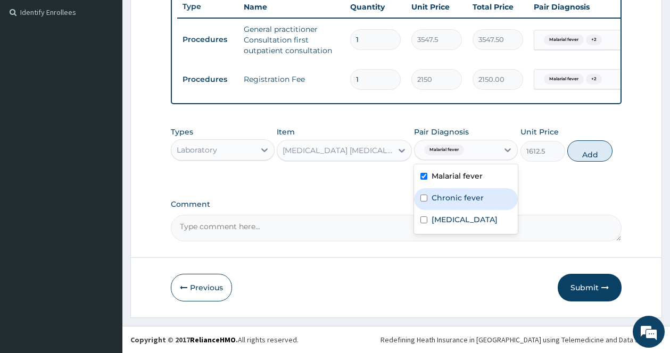
click at [426, 196] on input "checkbox" at bounding box center [423, 198] width 7 height 7
checkbox input "true"
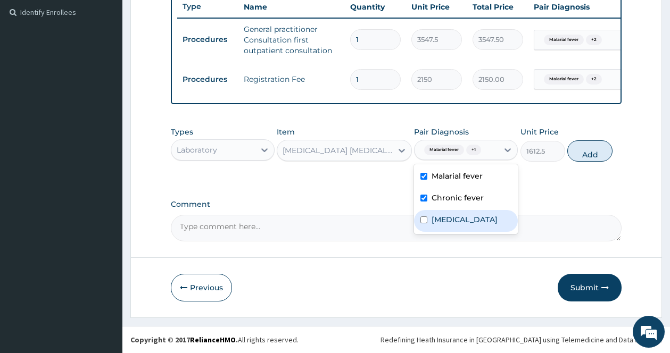
click at [424, 220] on input "checkbox" at bounding box center [423, 219] width 7 height 7
checkbox input "true"
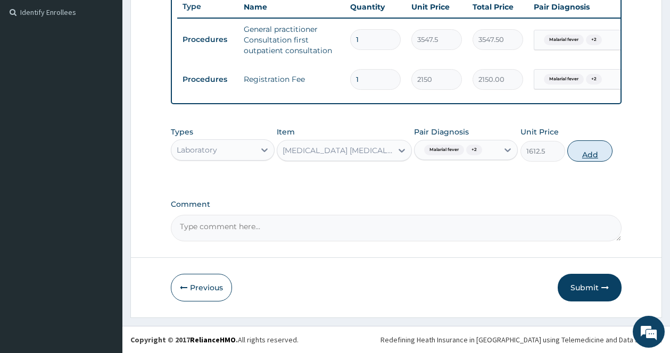
click at [598, 152] on button "Add" at bounding box center [589, 150] width 45 height 21
type input "0"
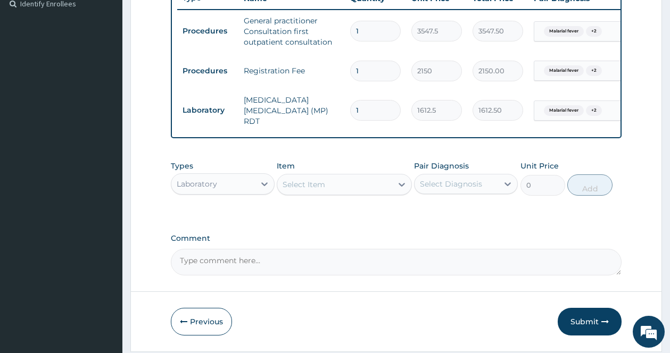
scroll to position [336, 0]
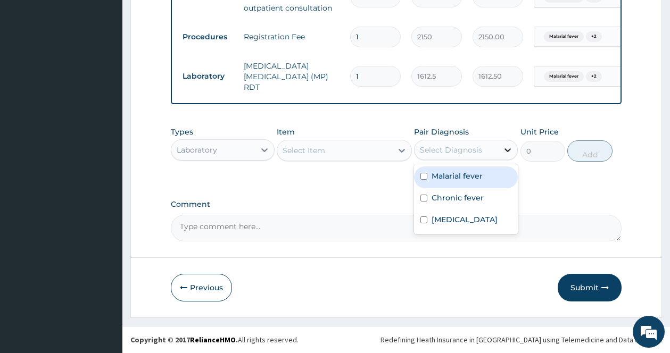
click at [506, 150] on icon at bounding box center [507, 150] width 6 height 4
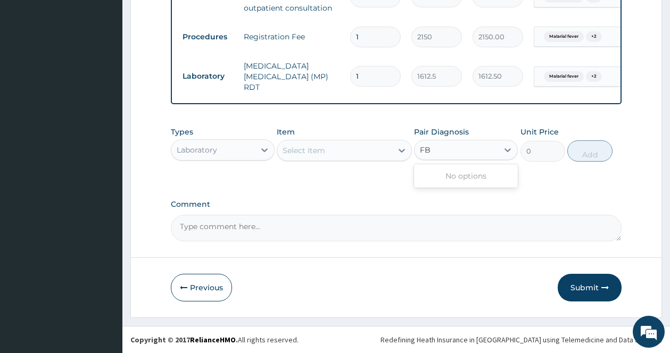
type input "F"
type input "CBC"
click at [455, 146] on div "Select Diagnosis" at bounding box center [455, 149] width 83 height 17
click at [456, 147] on div "Select Diagnosis" at bounding box center [451, 150] width 62 height 11
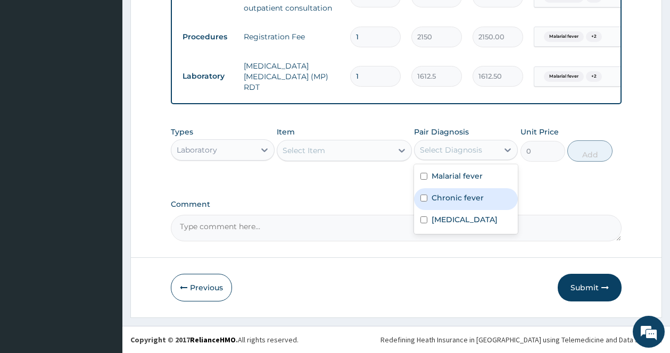
click at [440, 200] on label "Chronic fever" at bounding box center [457, 198] width 52 height 11
checkbox input "true"
click at [390, 152] on div "Select Item" at bounding box center [334, 150] width 115 height 17
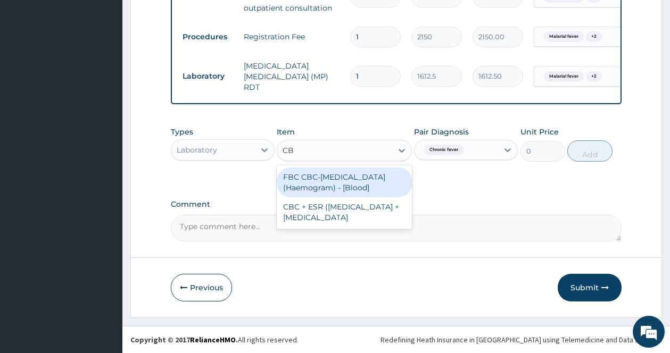
type input "CBC"
click at [323, 180] on div "FBC CBC-Complete Blood Count (Haemogram) - [Blood]" at bounding box center [344, 183] width 135 height 30
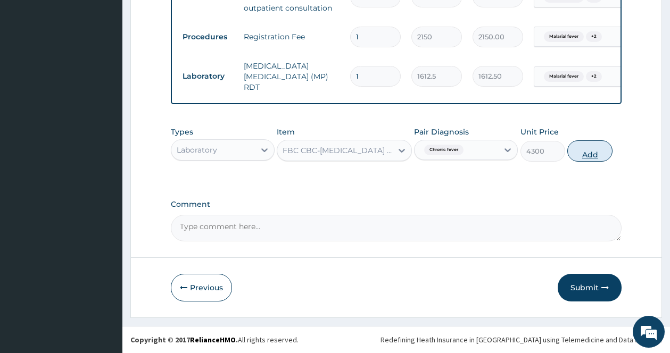
click at [586, 150] on button "Add" at bounding box center [589, 150] width 45 height 21
type input "0"
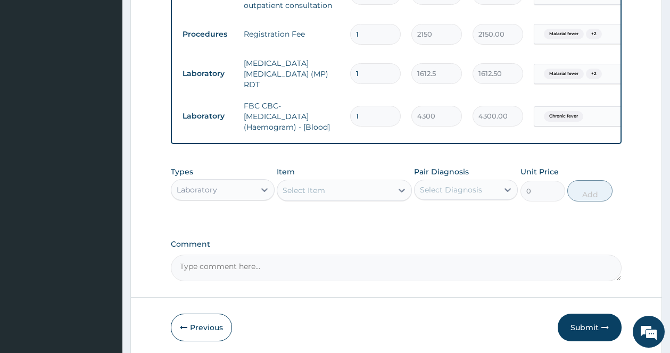
scroll to position [379, 0]
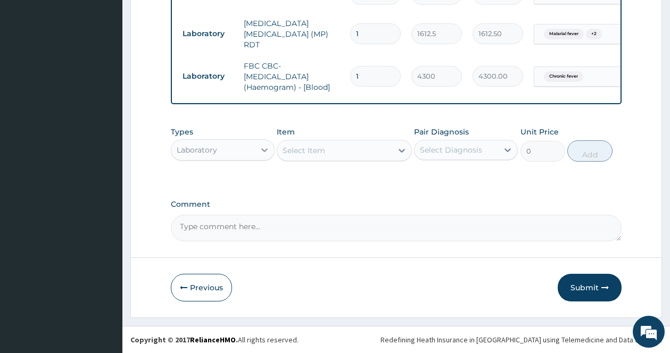
click at [269, 149] on icon at bounding box center [264, 150] width 11 height 11
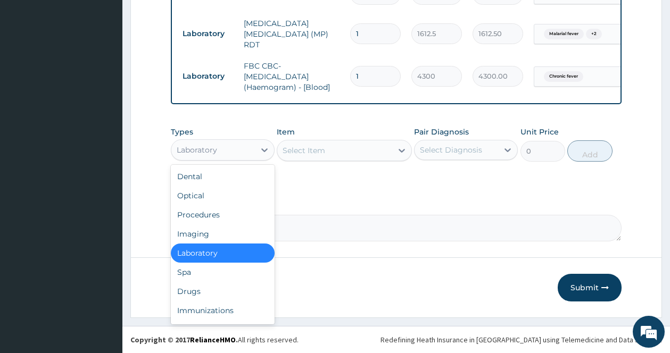
click at [239, 248] on div "Laboratory" at bounding box center [223, 253] width 104 height 19
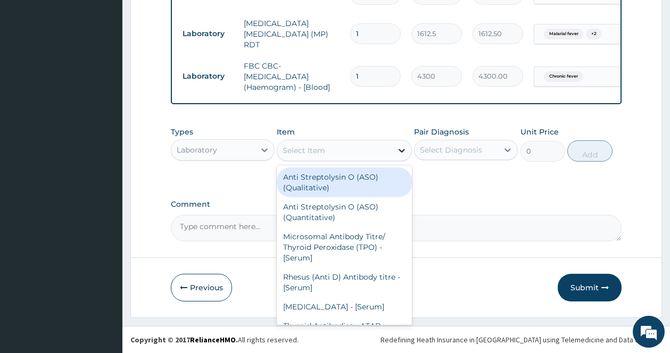
click at [396, 152] on div at bounding box center [401, 150] width 19 height 19
click at [262, 149] on icon at bounding box center [264, 150] width 6 height 4
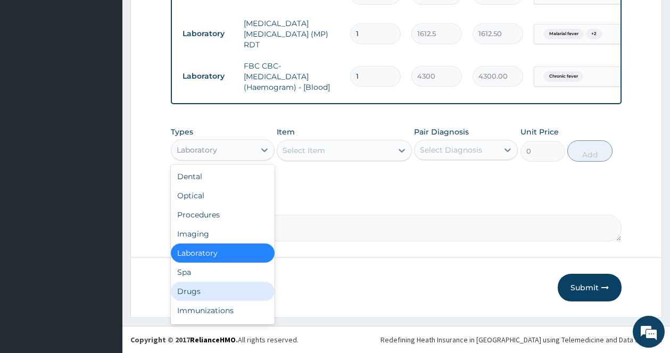
click at [193, 292] on div "Drugs" at bounding box center [223, 291] width 104 height 19
